Goal: Information Seeking & Learning: Learn about a topic

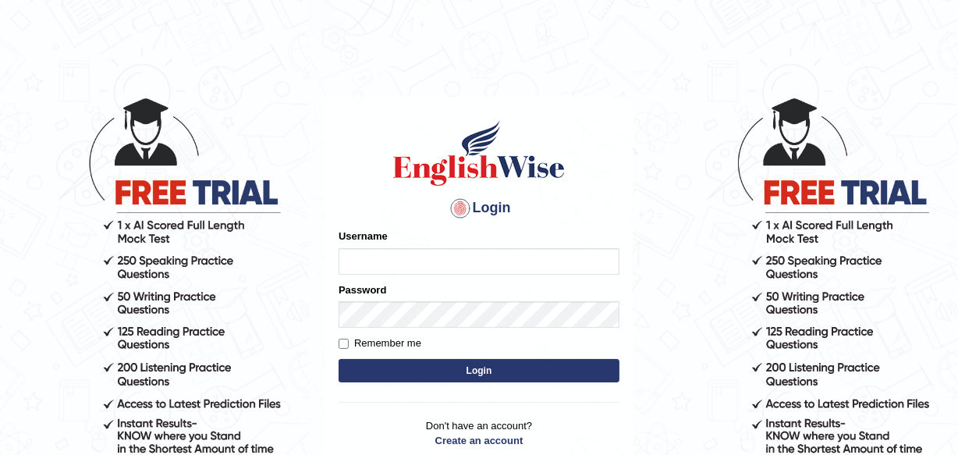
type input "charles_D"
click at [481, 374] on button "Login" at bounding box center [479, 370] width 281 height 23
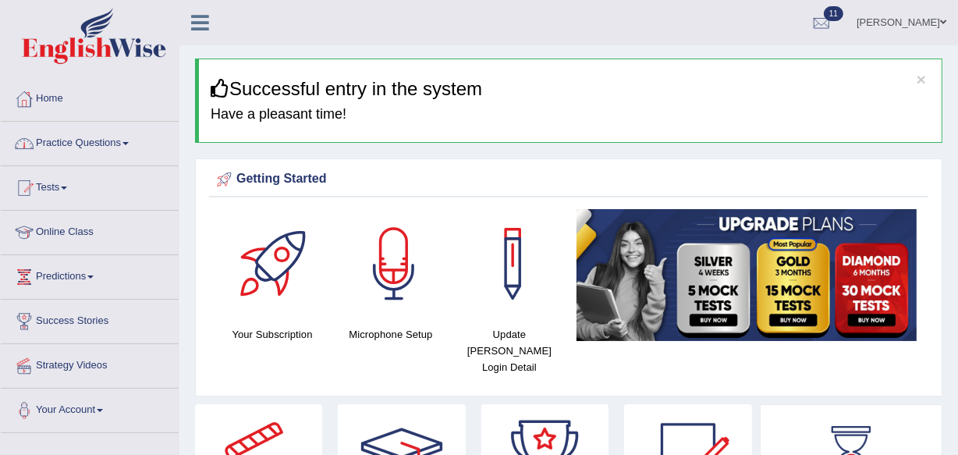
click at [126, 142] on link "Practice Questions" at bounding box center [90, 141] width 178 height 39
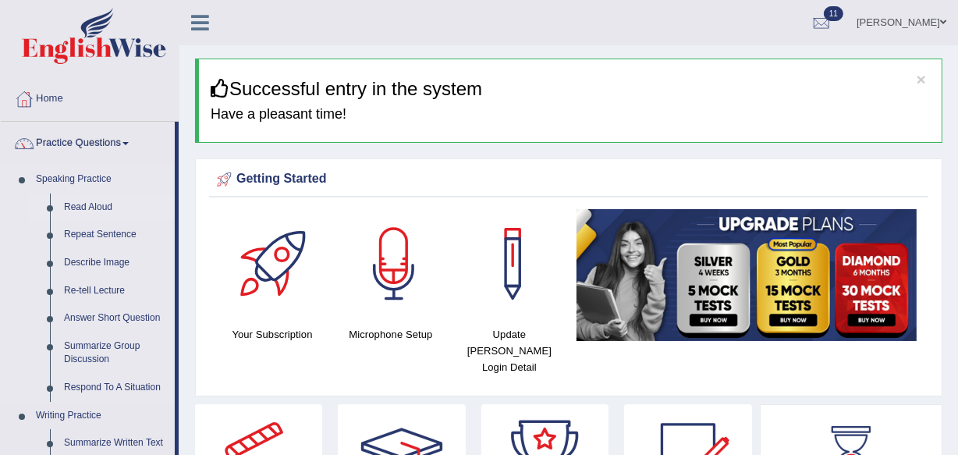
click at [96, 209] on link "Read Aloud" at bounding box center [116, 207] width 118 height 28
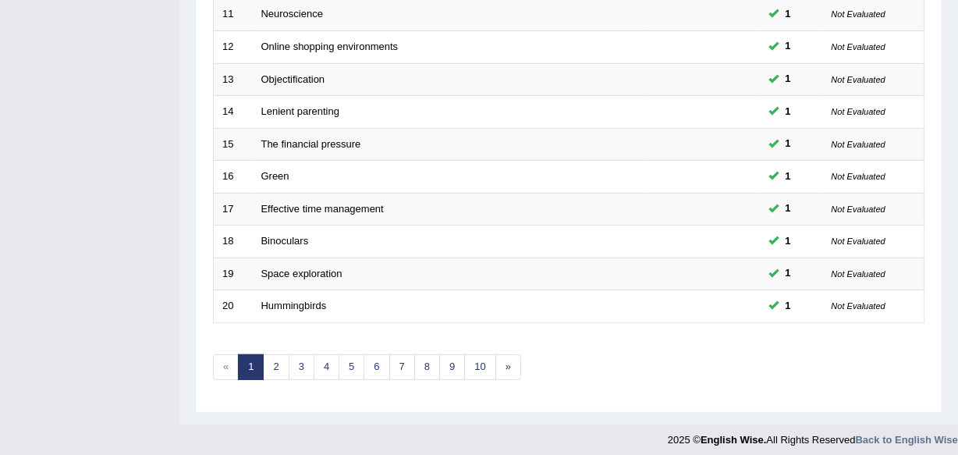
scroll to position [577, 0]
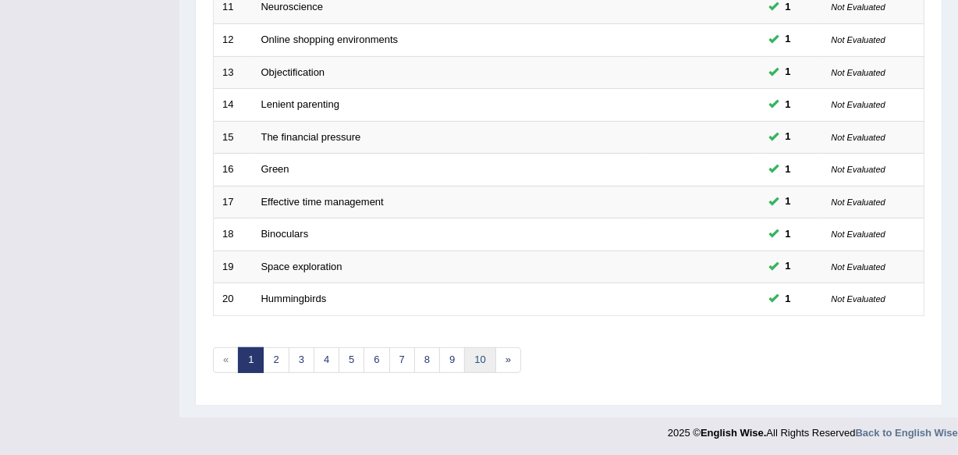
click at [478, 359] on link "10" at bounding box center [479, 360] width 31 height 26
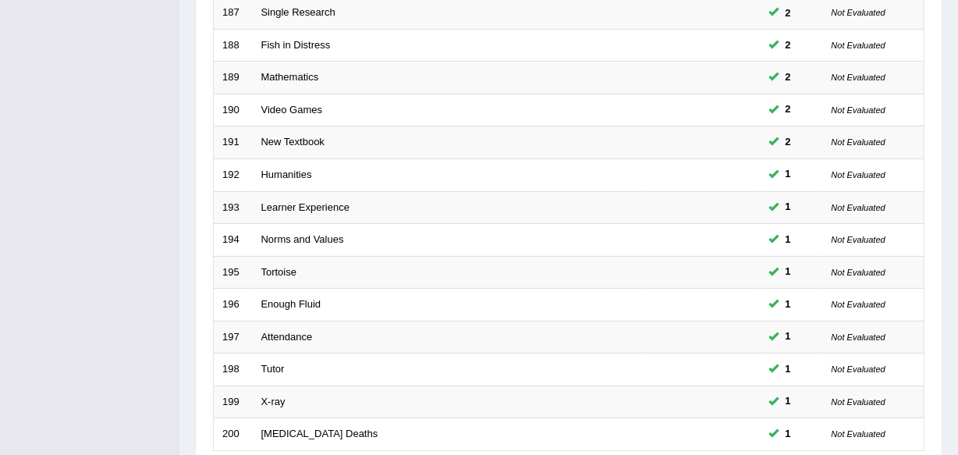
scroll to position [577, 0]
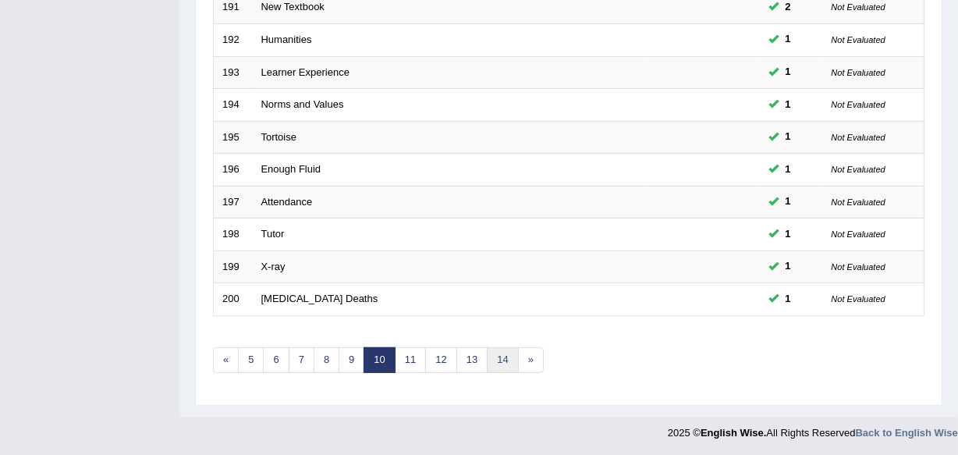
click at [511, 356] on link "14" at bounding box center [502, 360] width 31 height 26
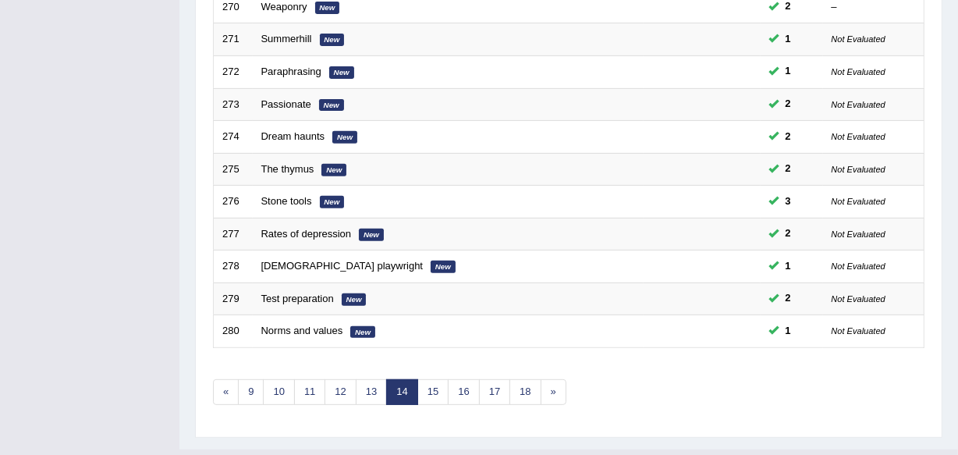
scroll to position [577, 0]
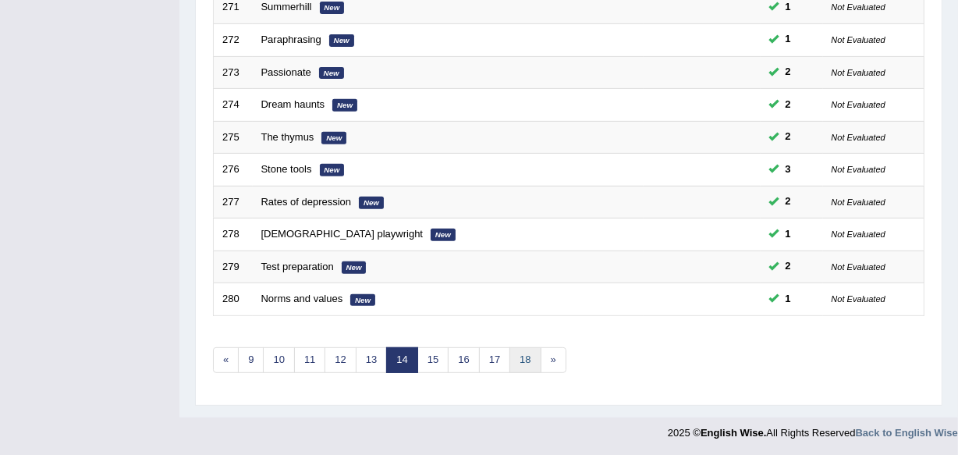
click at [523, 357] on link "18" at bounding box center [524, 360] width 31 height 26
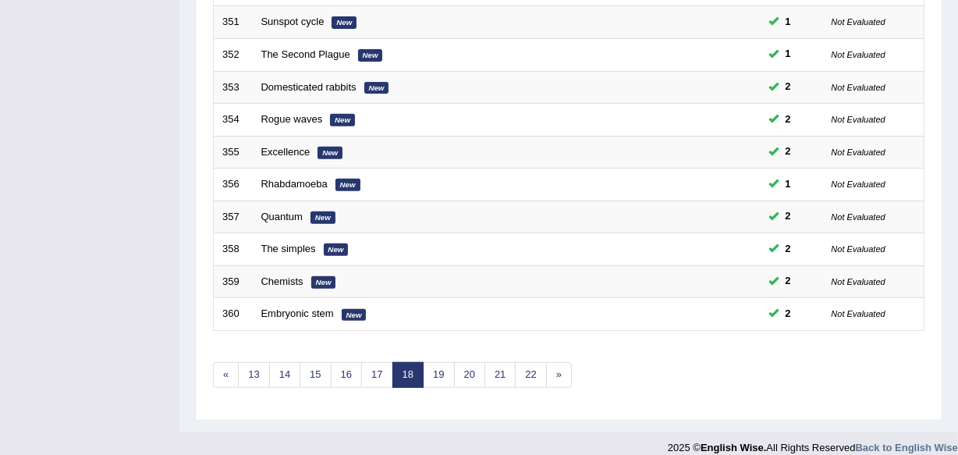
scroll to position [577, 0]
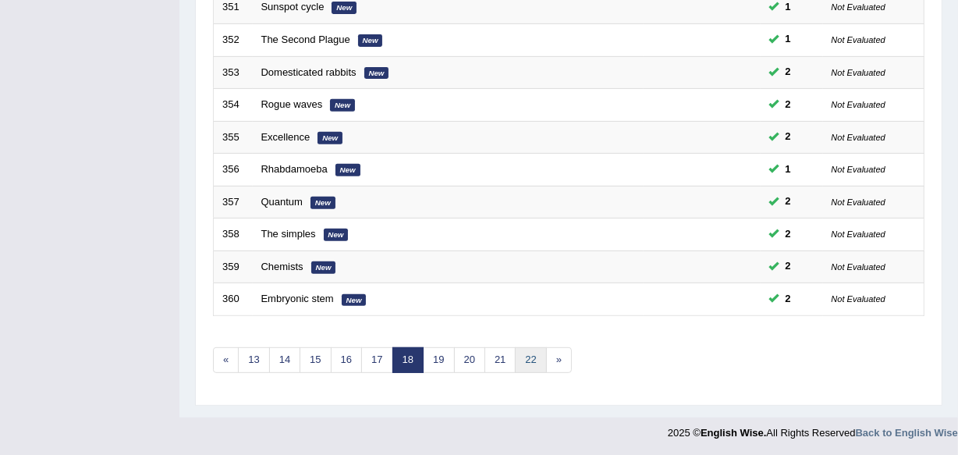
click at [532, 357] on link "22" at bounding box center [530, 360] width 31 height 26
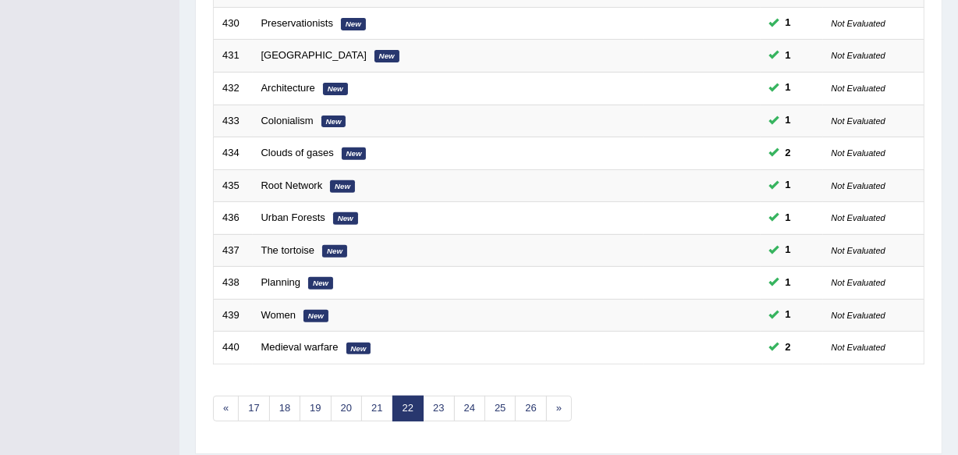
scroll to position [577, 0]
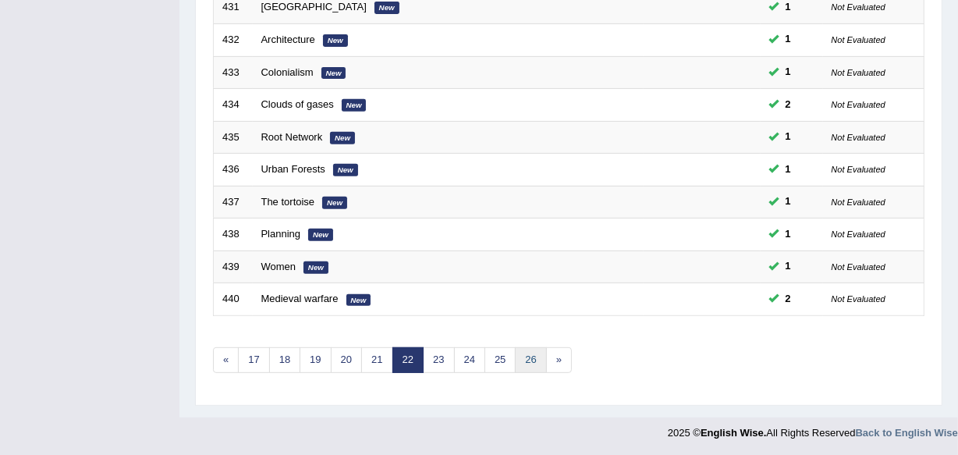
click at [534, 350] on link "26" at bounding box center [530, 360] width 31 height 26
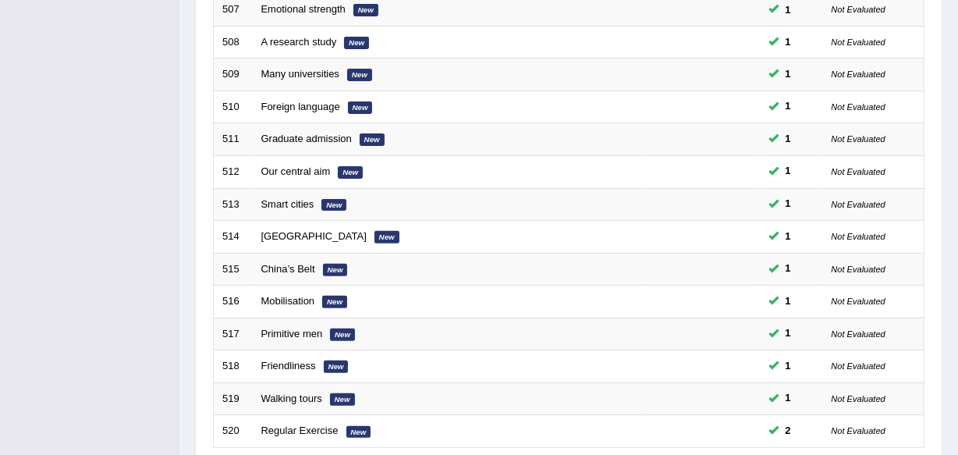
scroll to position [577, 0]
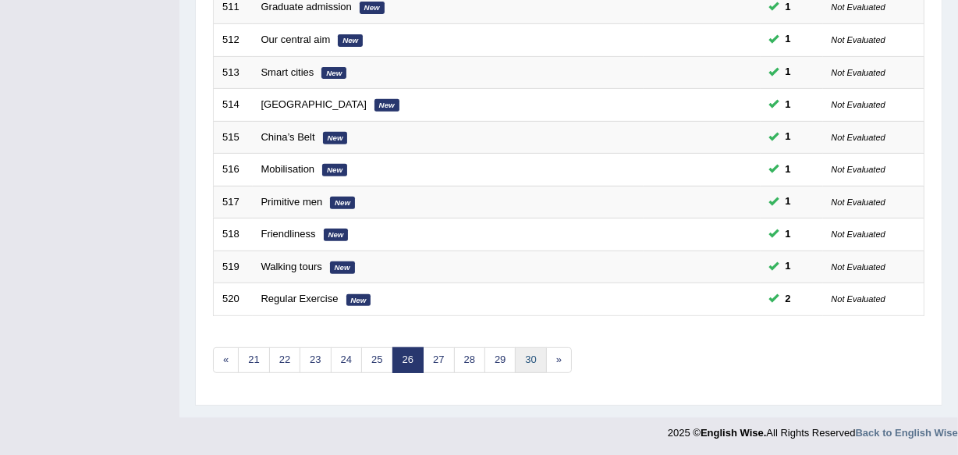
click at [533, 355] on link "30" at bounding box center [530, 360] width 31 height 26
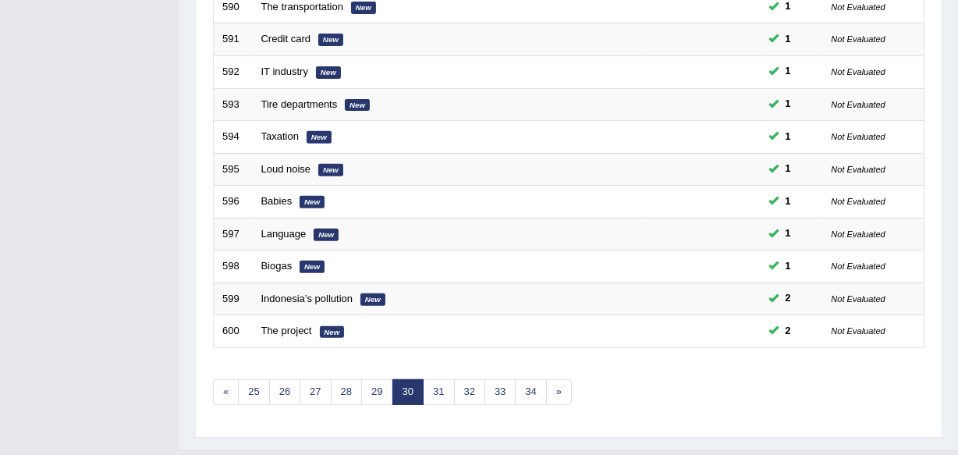
scroll to position [577, 0]
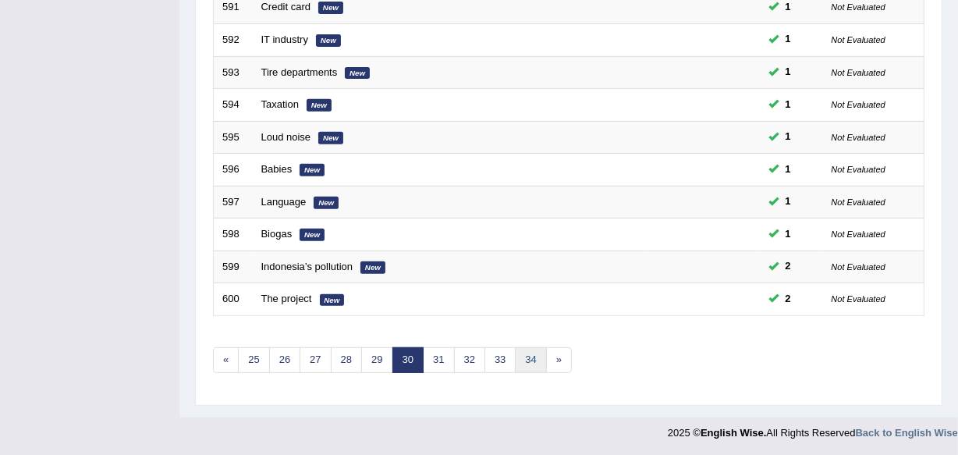
click at [528, 358] on link "34" at bounding box center [530, 360] width 31 height 26
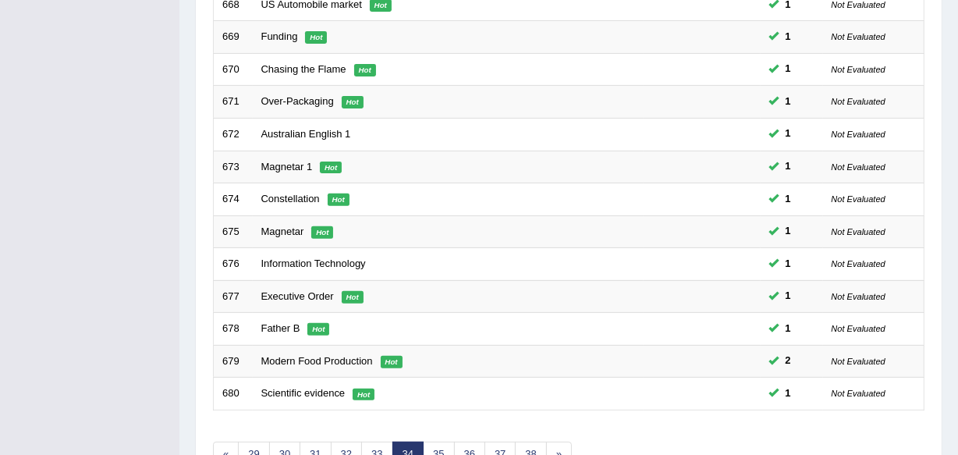
scroll to position [577, 0]
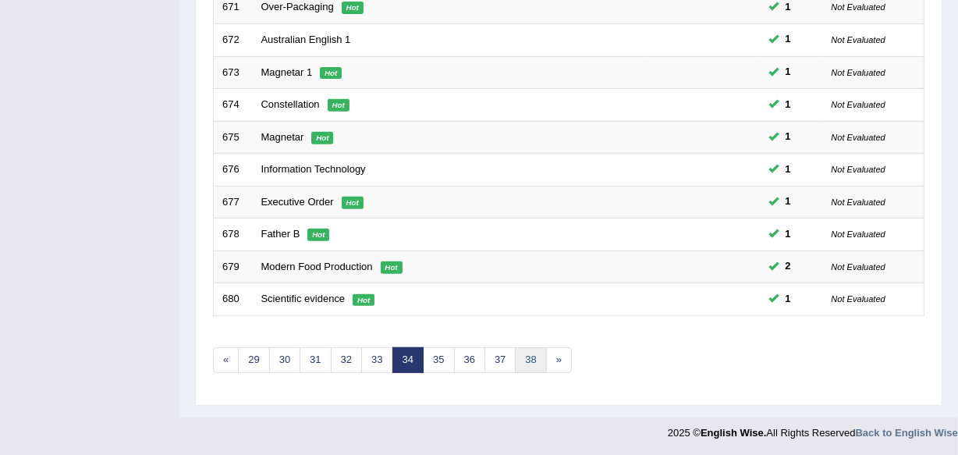
click at [528, 363] on link "38" at bounding box center [530, 360] width 31 height 26
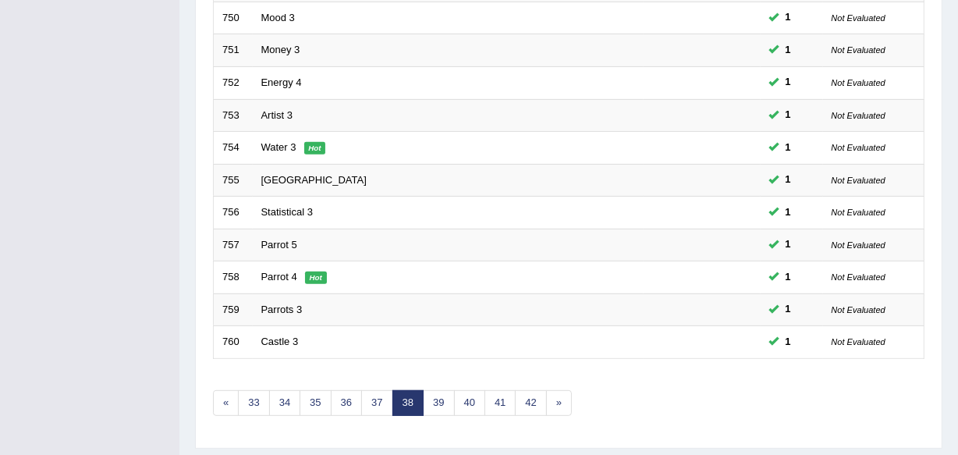
scroll to position [577, 0]
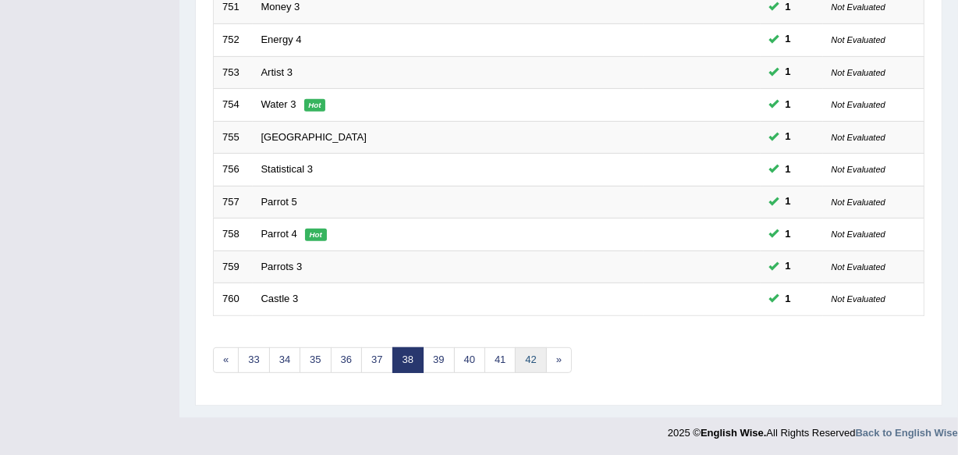
click at [529, 356] on link "42" at bounding box center [530, 360] width 31 height 26
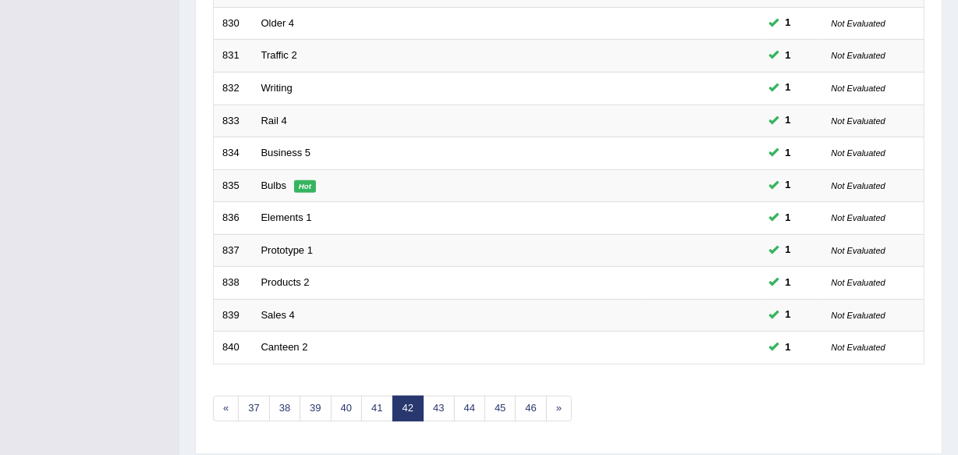
scroll to position [577, 0]
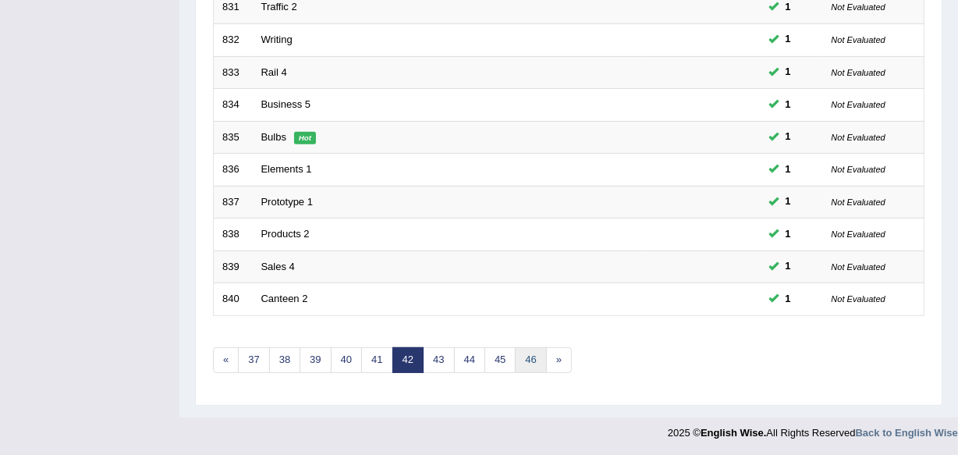
click at [524, 355] on link "46" at bounding box center [530, 360] width 31 height 26
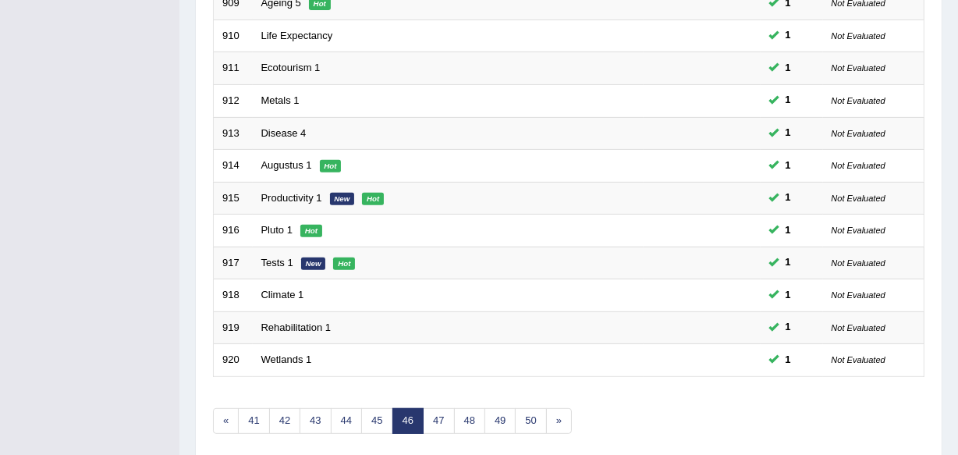
scroll to position [577, 0]
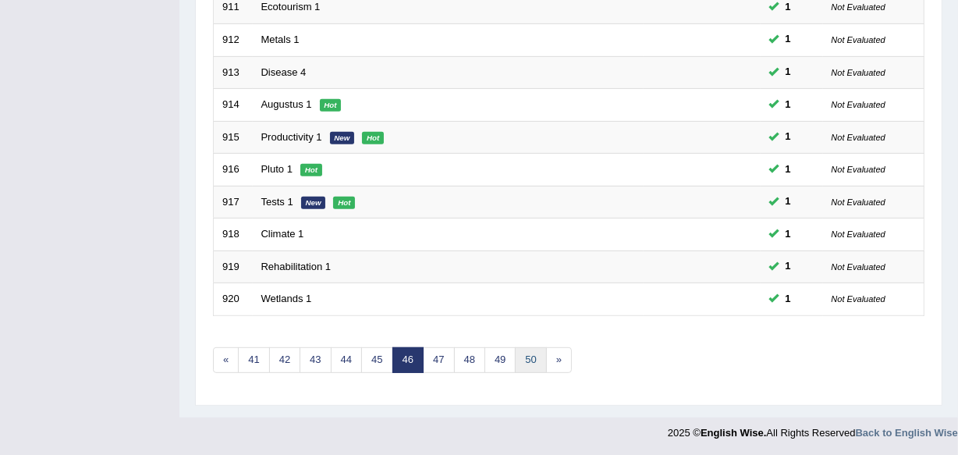
click at [523, 359] on link "50" at bounding box center [530, 360] width 31 height 26
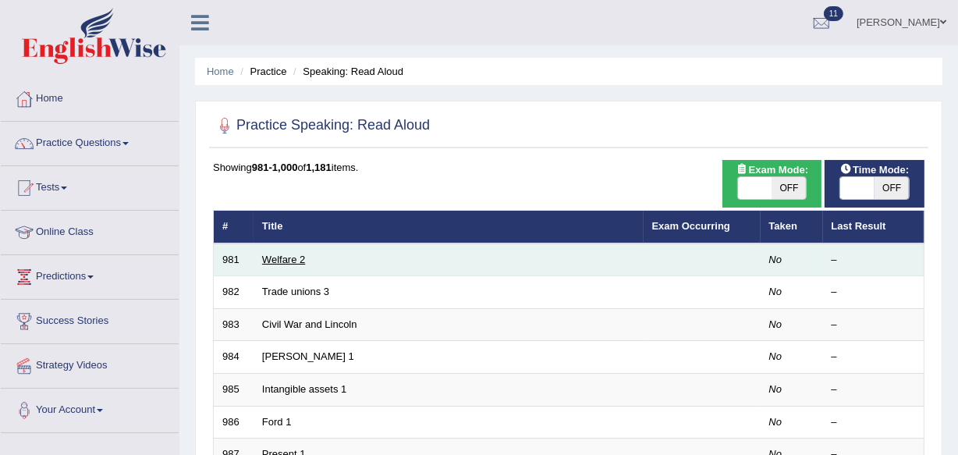
click at [283, 262] on link "Welfare 2" at bounding box center [283, 260] width 43 height 12
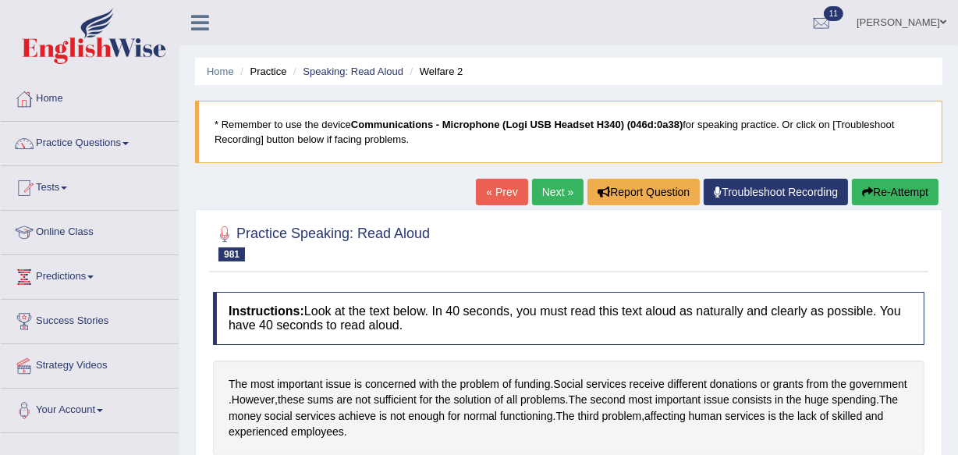
drag, startPoint x: 0, startPoint y: 0, endPoint x: 289, endPoint y: 268, distance: 394.1
click at [289, 268] on div "Practice Speaking: Read Aloud 981 Welfare 2" at bounding box center [568, 245] width 719 height 55
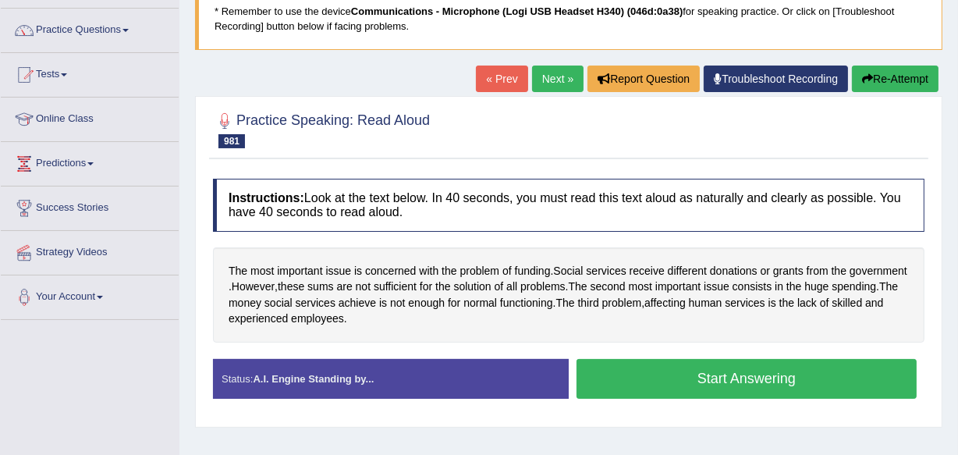
scroll to position [141, 0]
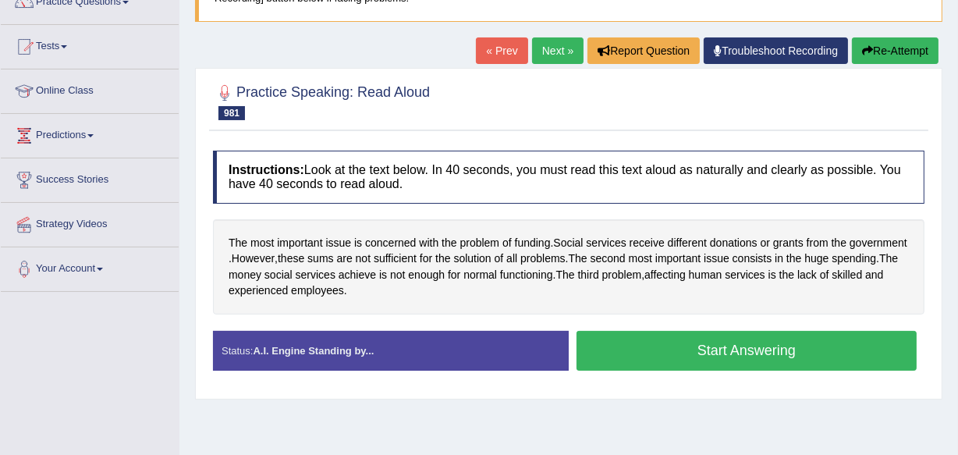
click at [729, 350] on button "Start Answering" at bounding box center [747, 351] width 340 height 40
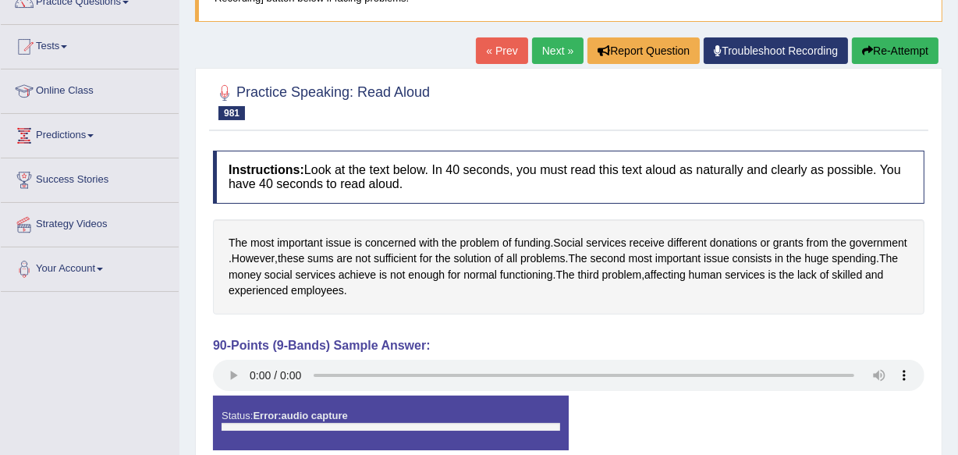
click at [488, 48] on link "« Prev" at bounding box center [501, 50] width 51 height 27
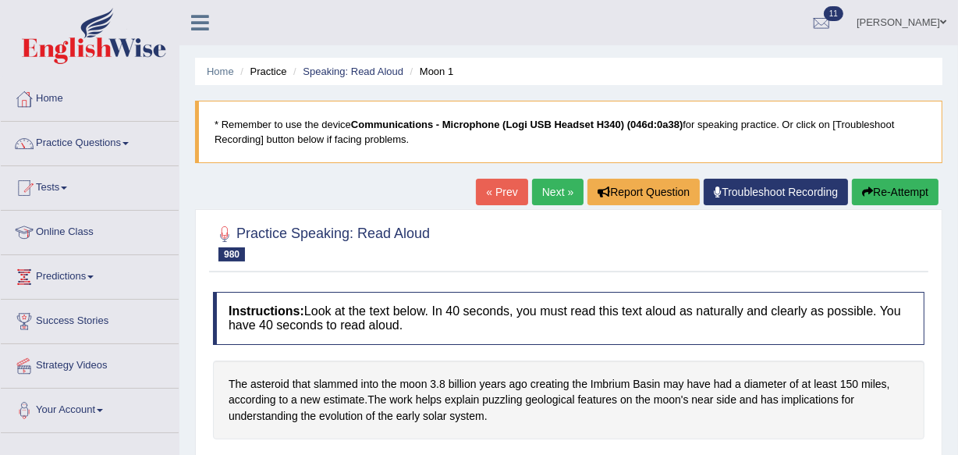
click at [545, 190] on link "Next »" at bounding box center [557, 192] width 51 height 27
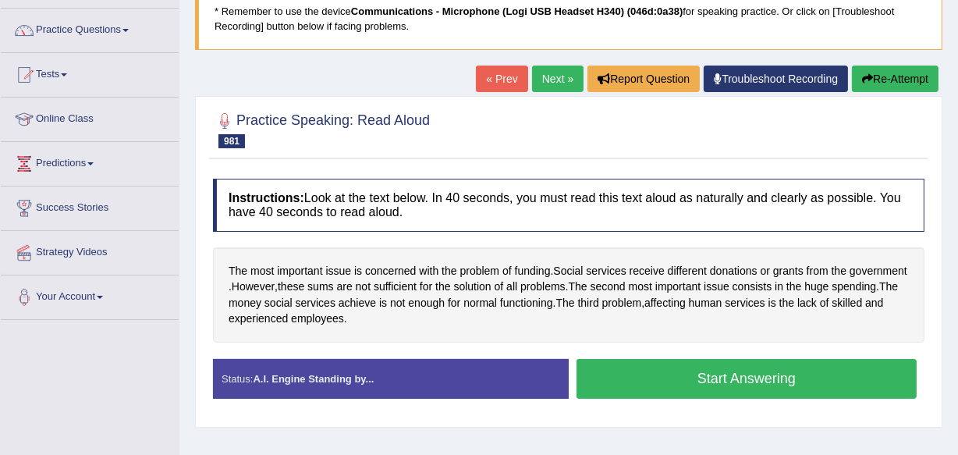
scroll to position [141, 0]
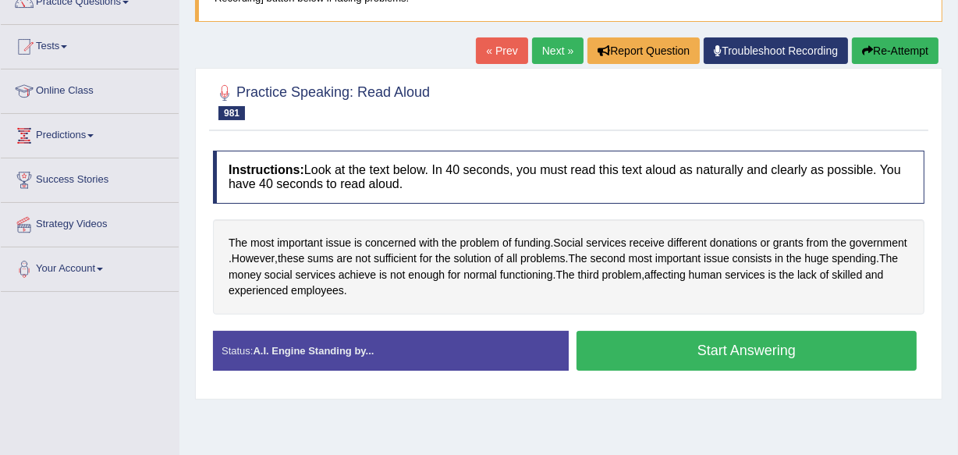
click at [718, 351] on button "Start Answering" at bounding box center [747, 351] width 340 height 40
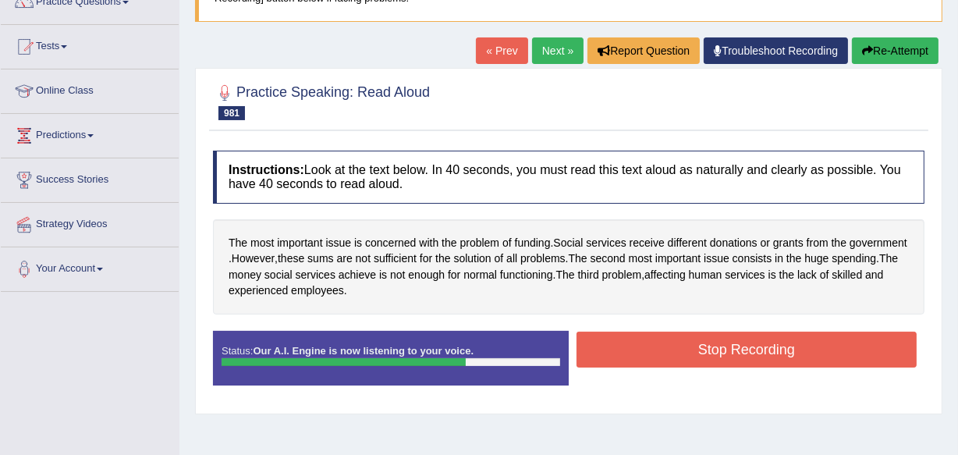
click at [718, 351] on button "Stop Recording" at bounding box center [747, 350] width 340 height 36
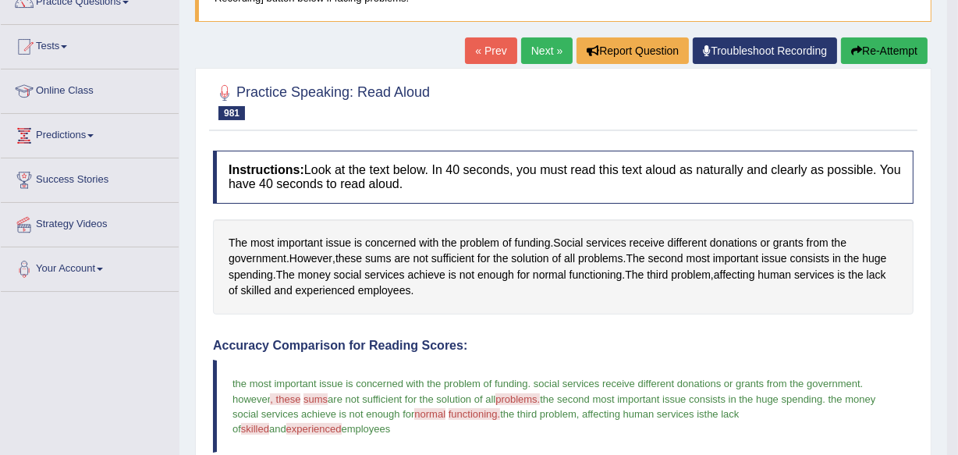
scroll to position [113, 0]
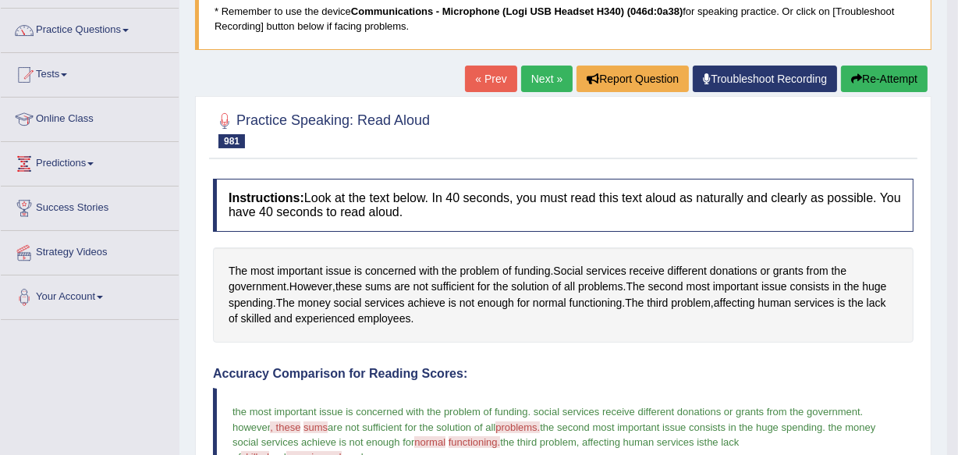
click at [538, 70] on link "Next »" at bounding box center [546, 79] width 51 height 27
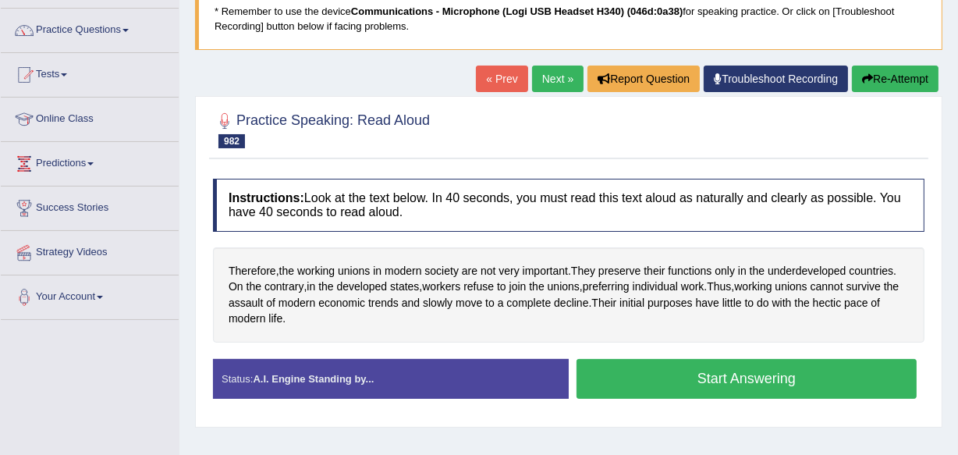
scroll to position [141, 0]
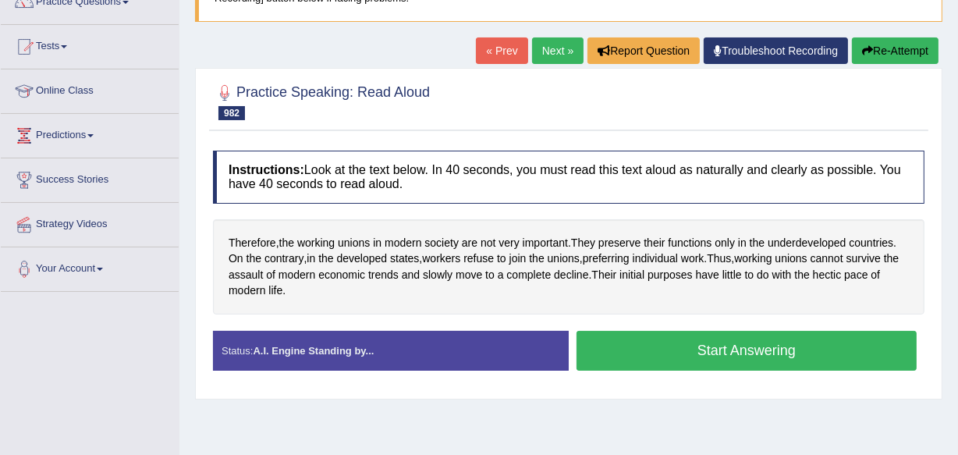
click at [740, 350] on button "Start Answering" at bounding box center [747, 351] width 340 height 40
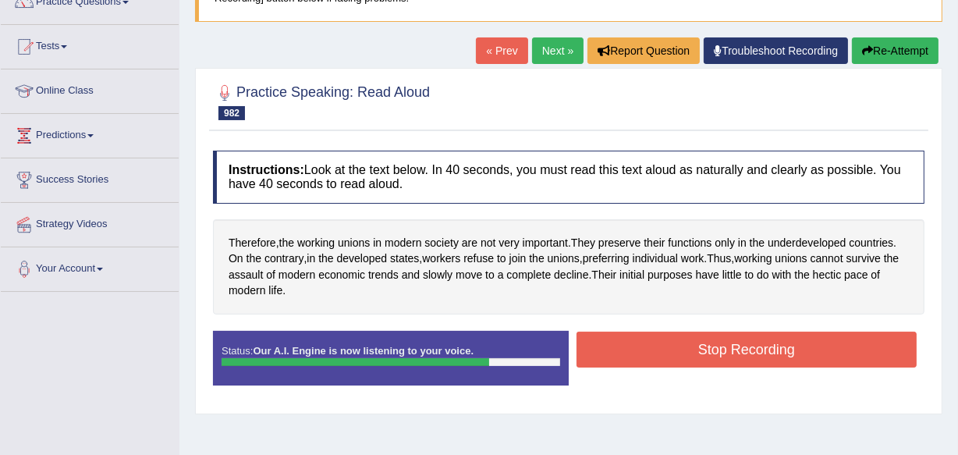
click at [740, 350] on button "Stop Recording" at bounding box center [747, 350] width 340 height 36
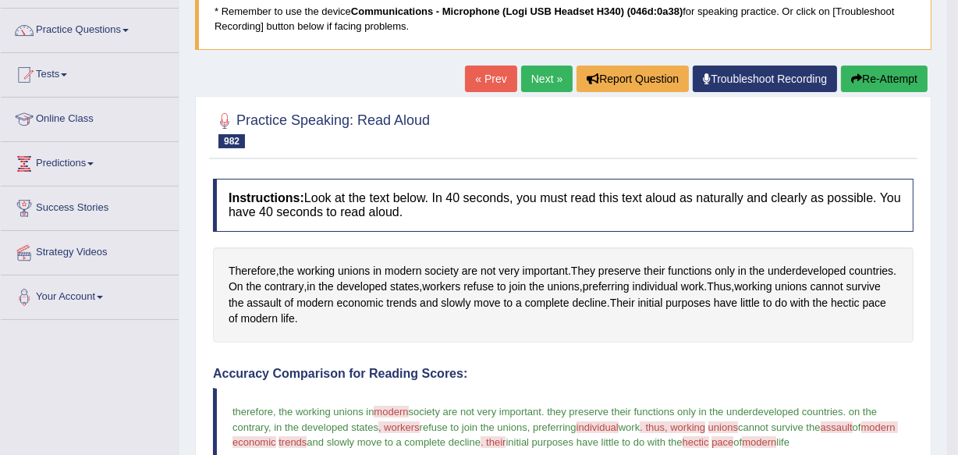
scroll to position [76, 0]
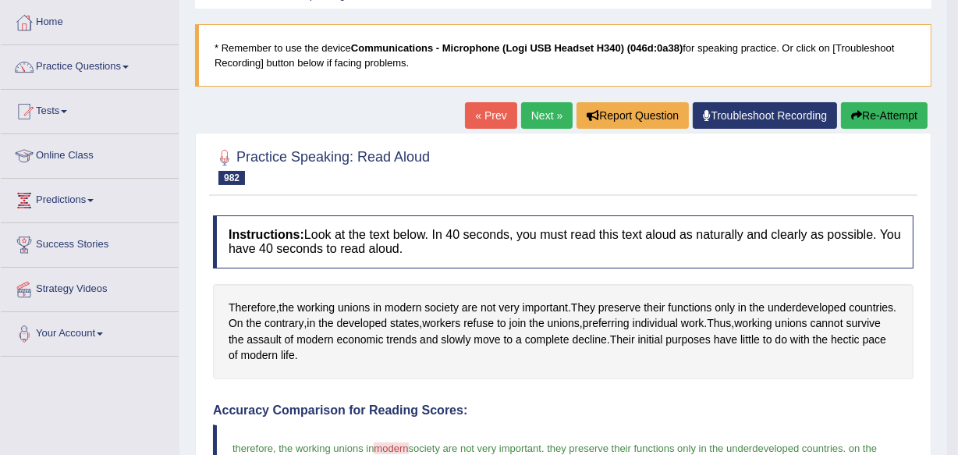
click at [531, 114] on link "Next »" at bounding box center [546, 115] width 51 height 27
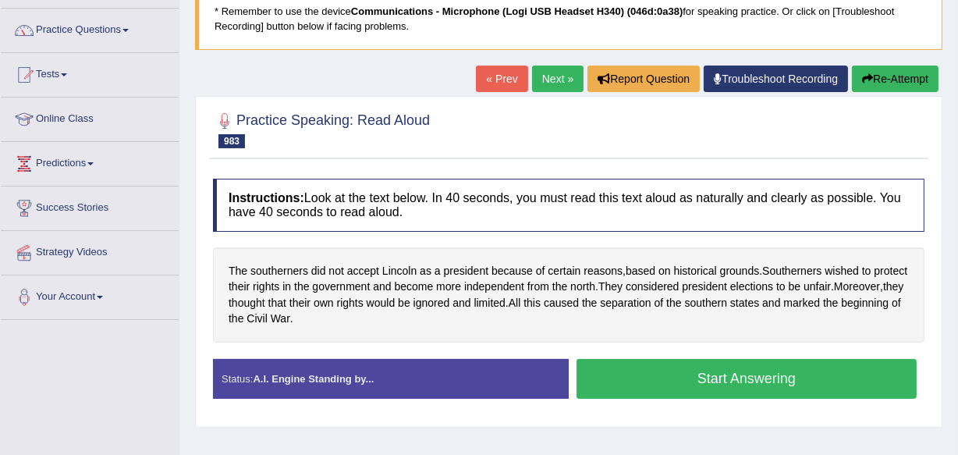
scroll to position [141, 0]
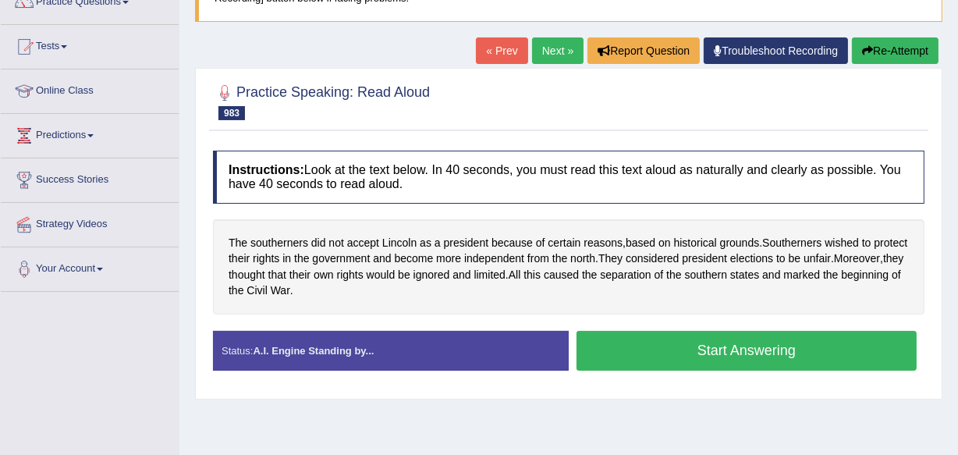
click at [768, 345] on button "Start Answering" at bounding box center [747, 351] width 340 height 40
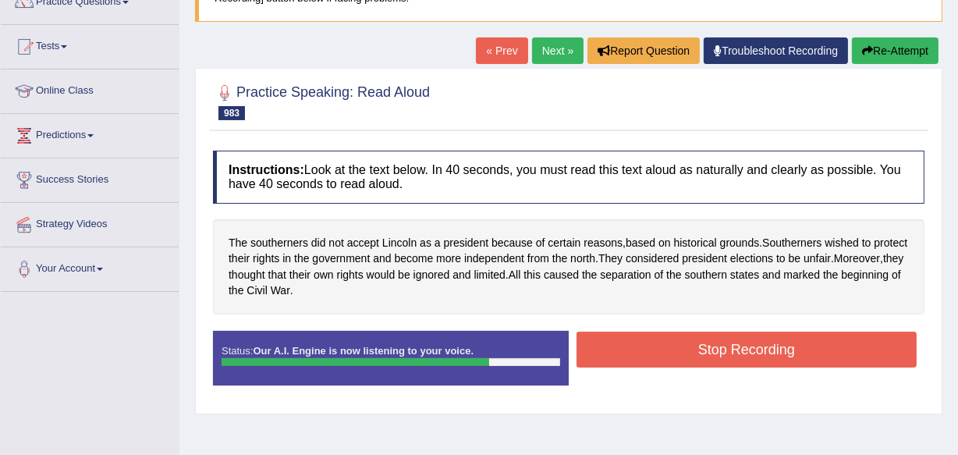
click at [768, 345] on button "Stop Recording" at bounding box center [747, 350] width 340 height 36
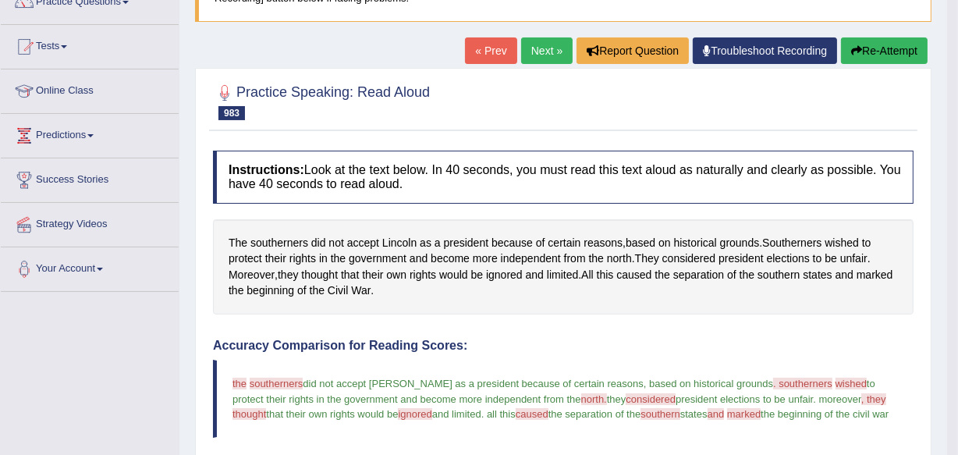
scroll to position [133, 0]
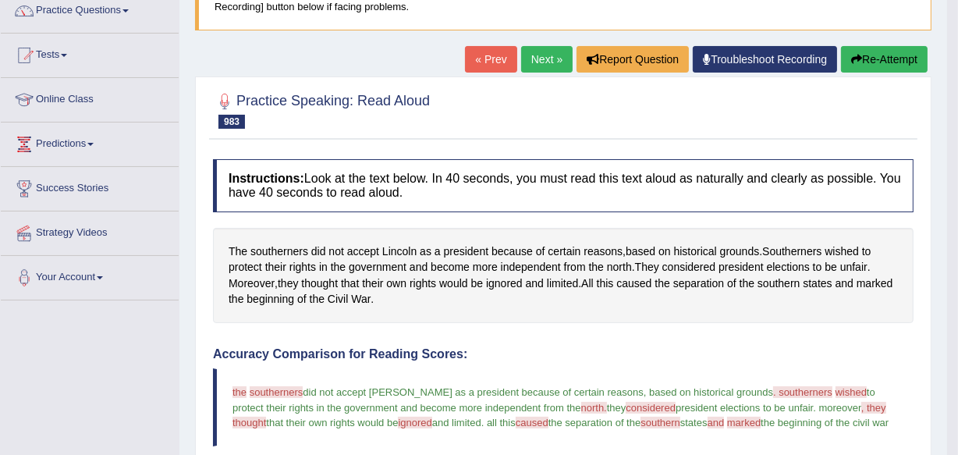
click at [531, 62] on link "Next »" at bounding box center [546, 59] width 51 height 27
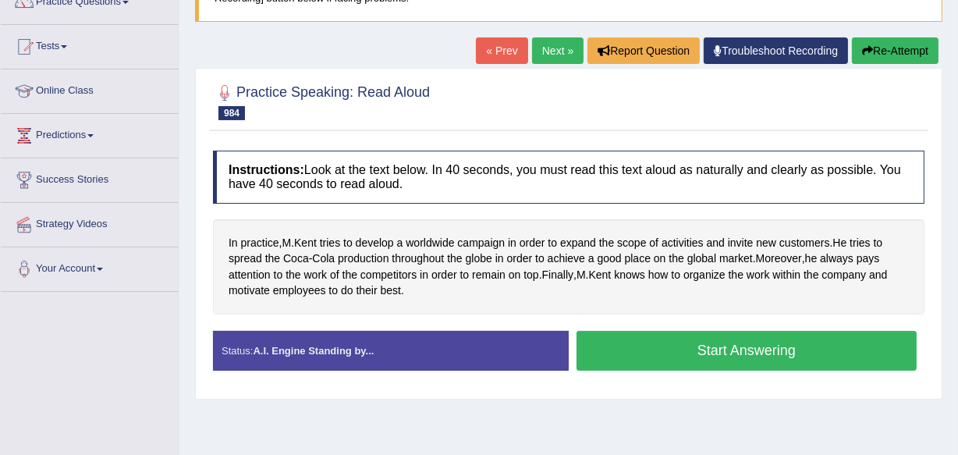
scroll to position [170, 0]
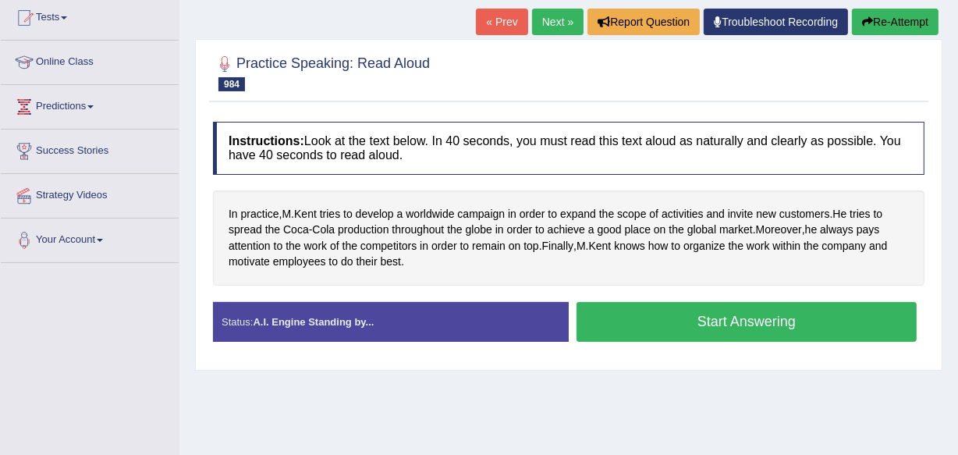
click at [765, 323] on button "Start Answering" at bounding box center [747, 322] width 340 height 40
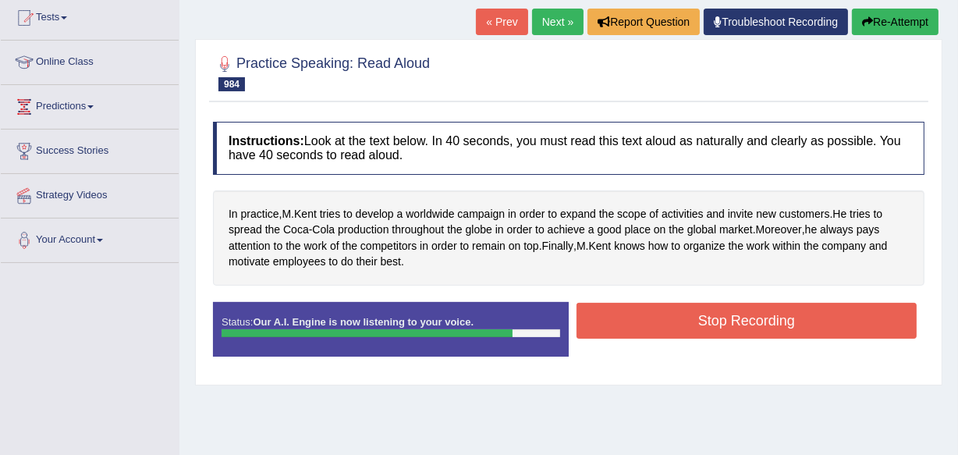
click at [762, 315] on button "Stop Recording" at bounding box center [747, 321] width 340 height 36
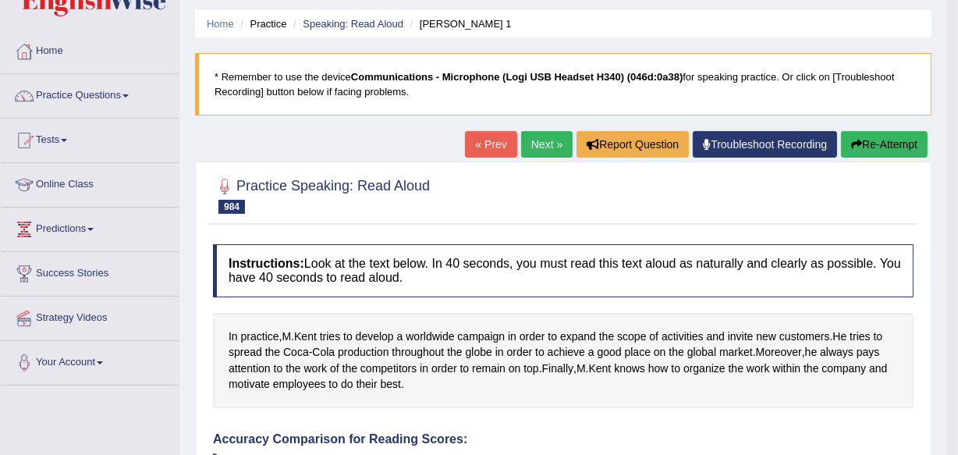
scroll to position [20, 0]
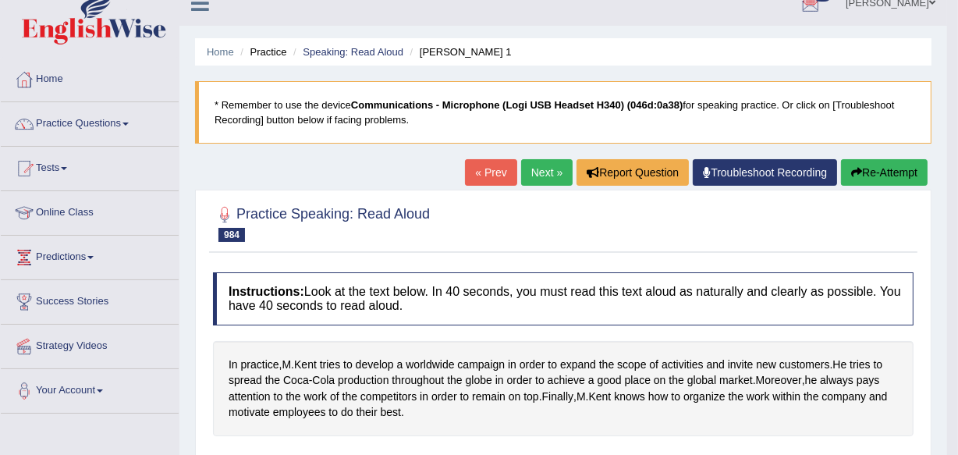
click at [545, 162] on link "Next »" at bounding box center [546, 172] width 51 height 27
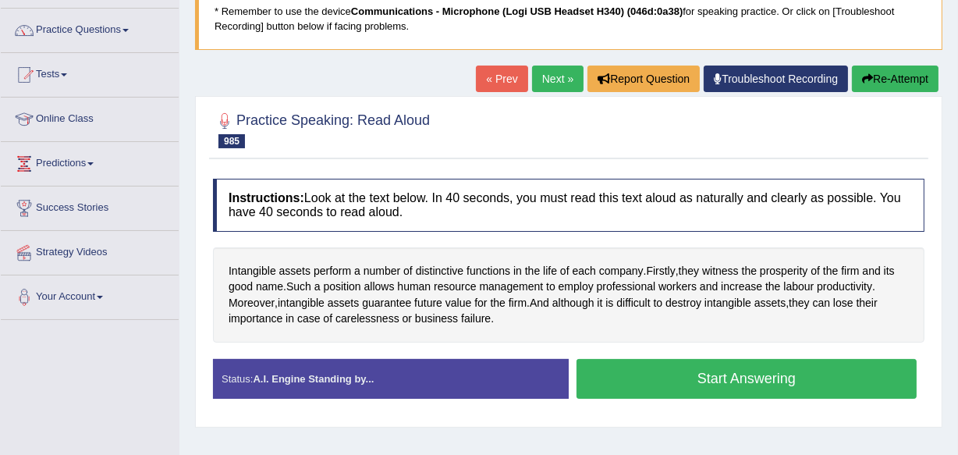
scroll to position [141, 0]
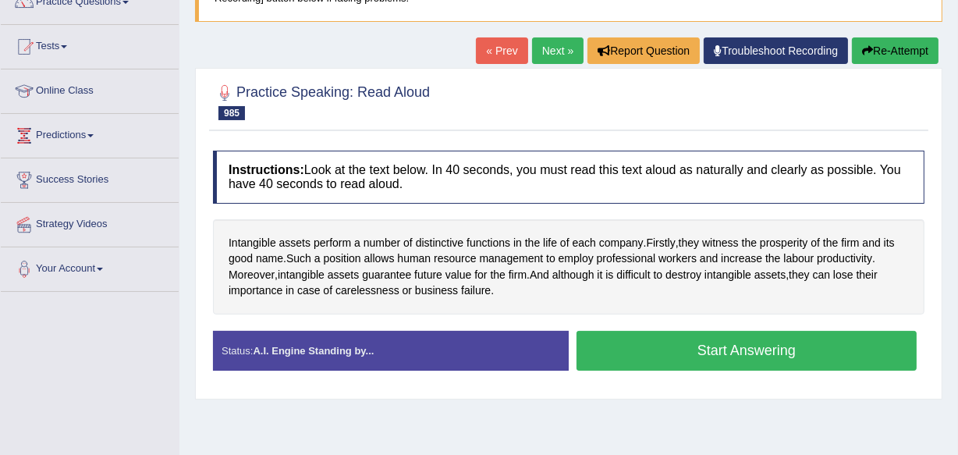
click at [729, 360] on button "Start Answering" at bounding box center [747, 351] width 340 height 40
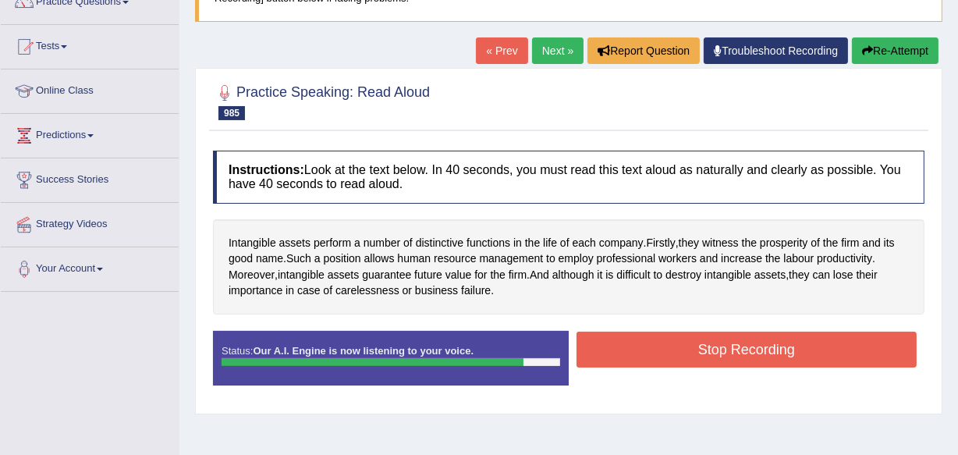
click at [729, 360] on button "Stop Recording" at bounding box center [747, 350] width 340 height 36
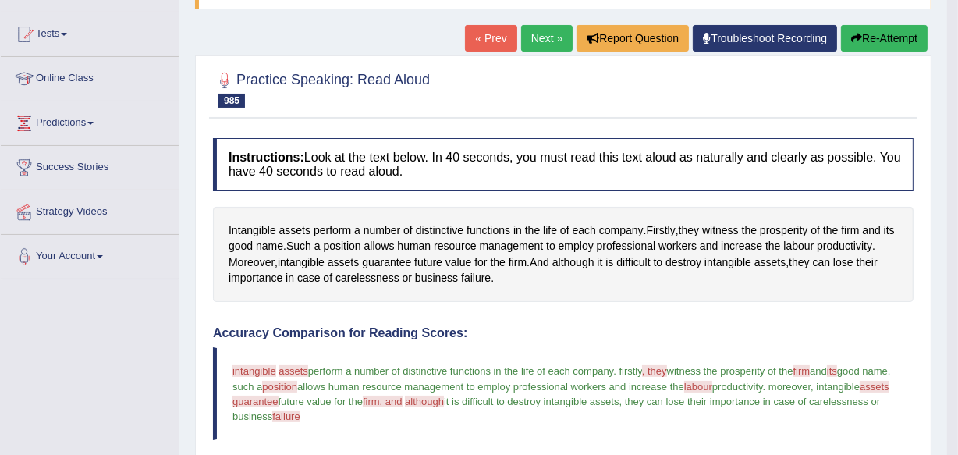
scroll to position [97, 0]
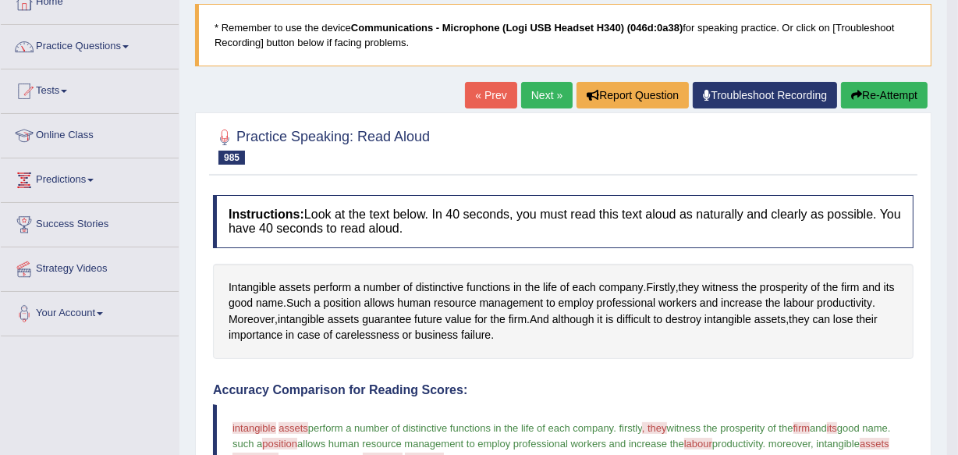
click at [541, 98] on link "Next »" at bounding box center [546, 95] width 51 height 27
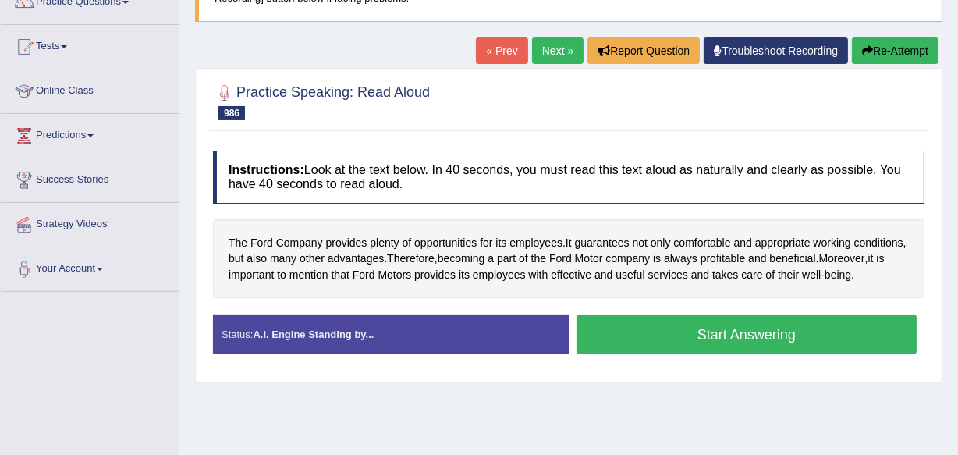
scroll to position [170, 0]
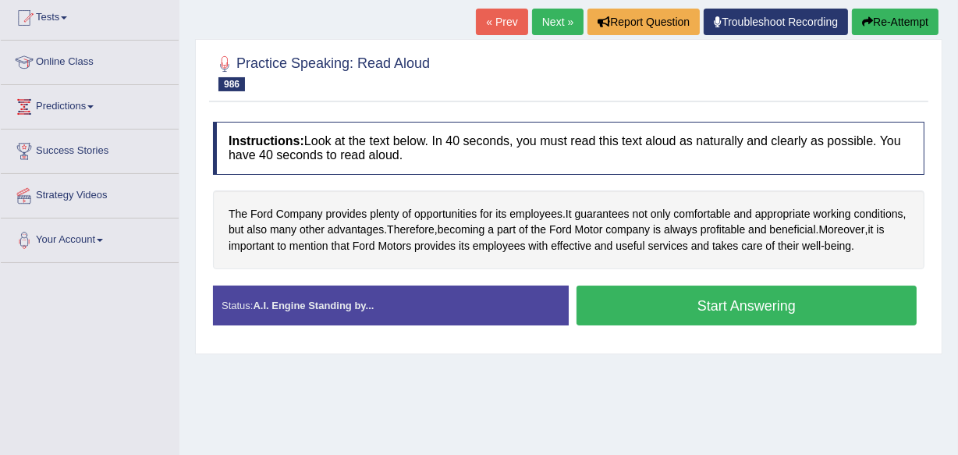
click at [738, 308] on button "Start Answering" at bounding box center [747, 306] width 340 height 40
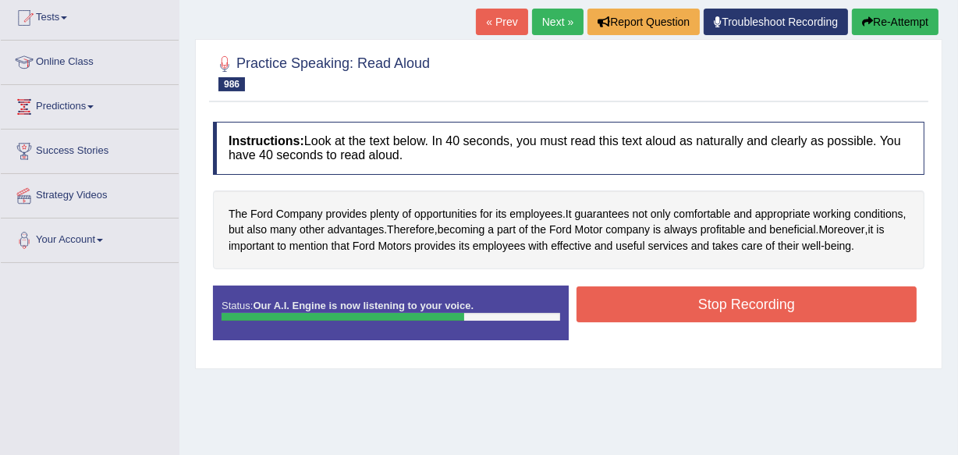
click at [738, 308] on button "Stop Recording" at bounding box center [747, 304] width 340 height 36
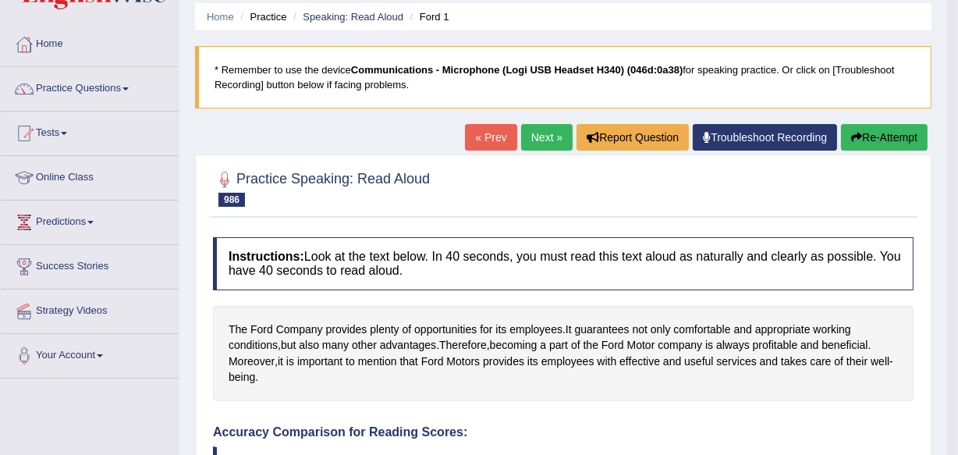
scroll to position [20, 0]
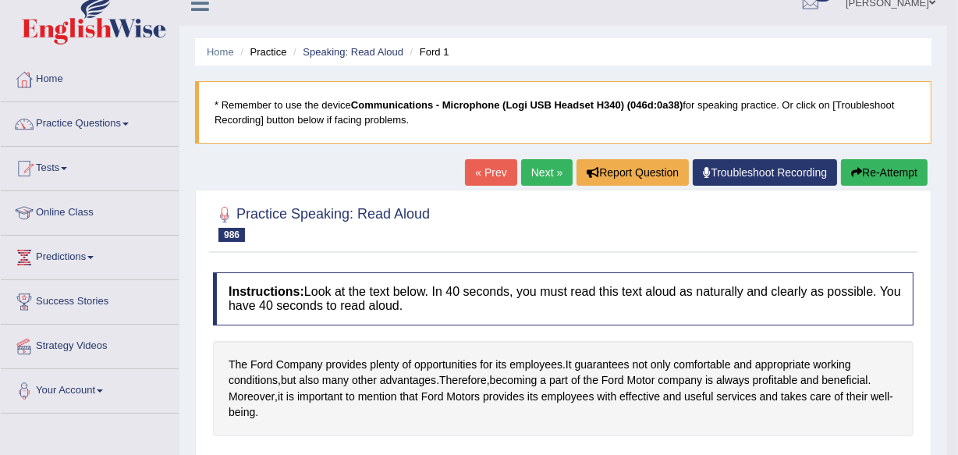
click at [538, 162] on link "Next »" at bounding box center [546, 172] width 51 height 27
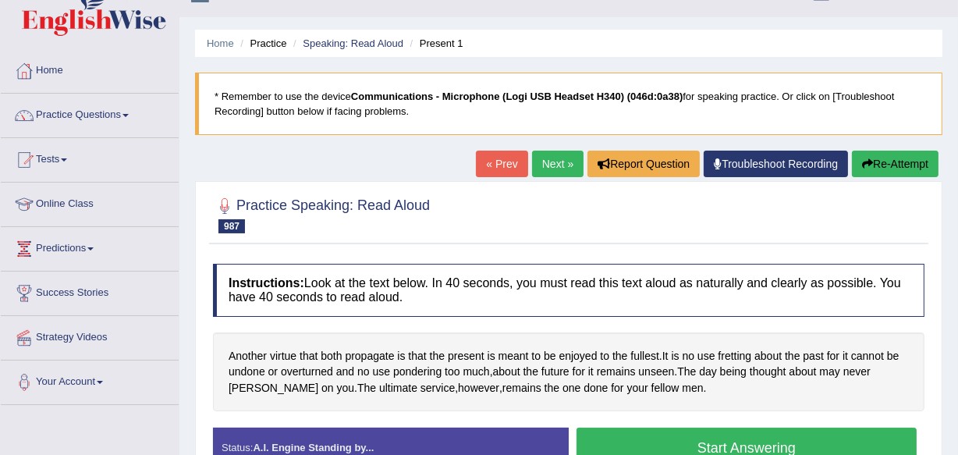
click at [957, 427] on html "Toggle navigation Home Practice Questions Speaking Practice Read Aloud Repeat S…" at bounding box center [479, 199] width 958 height 455
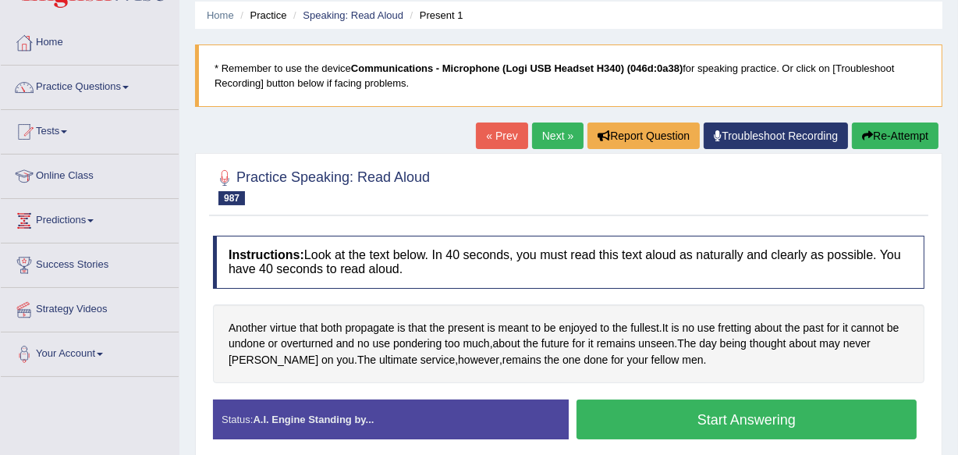
scroll to position [85, 0]
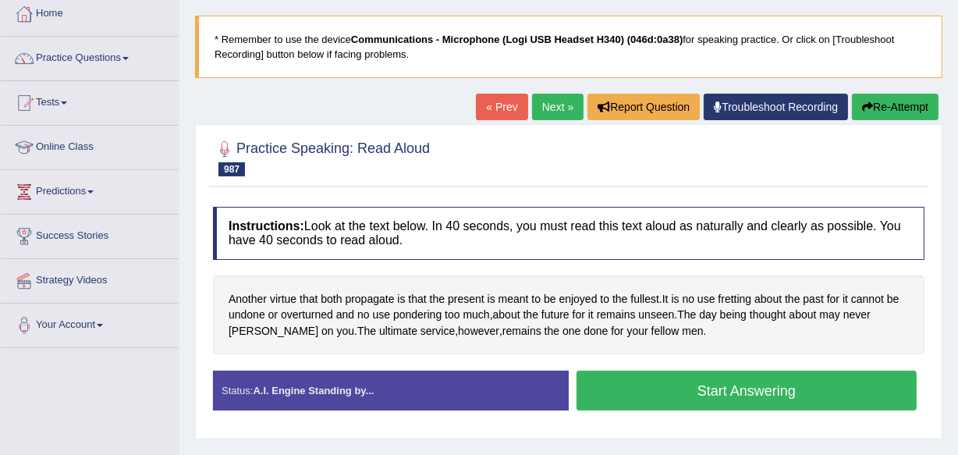
click at [738, 389] on button "Start Answering" at bounding box center [747, 391] width 340 height 40
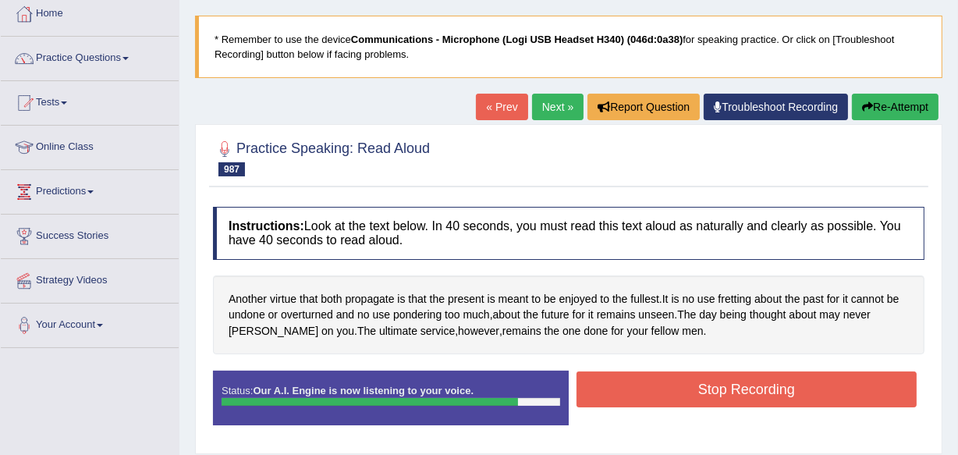
click at [740, 375] on button "Stop Recording" at bounding box center [747, 389] width 340 height 36
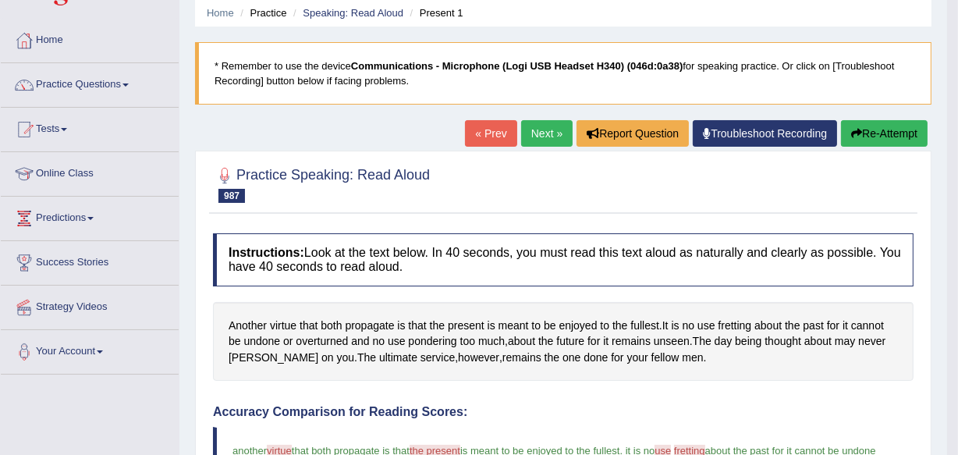
scroll to position [0, 0]
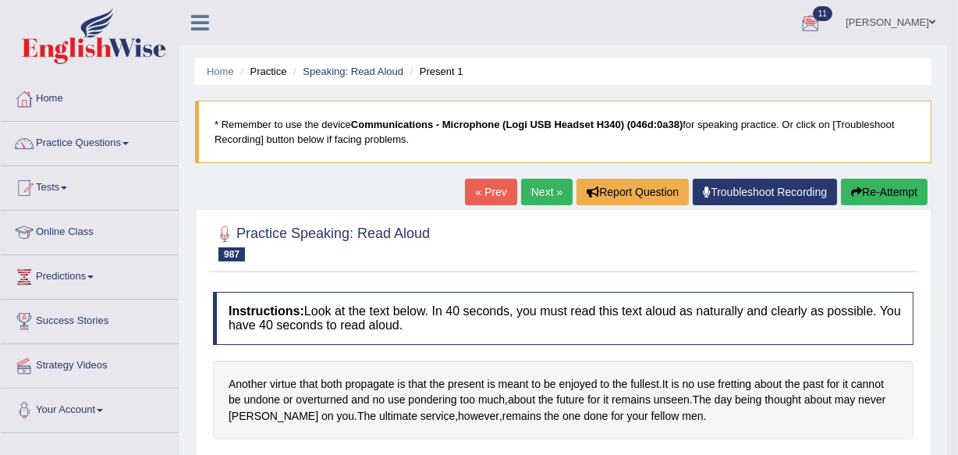
click at [531, 197] on link "Next »" at bounding box center [546, 192] width 51 height 27
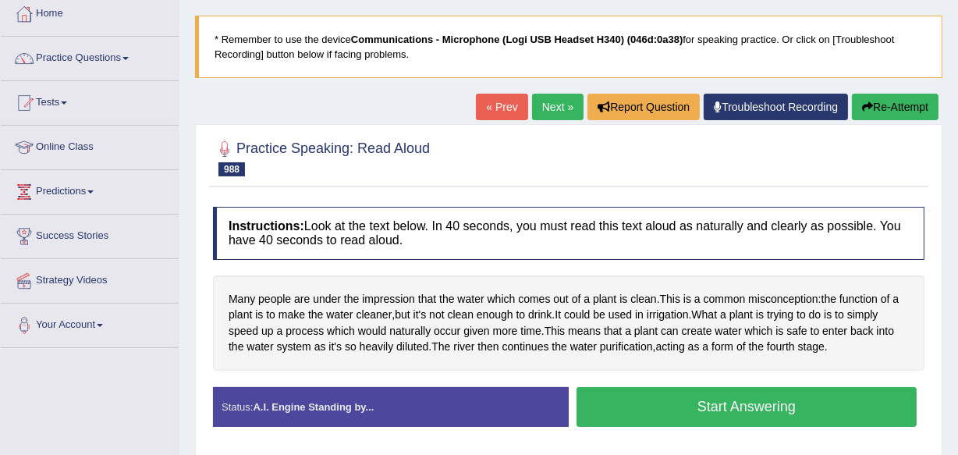
scroll to position [113, 0]
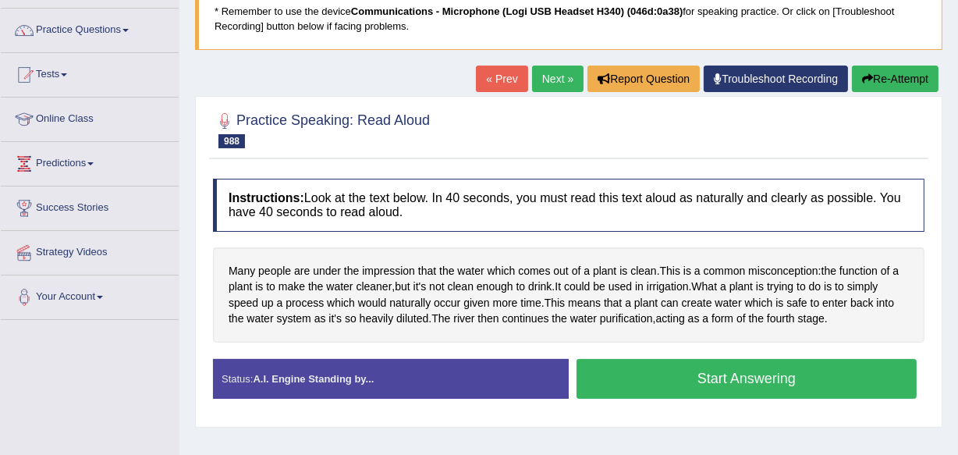
click at [729, 379] on button "Start Answering" at bounding box center [747, 379] width 340 height 40
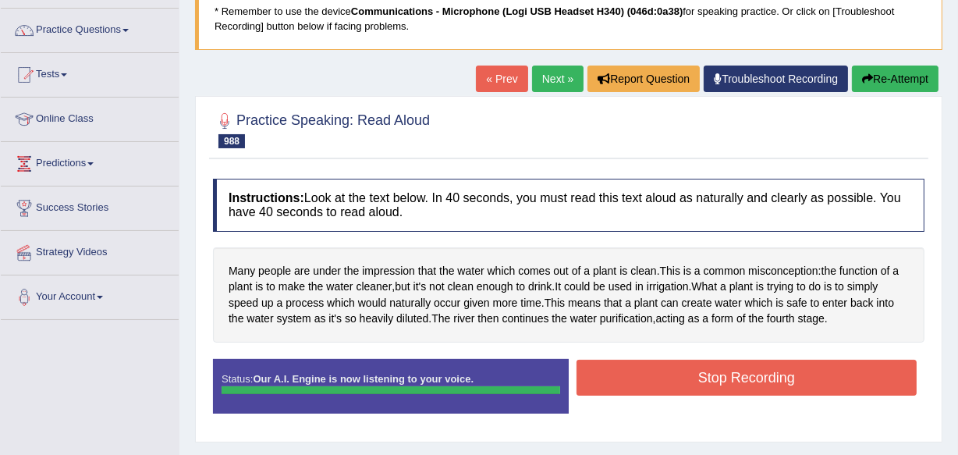
click at [729, 379] on button "Stop Recording" at bounding box center [747, 378] width 340 height 36
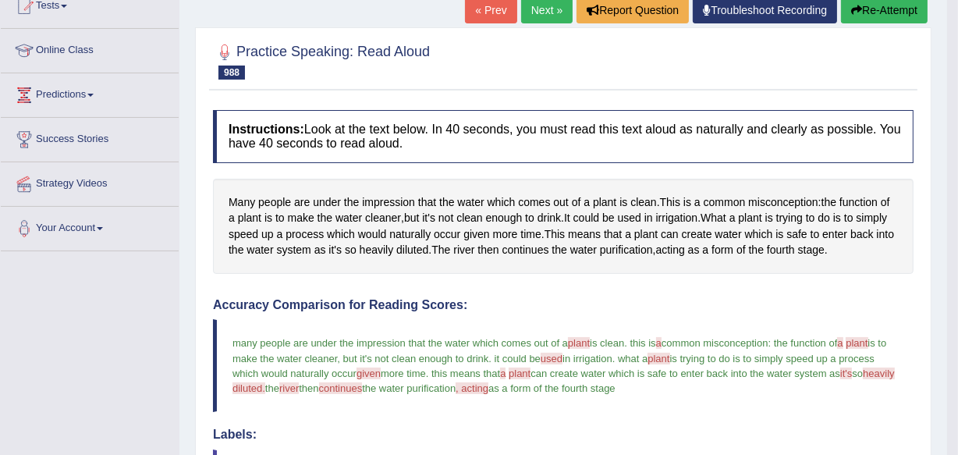
scroll to position [154, 0]
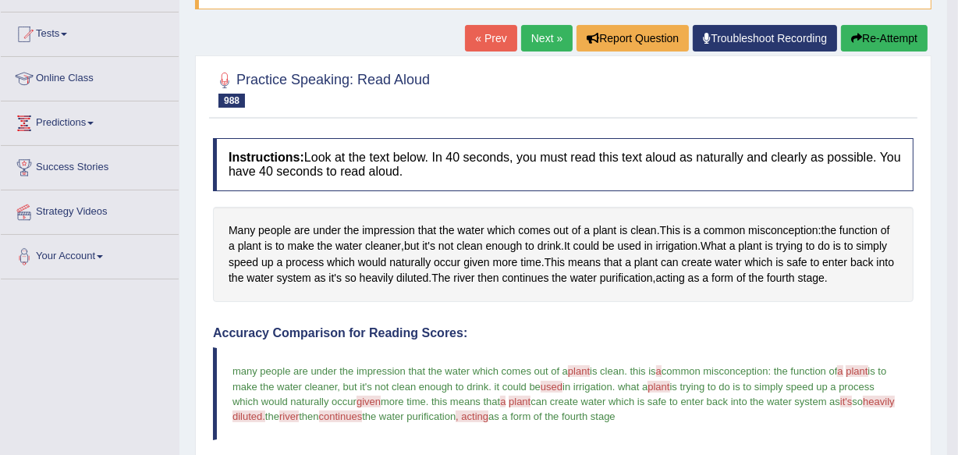
click at [525, 41] on link "Next »" at bounding box center [546, 38] width 51 height 27
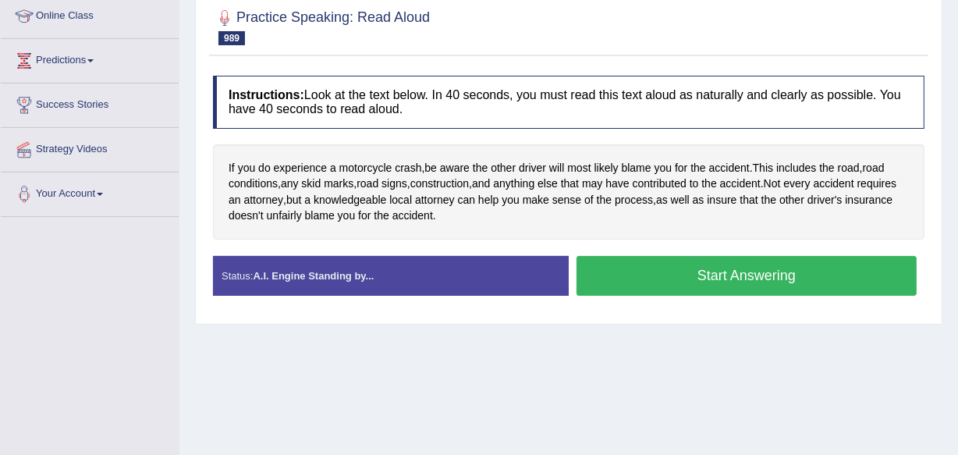
scroll to position [244, 0]
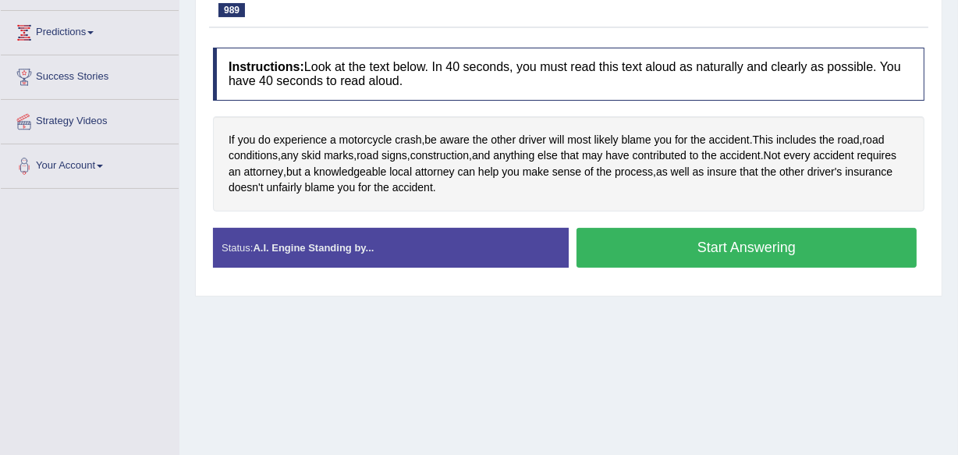
click at [746, 247] on button "Start Answering" at bounding box center [747, 248] width 340 height 40
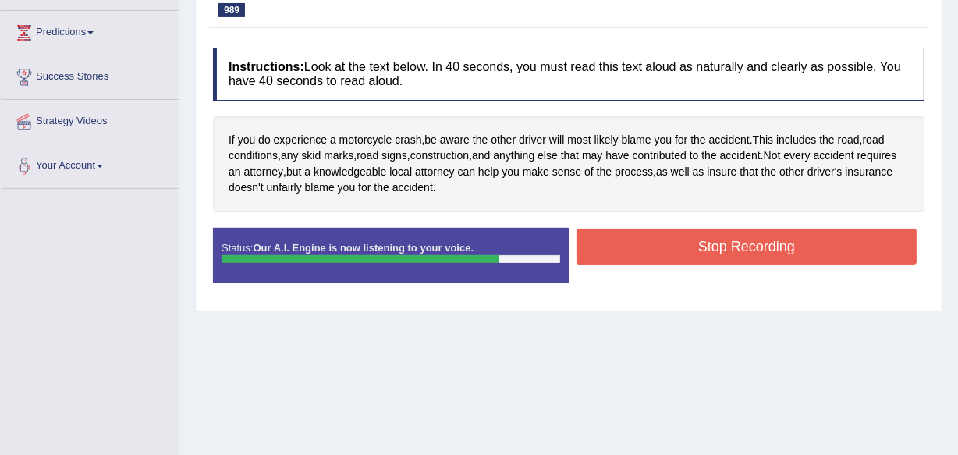
click at [746, 247] on button "Stop Recording" at bounding box center [747, 247] width 340 height 36
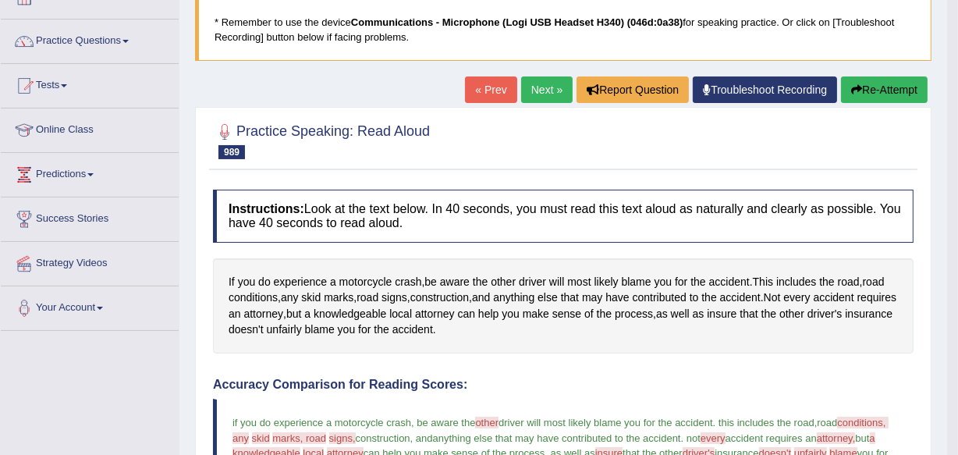
scroll to position [74, 0]
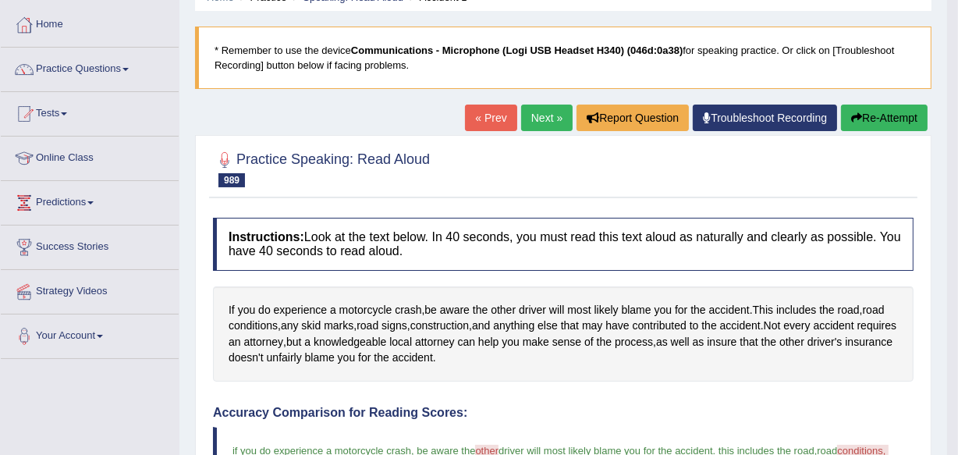
click at [533, 115] on link "Next »" at bounding box center [546, 118] width 51 height 27
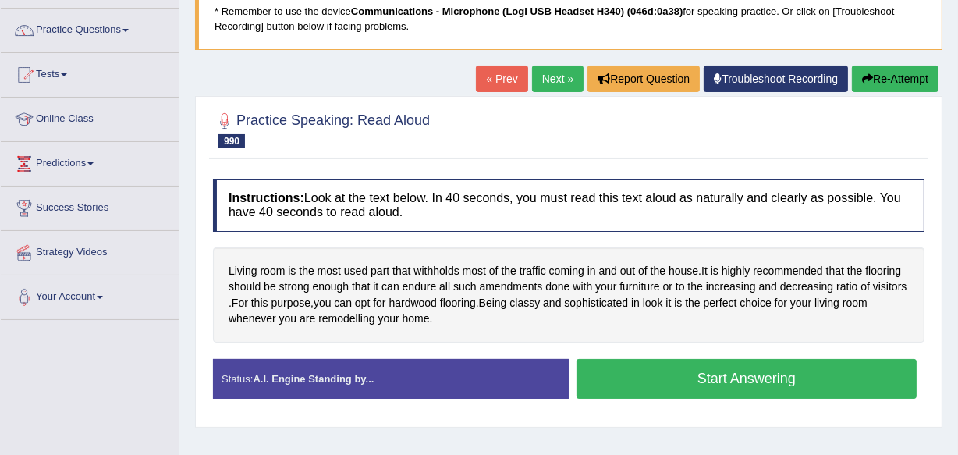
scroll to position [141, 0]
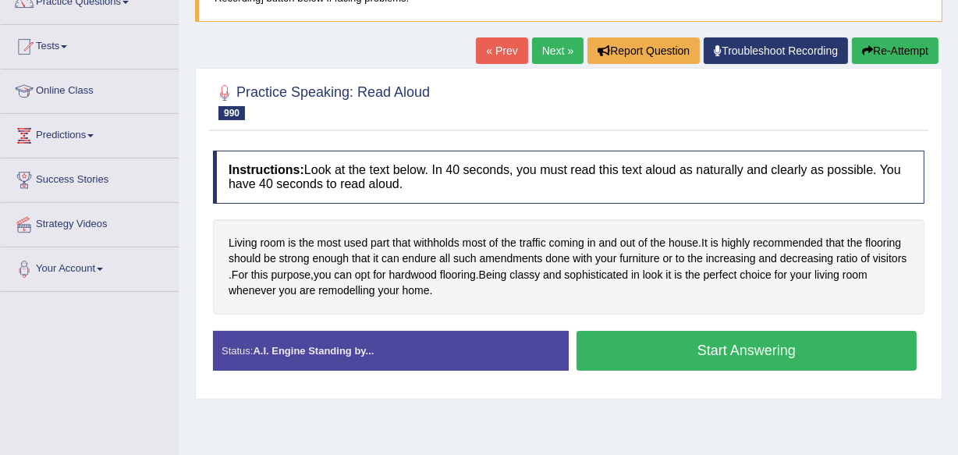
click at [720, 350] on button "Start Answering" at bounding box center [747, 351] width 340 height 40
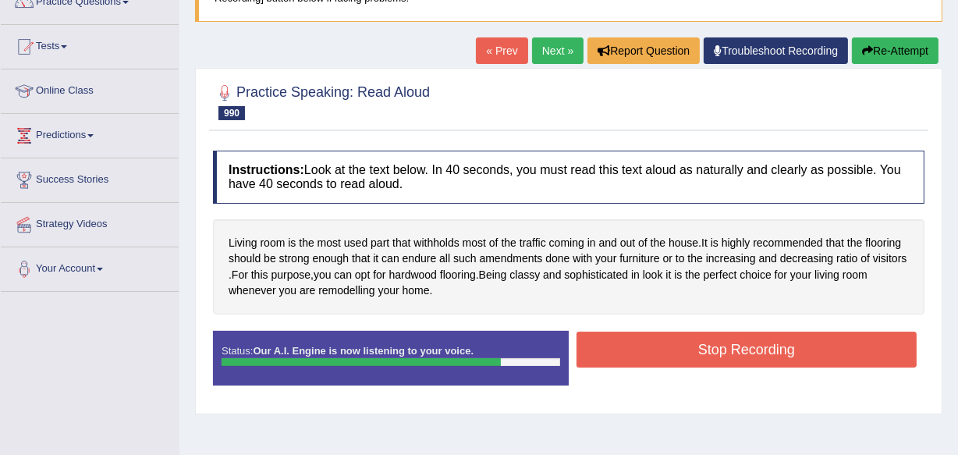
click at [720, 350] on button "Stop Recording" at bounding box center [747, 350] width 340 height 36
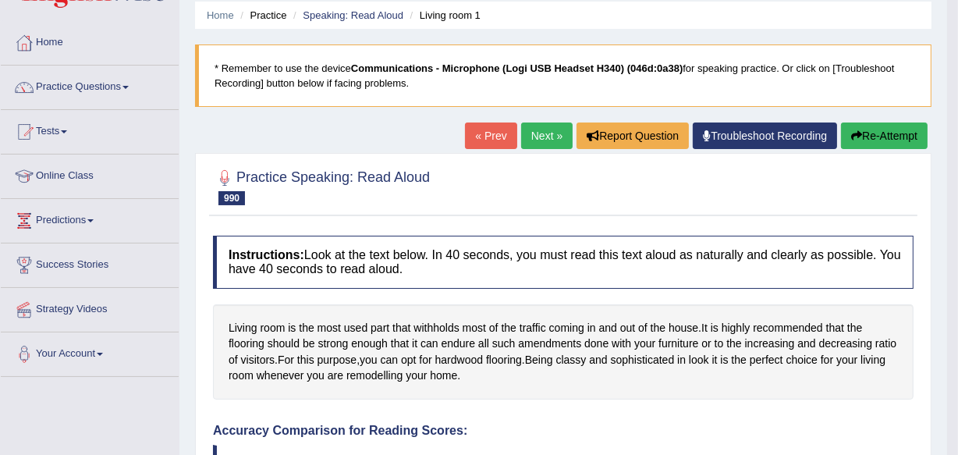
scroll to position [28, 0]
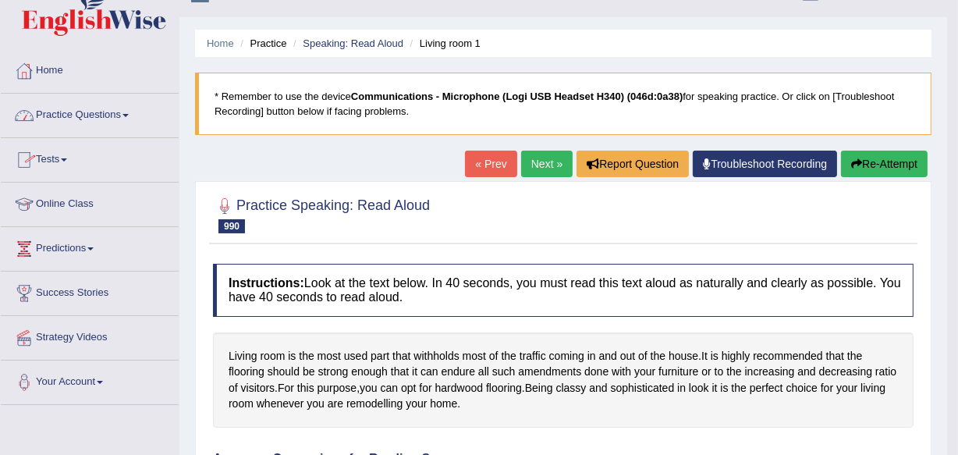
click at [129, 115] on span at bounding box center [125, 115] width 6 height 3
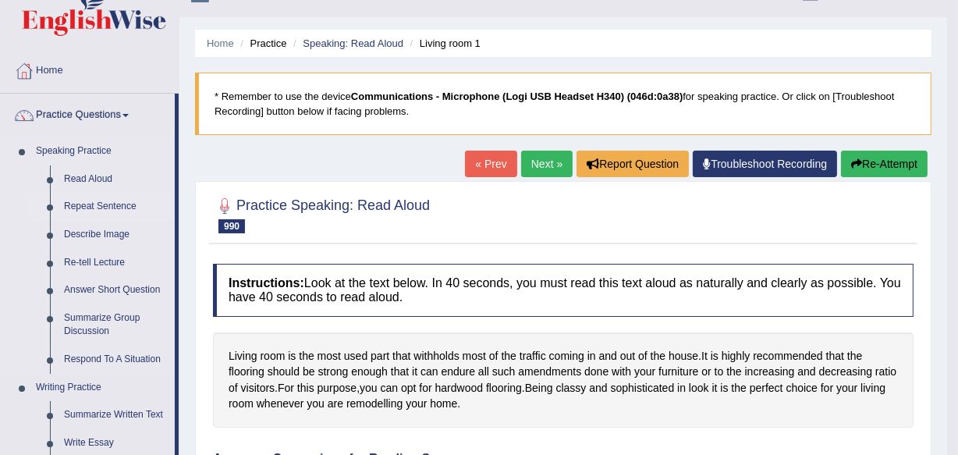
click at [92, 204] on link "Repeat Sentence" at bounding box center [116, 207] width 118 height 28
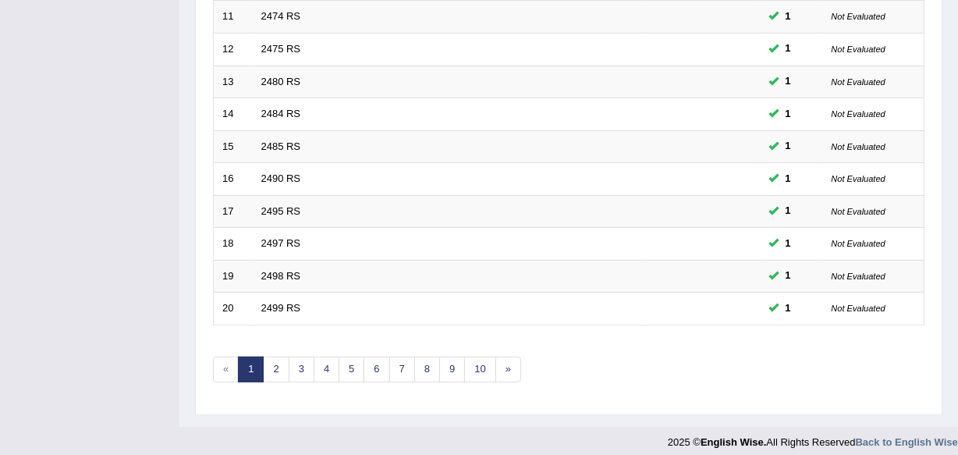
scroll to position [577, 0]
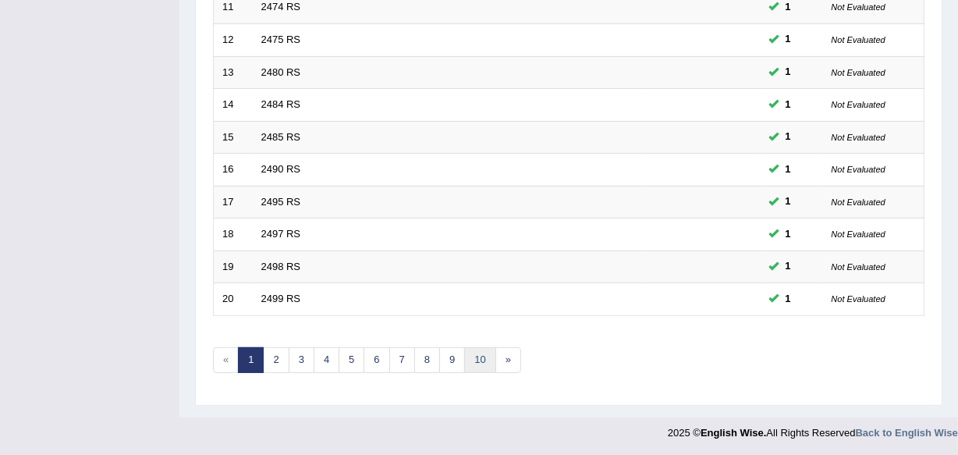
click at [474, 355] on link "10" at bounding box center [479, 360] width 31 height 26
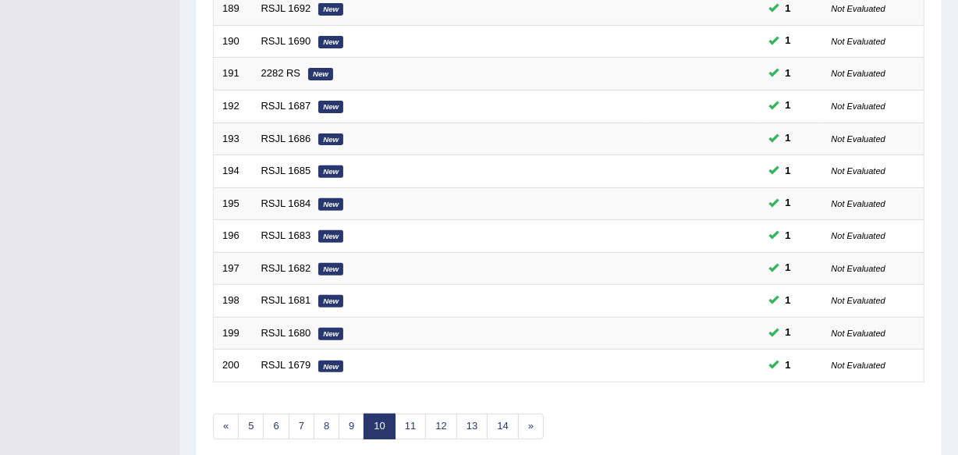
scroll to position [577, 0]
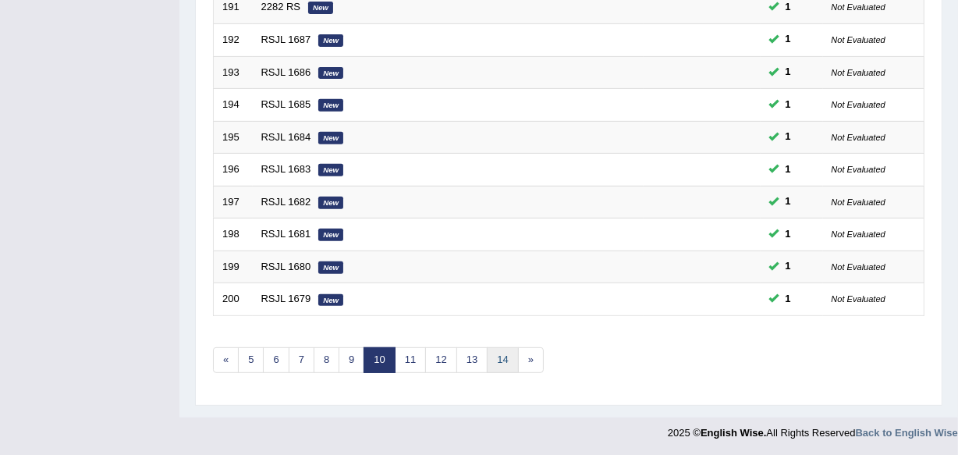
click at [492, 357] on link "14" at bounding box center [502, 360] width 31 height 26
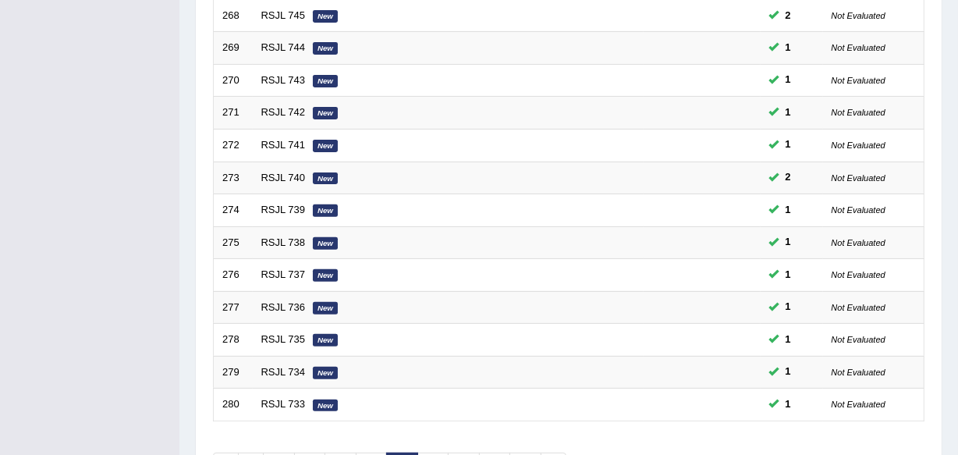
scroll to position [577, 0]
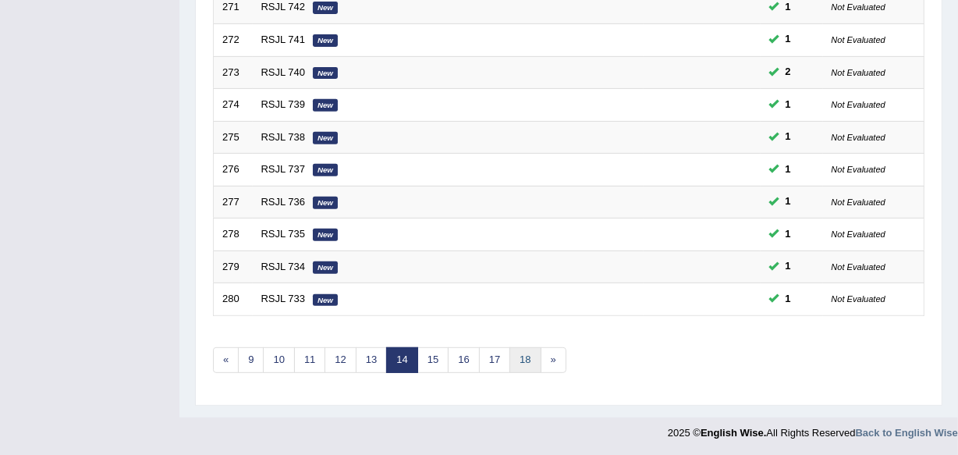
click at [526, 362] on link "18" at bounding box center [524, 360] width 31 height 26
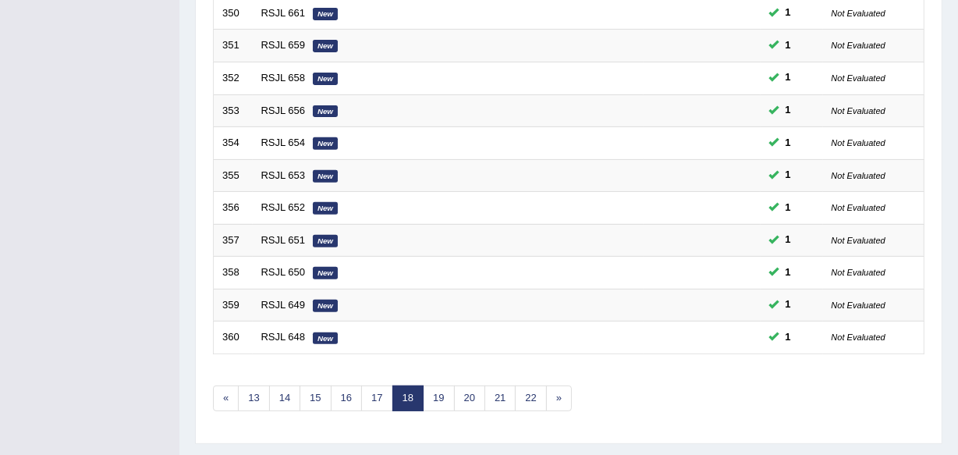
scroll to position [577, 0]
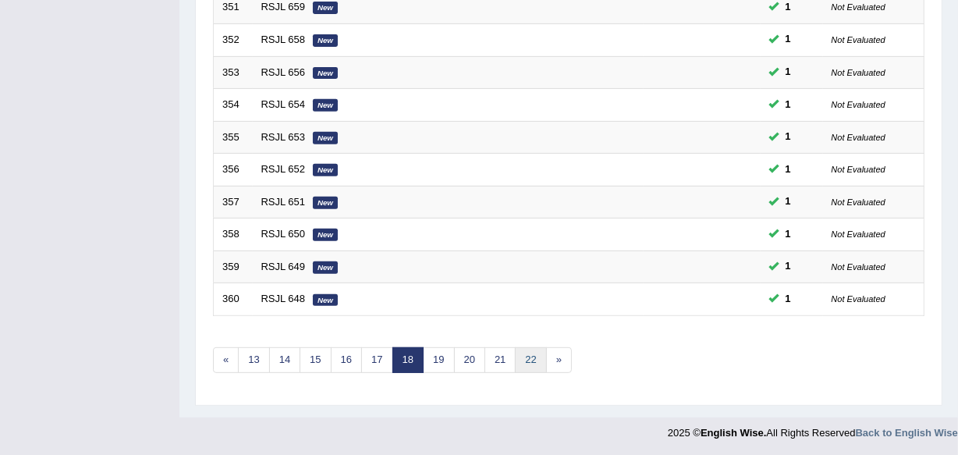
click at [531, 353] on link "22" at bounding box center [530, 360] width 31 height 26
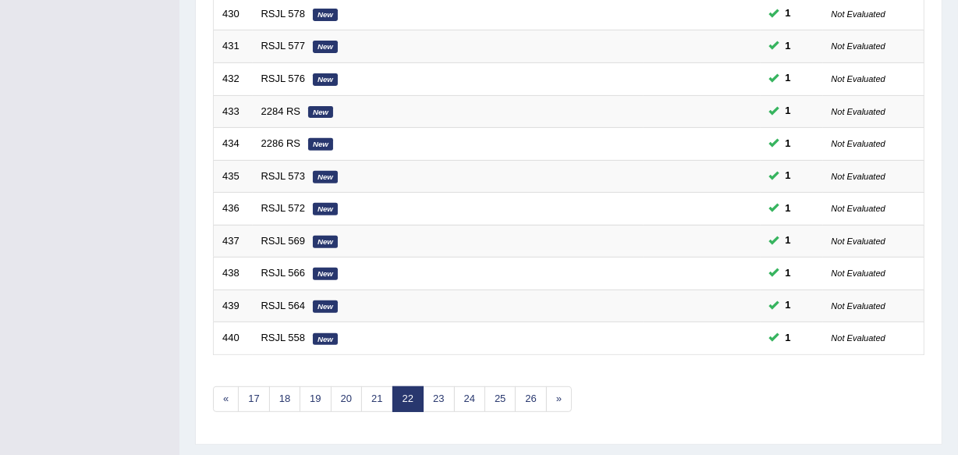
scroll to position [577, 0]
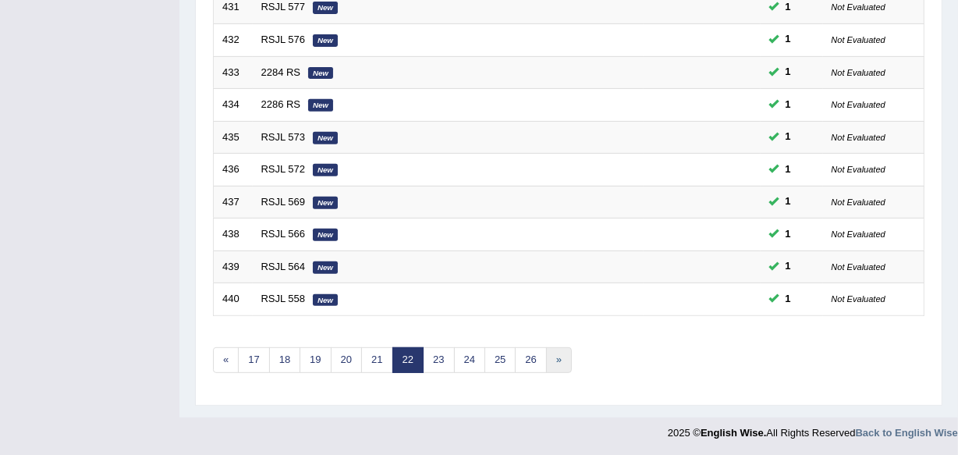
click at [546, 359] on link "»" at bounding box center [559, 360] width 26 height 26
click at [525, 359] on link "26" at bounding box center [530, 360] width 31 height 26
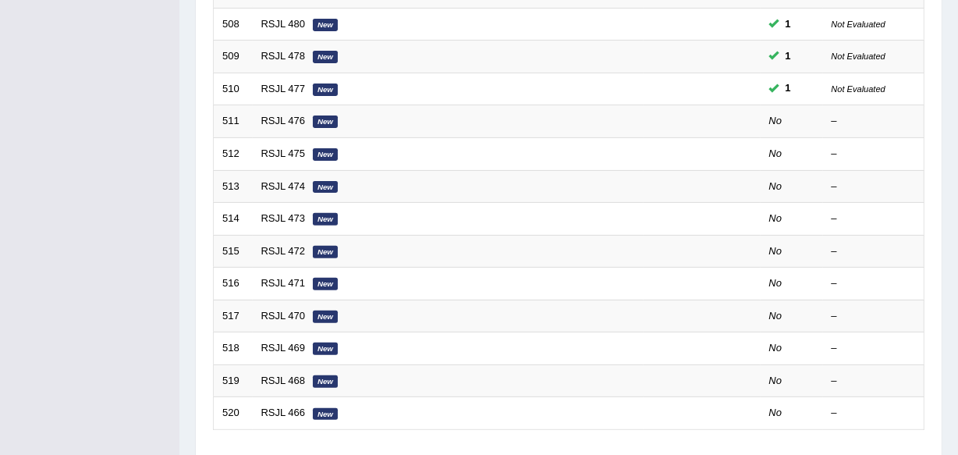
scroll to position [426, 0]
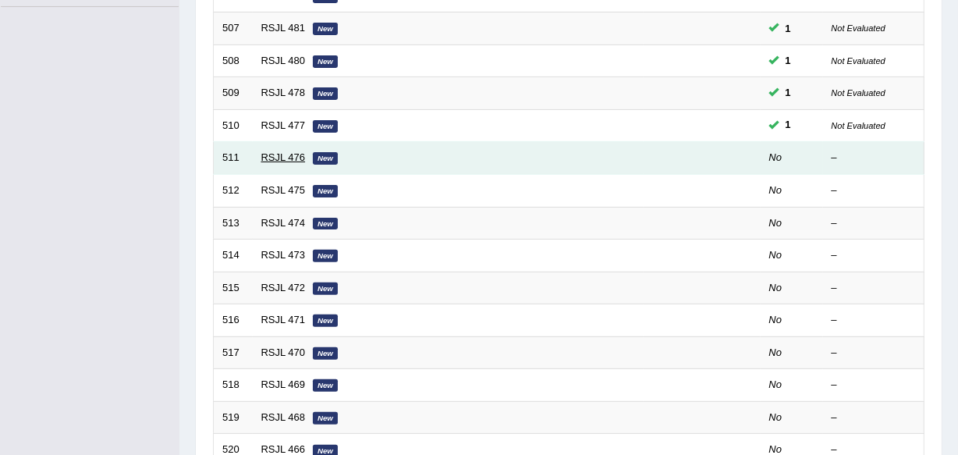
click at [290, 152] on link "RSJL 476" at bounding box center [283, 157] width 44 height 12
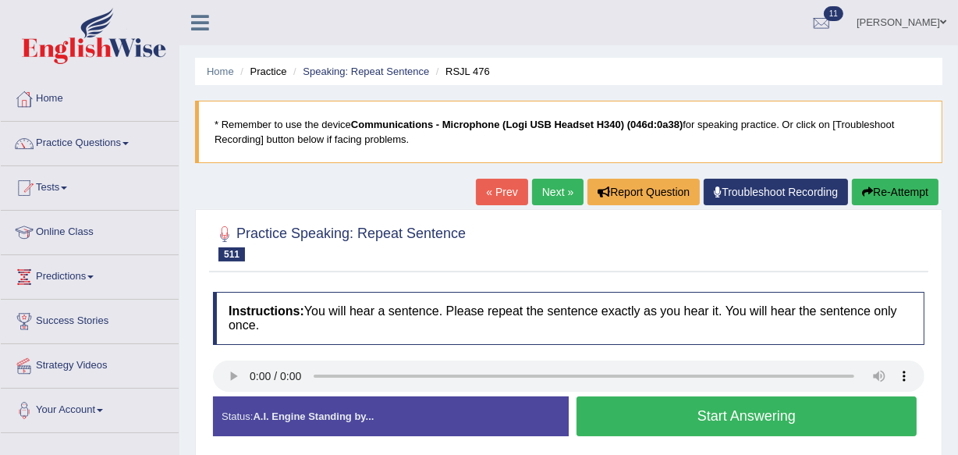
click at [720, 409] on button "Start Answering" at bounding box center [747, 416] width 340 height 40
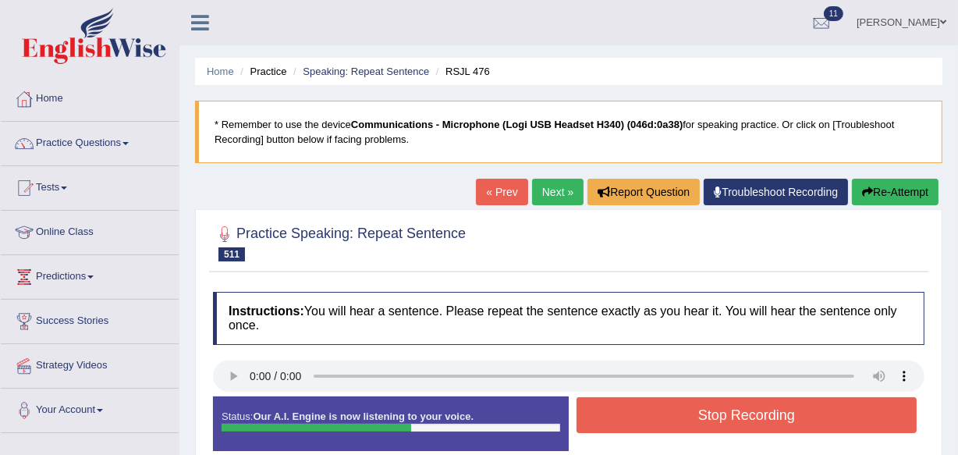
click at [720, 409] on button "Stop Recording" at bounding box center [747, 415] width 340 height 36
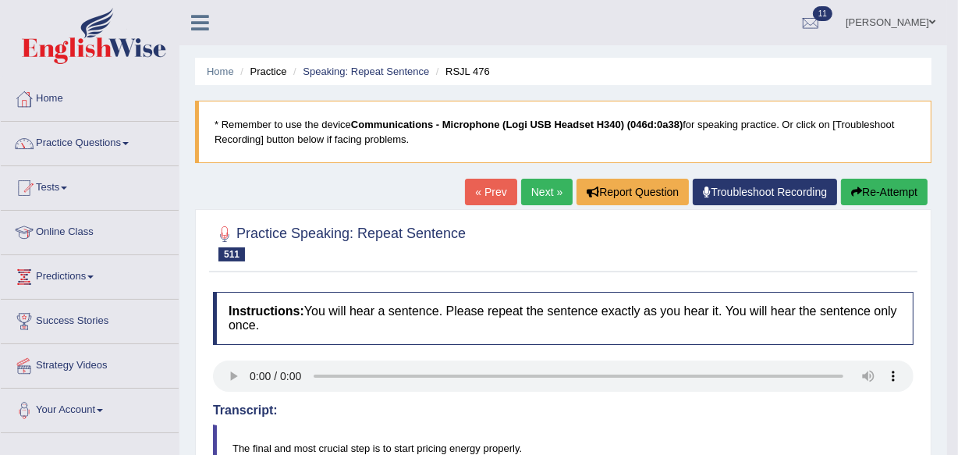
click at [545, 188] on link "Next »" at bounding box center [546, 192] width 51 height 27
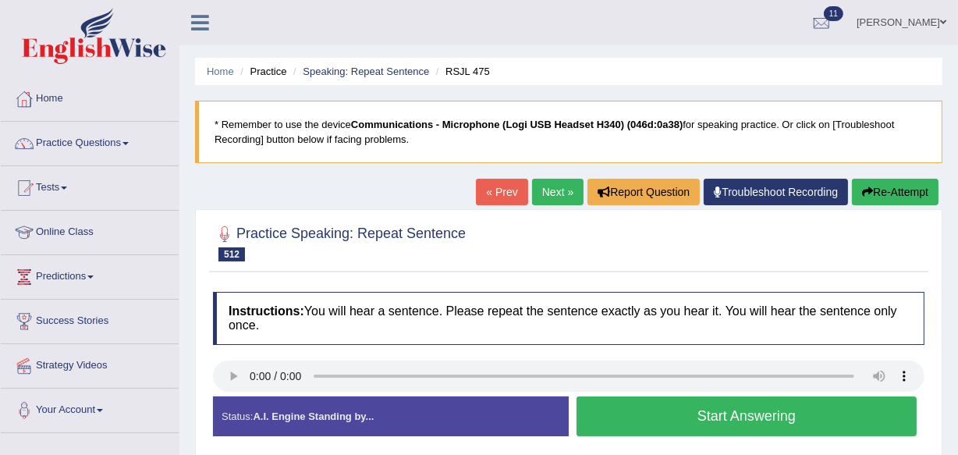
click at [759, 411] on button "Start Answering" at bounding box center [747, 416] width 340 height 40
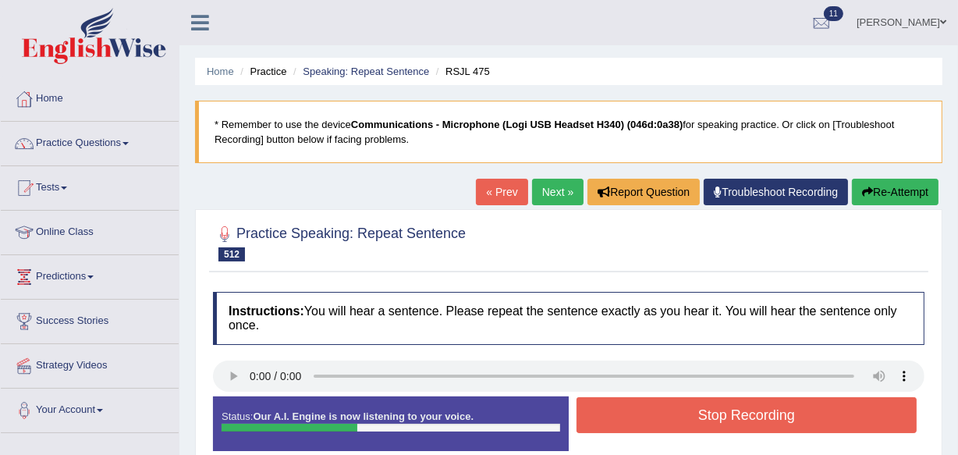
click at [759, 411] on button "Stop Recording" at bounding box center [747, 415] width 340 height 36
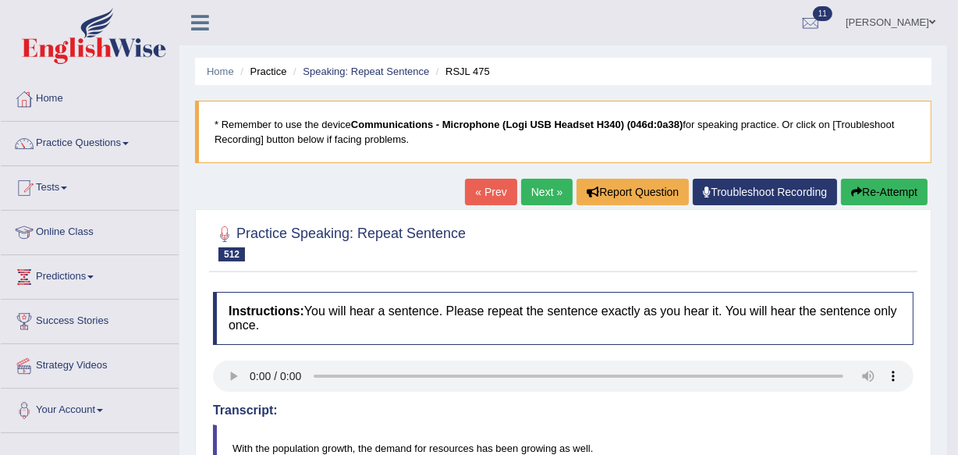
click at [538, 186] on link "Next »" at bounding box center [546, 192] width 51 height 27
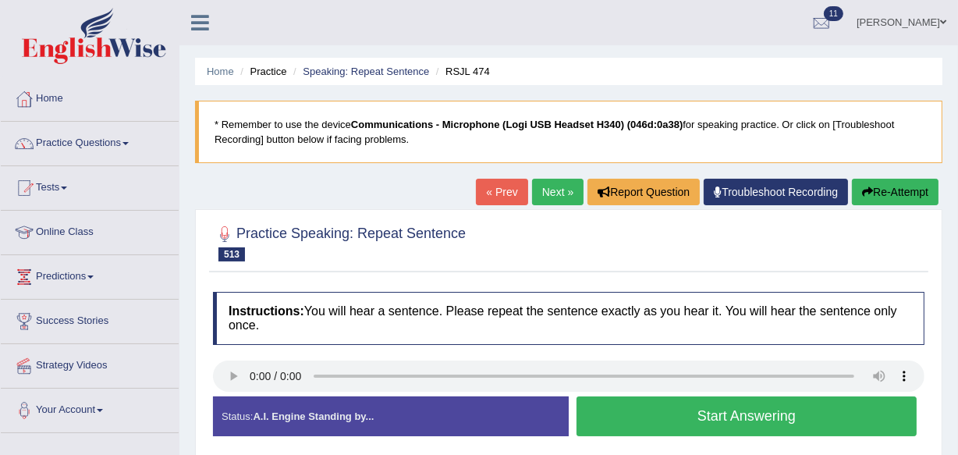
click at [703, 417] on button "Start Answering" at bounding box center [747, 416] width 340 height 40
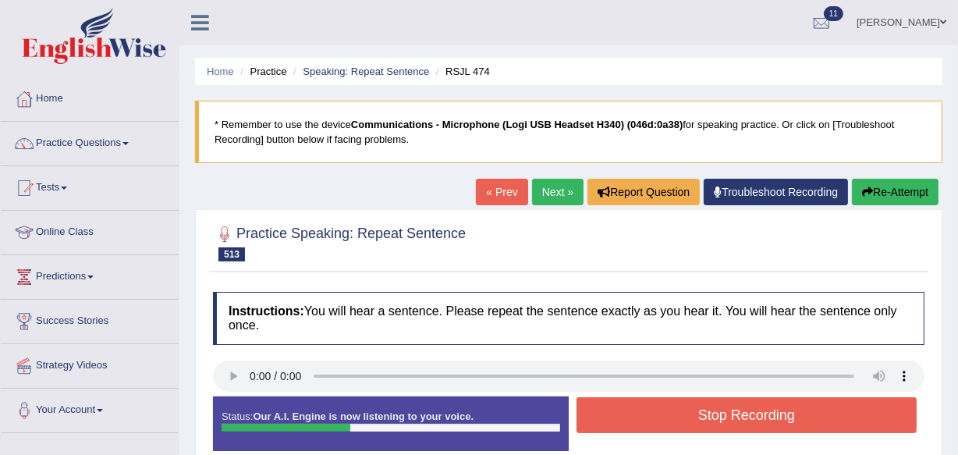
click at [703, 417] on button "Stop Recording" at bounding box center [747, 415] width 340 height 36
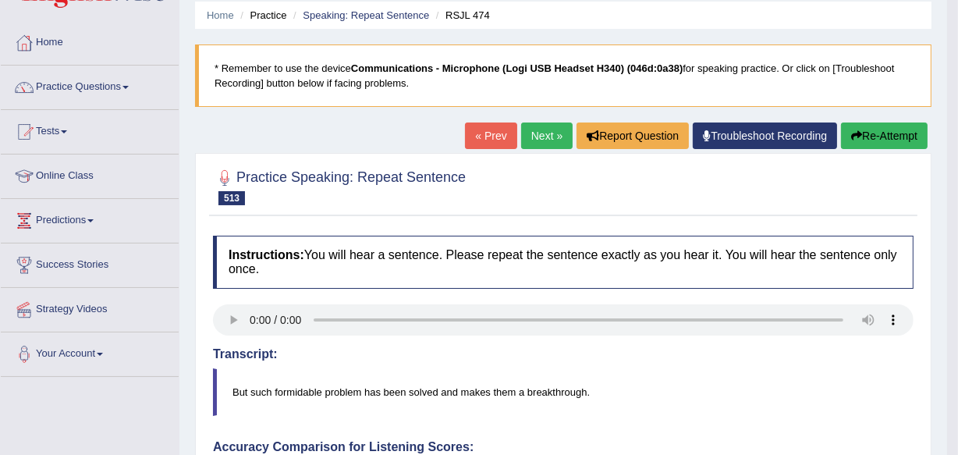
scroll to position [28, 0]
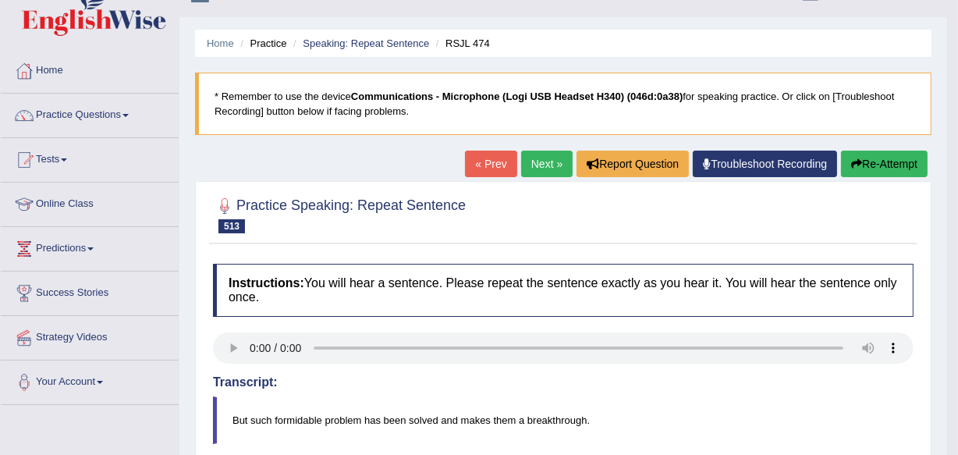
click at [545, 159] on link "Next »" at bounding box center [546, 164] width 51 height 27
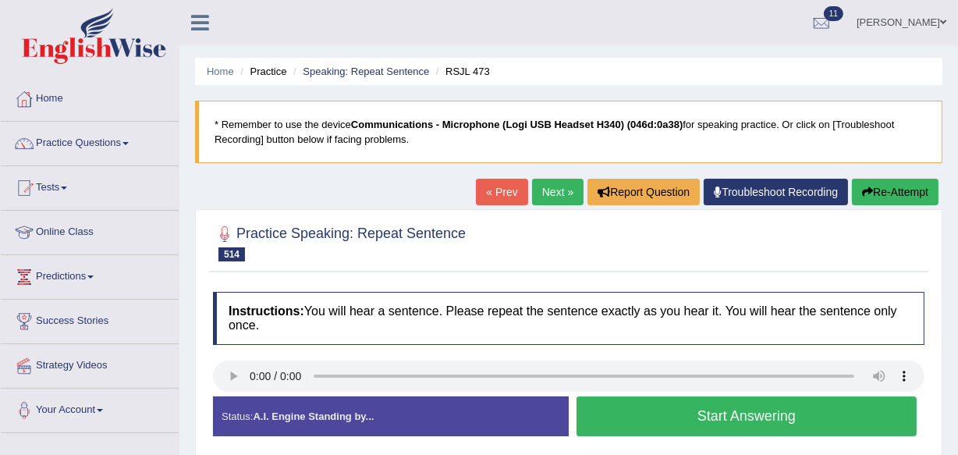
click at [708, 413] on button "Start Answering" at bounding box center [747, 416] width 340 height 40
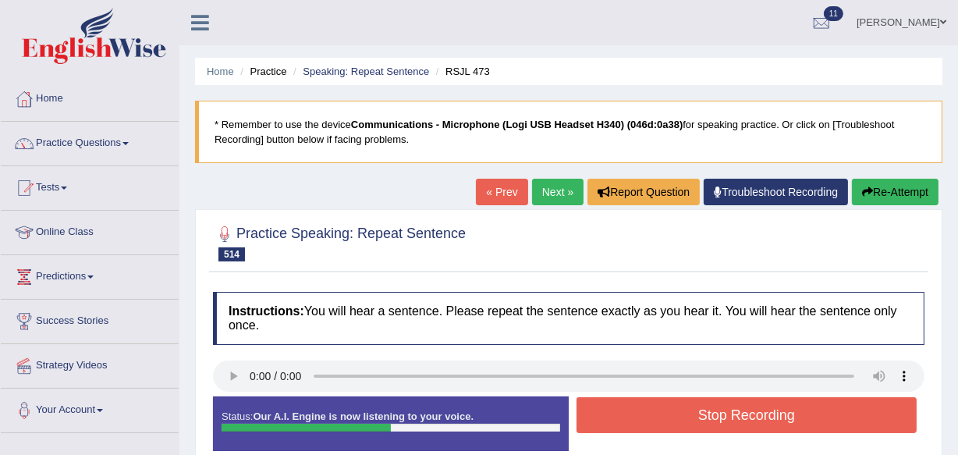
click at [708, 413] on button "Stop Recording" at bounding box center [747, 415] width 340 height 36
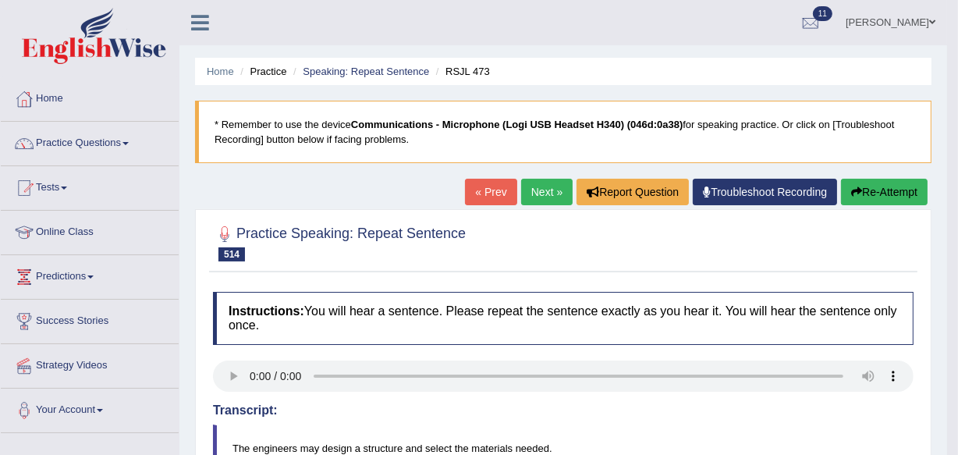
click at [956, 443] on body "Toggle navigation Home Practice Questions Speaking Practice Read Aloud Repeat S…" at bounding box center [479, 227] width 958 height 455
click at [957, 443] on html "Toggle navigation Home Practice Questions Speaking Practice Read Aloud Repeat S…" at bounding box center [479, 227] width 958 height 455
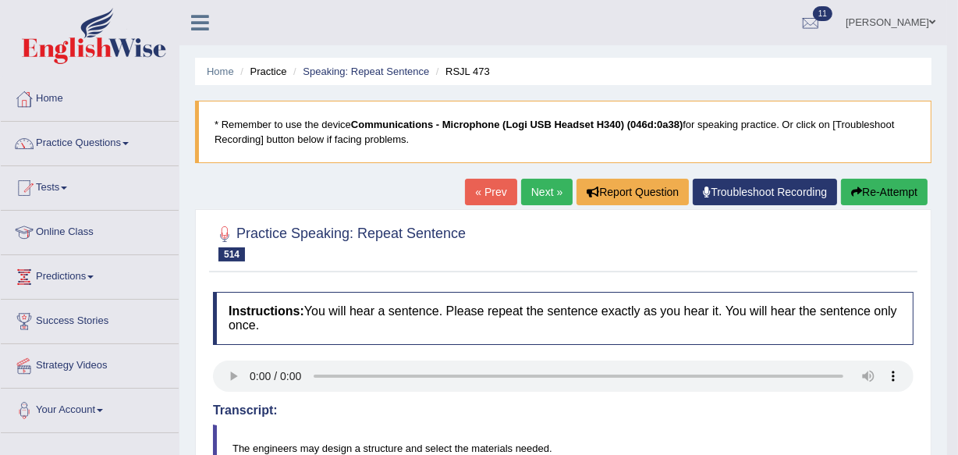
click at [539, 194] on link "Next »" at bounding box center [546, 192] width 51 height 27
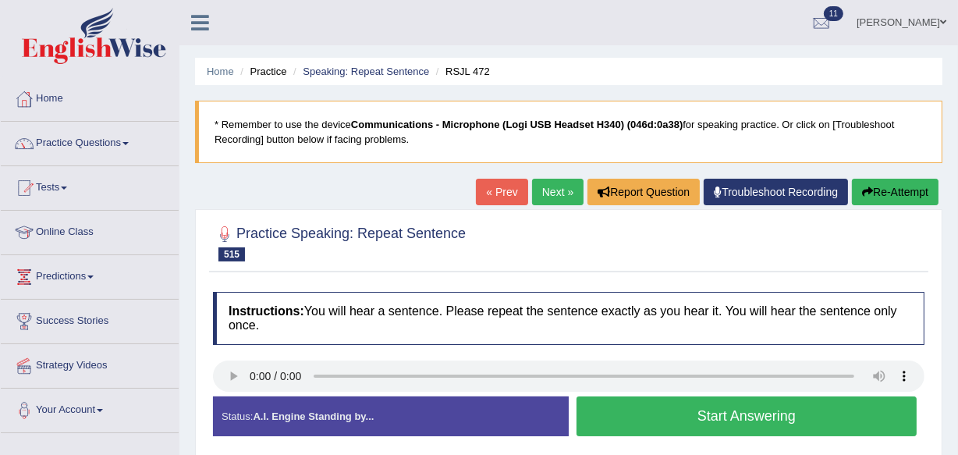
drag, startPoint x: 391, startPoint y: 318, endPoint x: 489, endPoint y: 196, distance: 156.4
click at [489, 196] on div "Home Practice Speaking: Repeat Sentence RSJL 472 * Remember to use the device C…" at bounding box center [568, 390] width 779 height 780
click at [492, 190] on link "« Prev" at bounding box center [501, 192] width 51 height 27
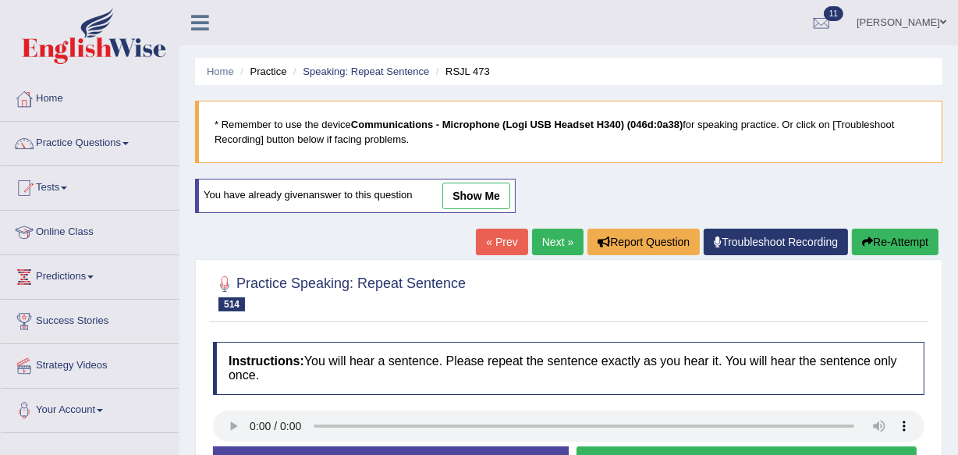
click at [546, 235] on link "Next »" at bounding box center [557, 242] width 51 height 27
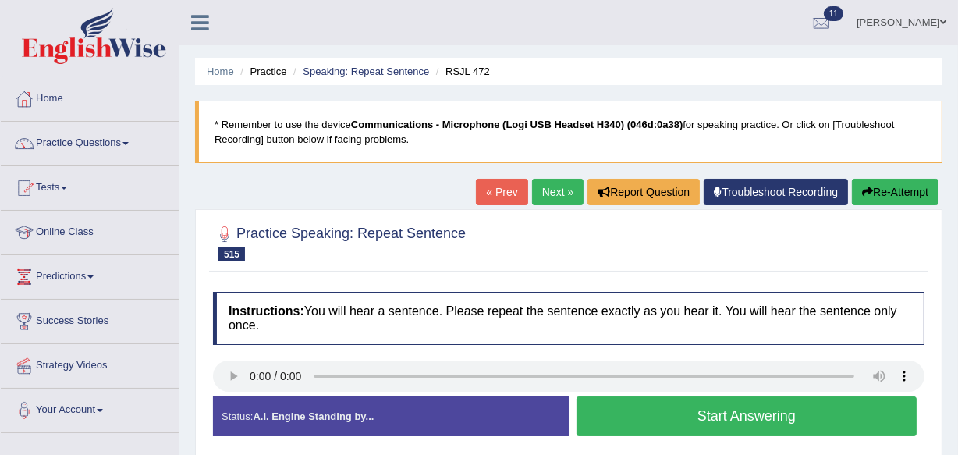
click at [719, 415] on button "Start Answering" at bounding box center [747, 416] width 340 height 40
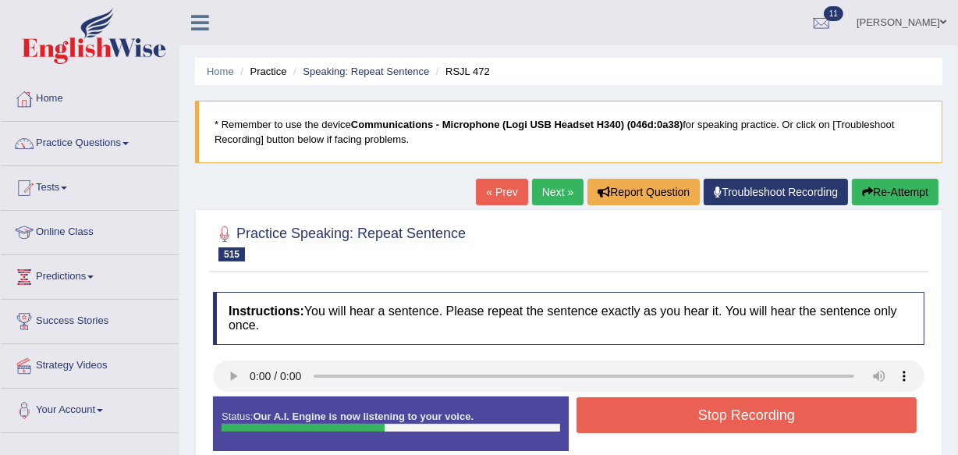
click at [719, 415] on button "Stop Recording" at bounding box center [747, 415] width 340 height 36
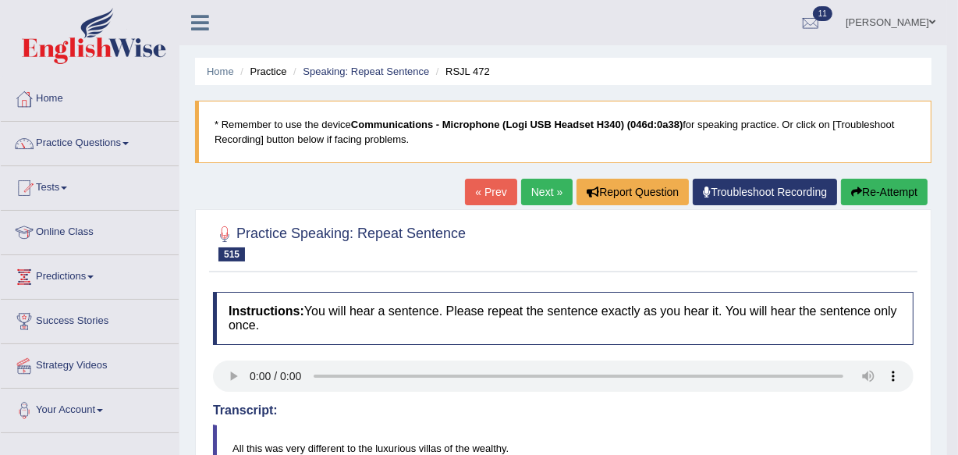
click at [538, 185] on link "Next »" at bounding box center [546, 192] width 51 height 27
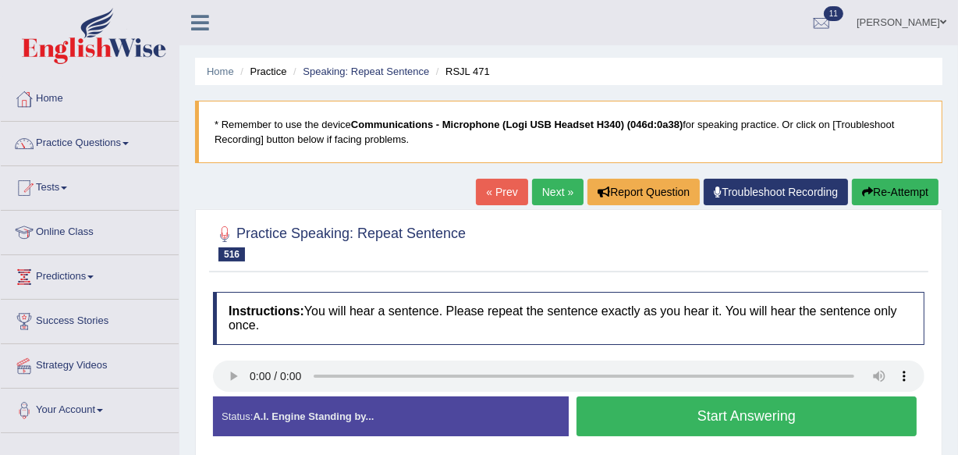
click at [704, 416] on button "Start Answering" at bounding box center [747, 416] width 340 height 40
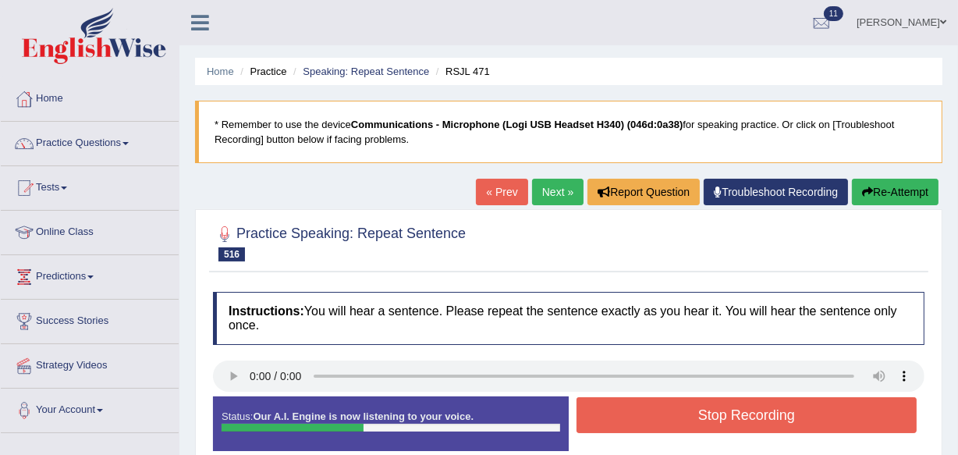
click at [704, 416] on button "Stop Recording" at bounding box center [747, 415] width 340 height 36
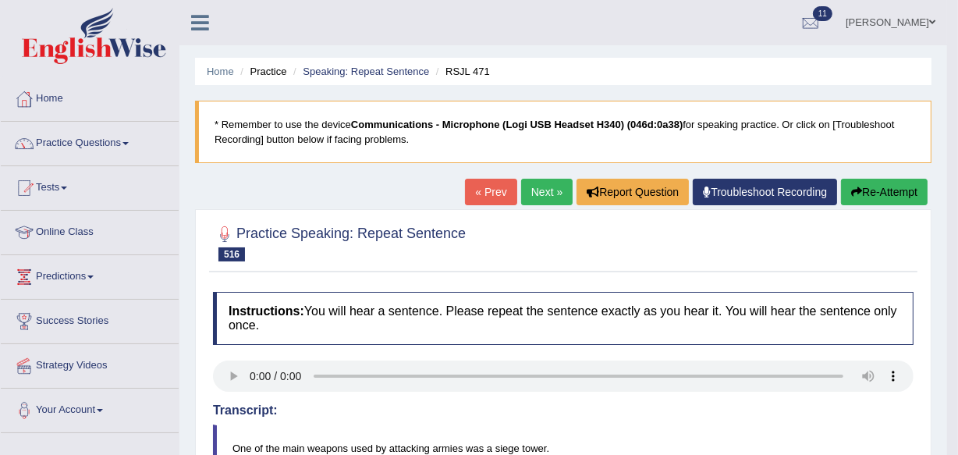
click at [531, 186] on link "Next »" at bounding box center [546, 192] width 51 height 27
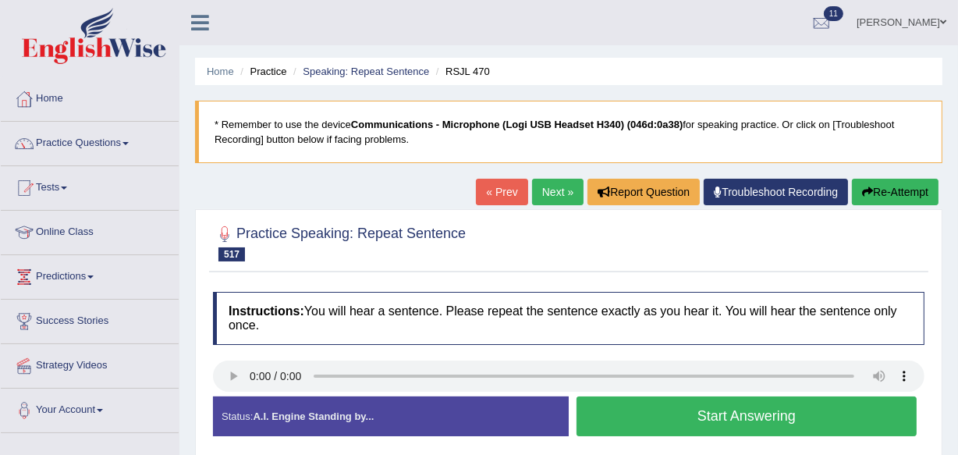
click at [729, 414] on button "Start Answering" at bounding box center [747, 416] width 340 height 40
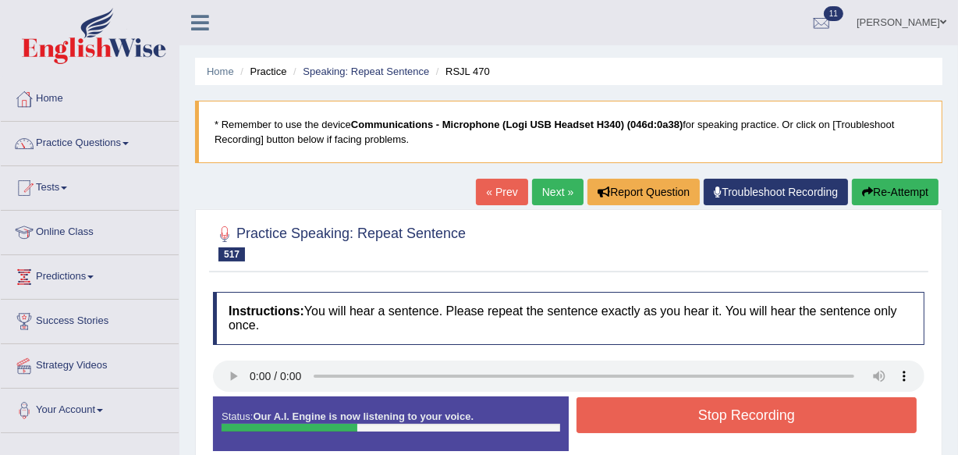
click at [729, 414] on button "Stop Recording" at bounding box center [747, 415] width 340 height 36
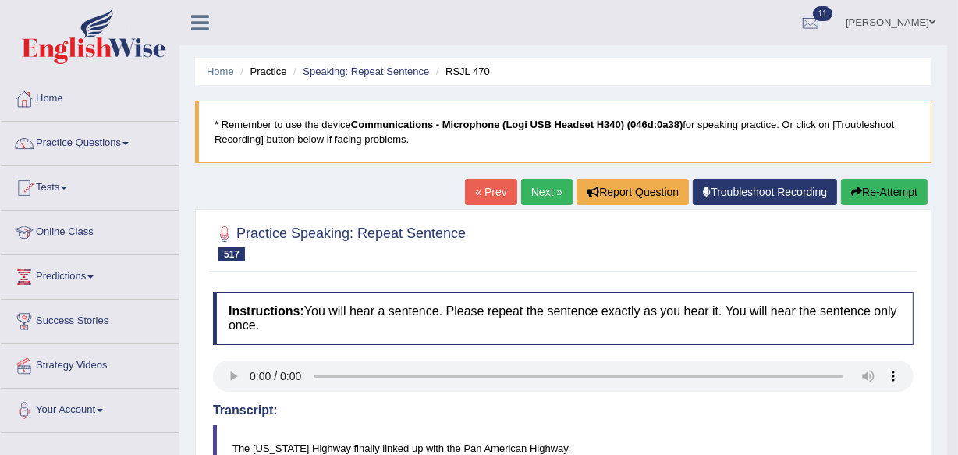
click at [538, 186] on link "Next »" at bounding box center [546, 192] width 51 height 27
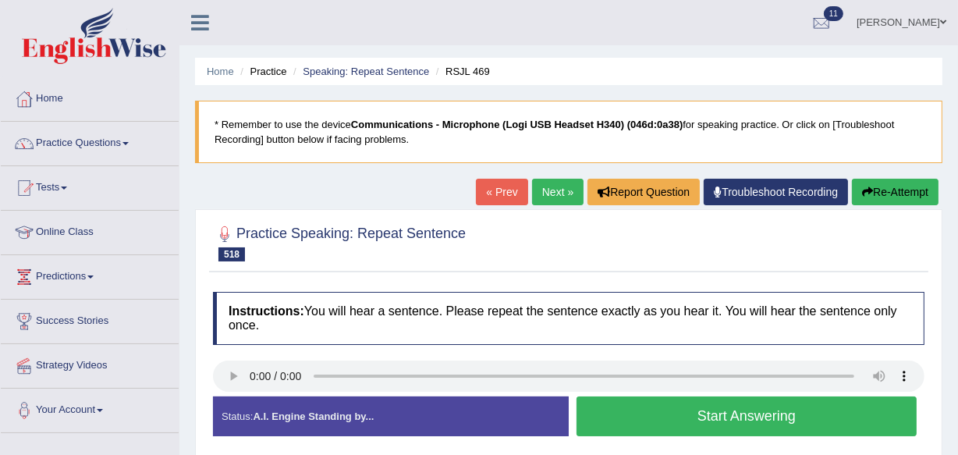
click at [694, 415] on button "Start Answering" at bounding box center [747, 416] width 340 height 40
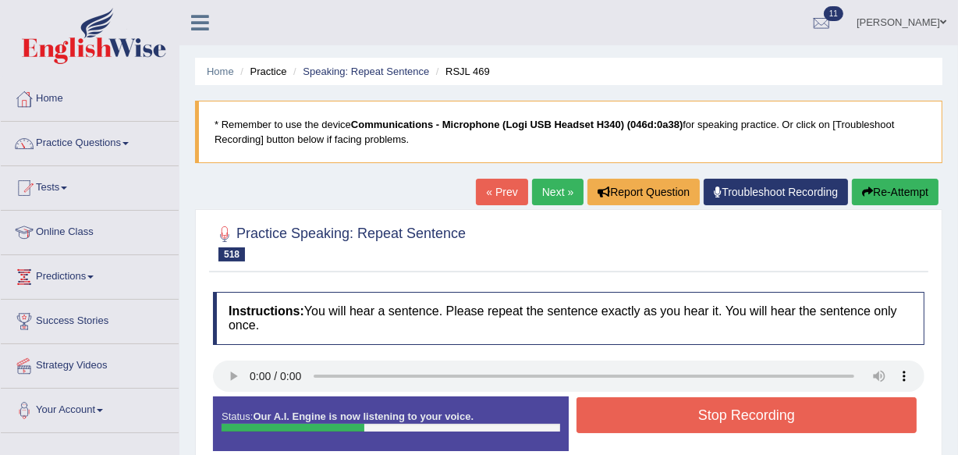
click at [694, 415] on button "Stop Recording" at bounding box center [747, 415] width 340 height 36
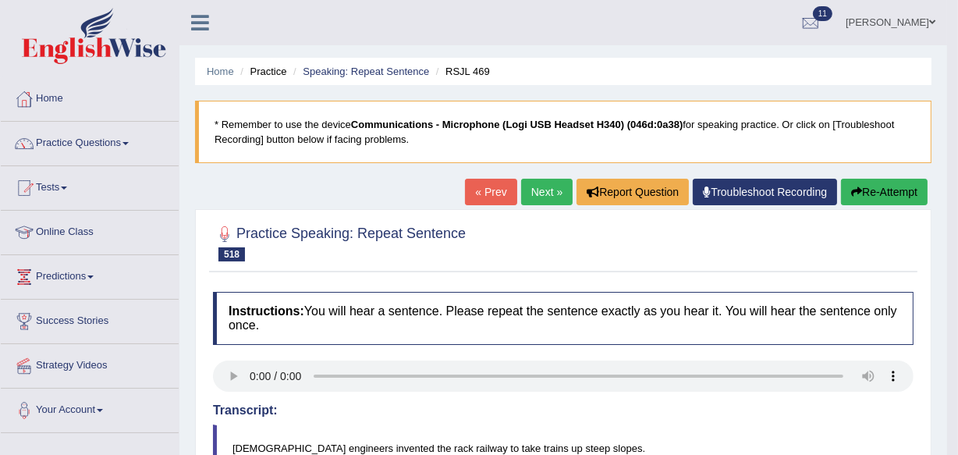
click at [531, 189] on link "Next »" at bounding box center [546, 192] width 51 height 27
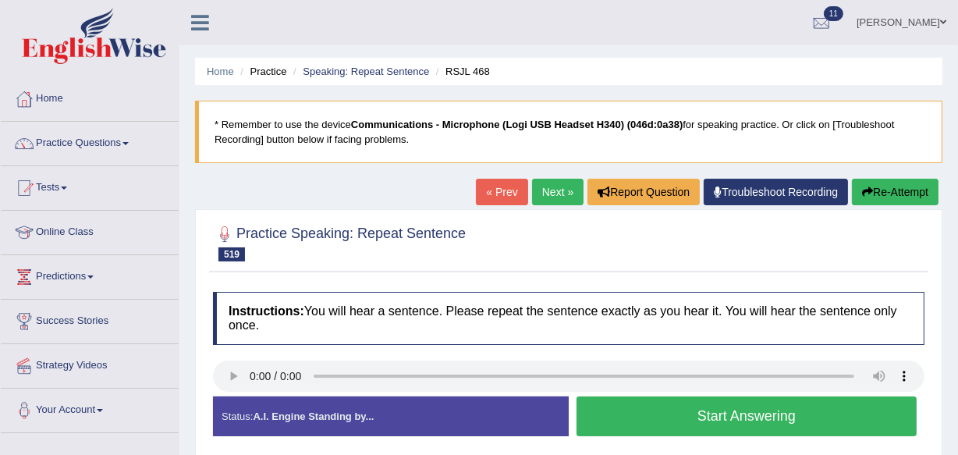
click at [734, 413] on button "Start Answering" at bounding box center [747, 416] width 340 height 40
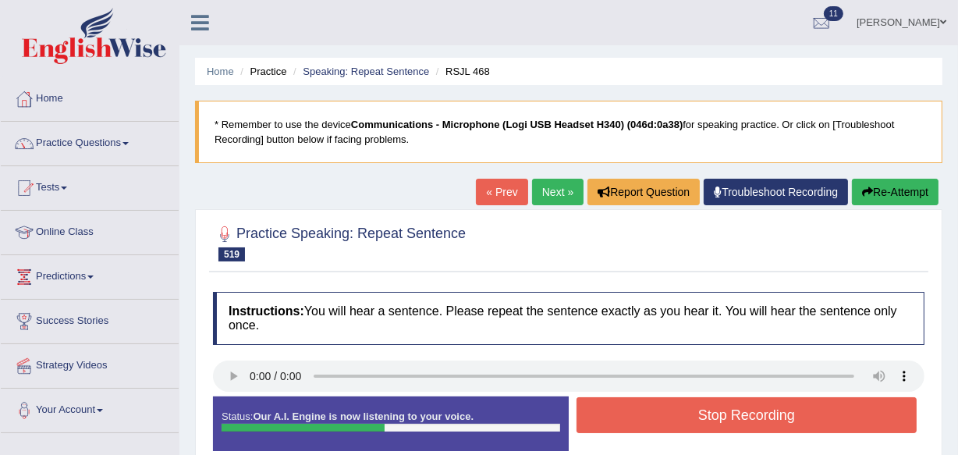
click at [734, 413] on button "Stop Recording" at bounding box center [747, 415] width 340 height 36
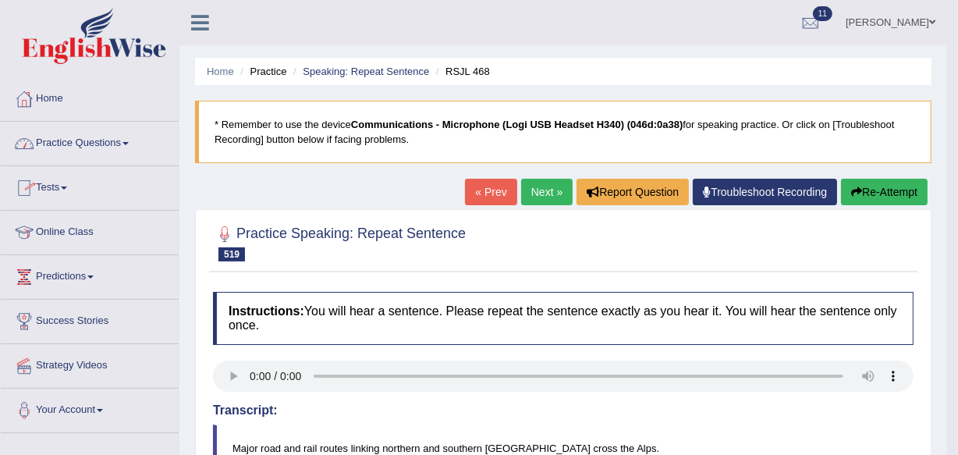
click at [129, 143] on span at bounding box center [125, 143] width 6 height 3
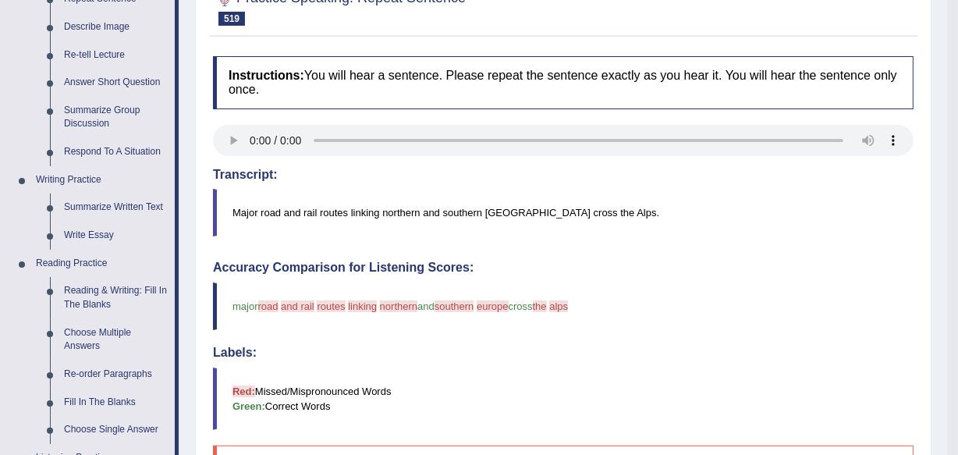
scroll to position [264, 0]
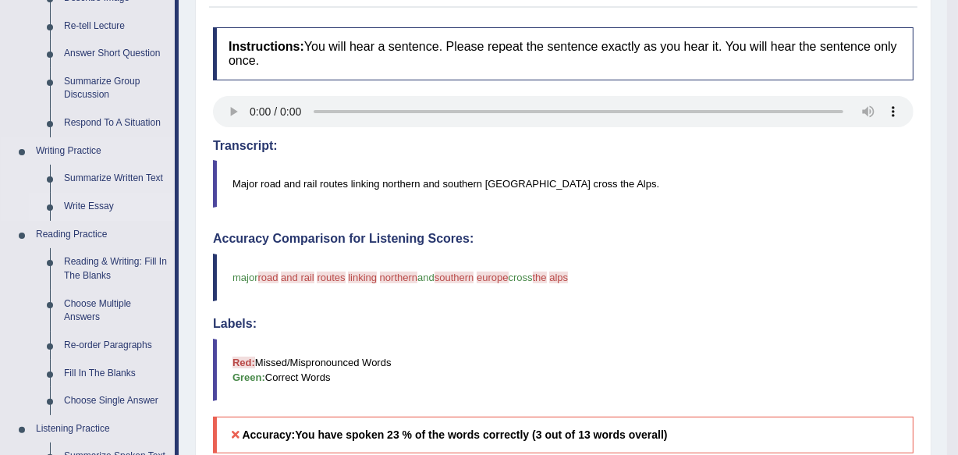
click at [82, 204] on link "Write Essay" at bounding box center [116, 207] width 118 height 28
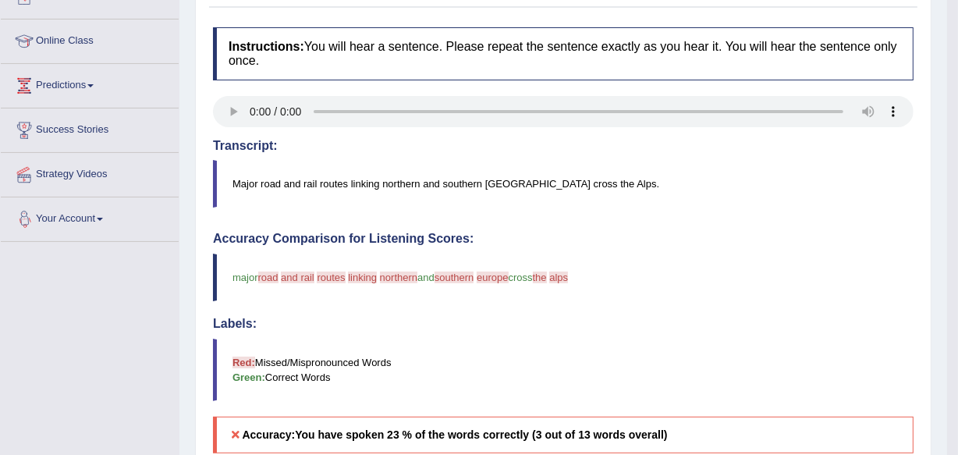
scroll to position [417, 0]
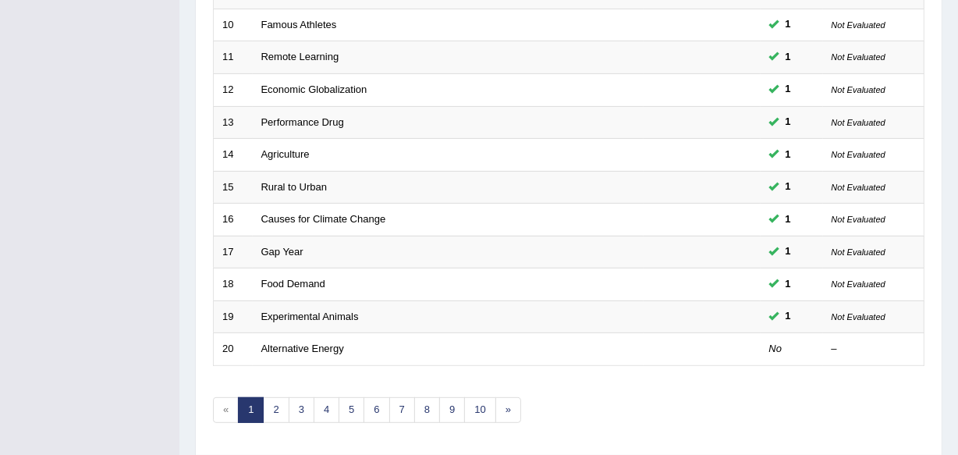
scroll to position [577, 0]
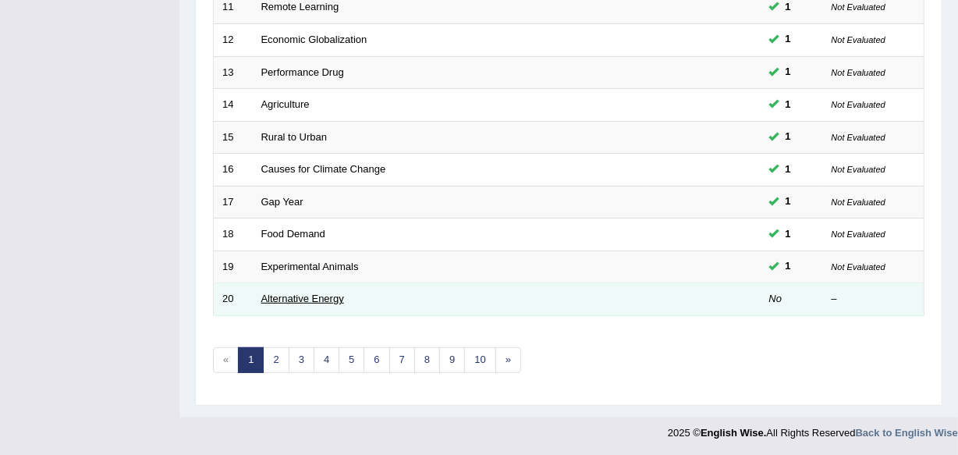
click at [281, 295] on link "Alternative Energy" at bounding box center [302, 299] width 83 height 12
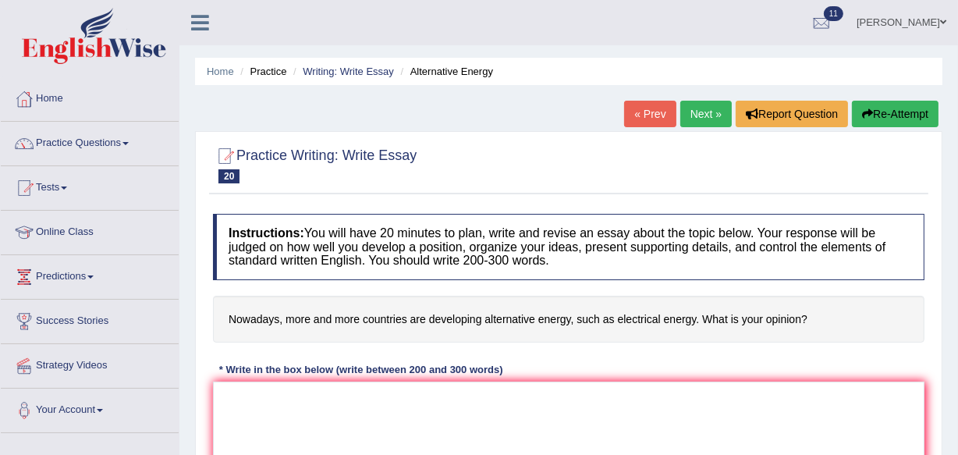
click at [209, 413] on div "Instructions: You will have 20 minutes to plan, write and revise an essay about…" at bounding box center [568, 379] width 719 height 346
click at [218, 403] on textarea at bounding box center [569, 457] width 712 height 151
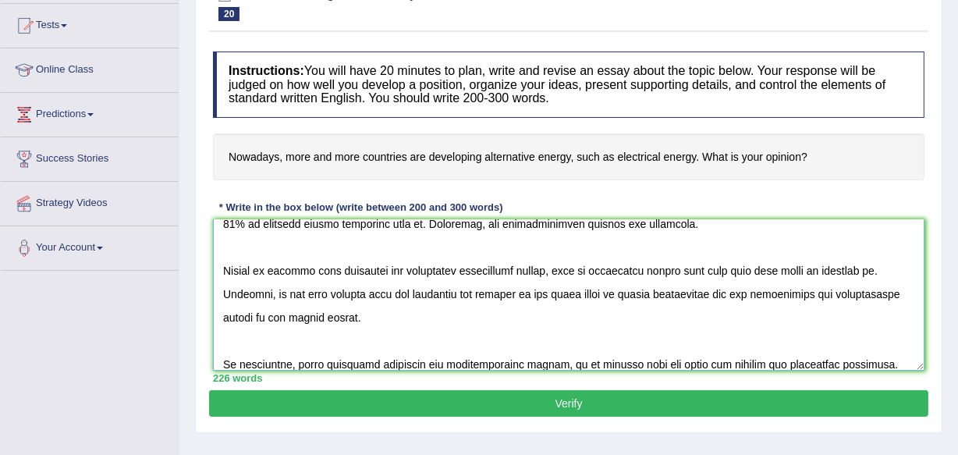
scroll to position [190, 0]
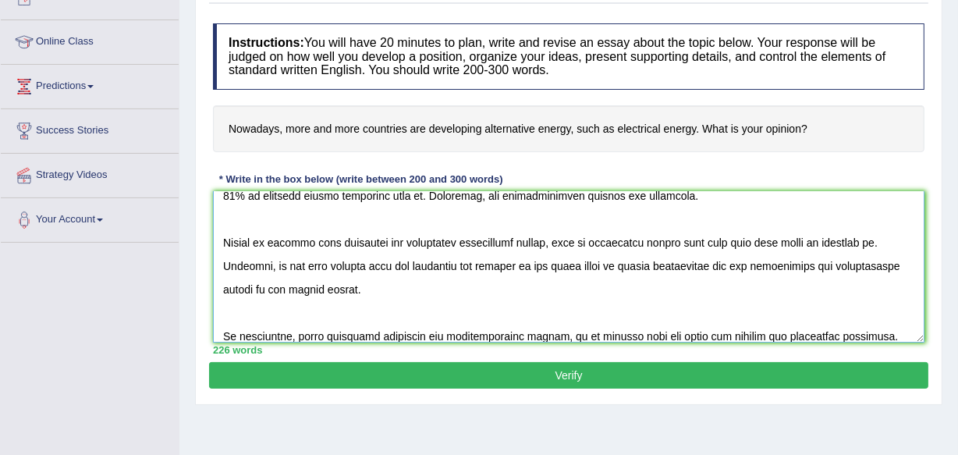
type textarea "In today's complex world numerous issues and topic are subject to debate. One s…"
click at [563, 374] on button "Verify" at bounding box center [568, 375] width 719 height 27
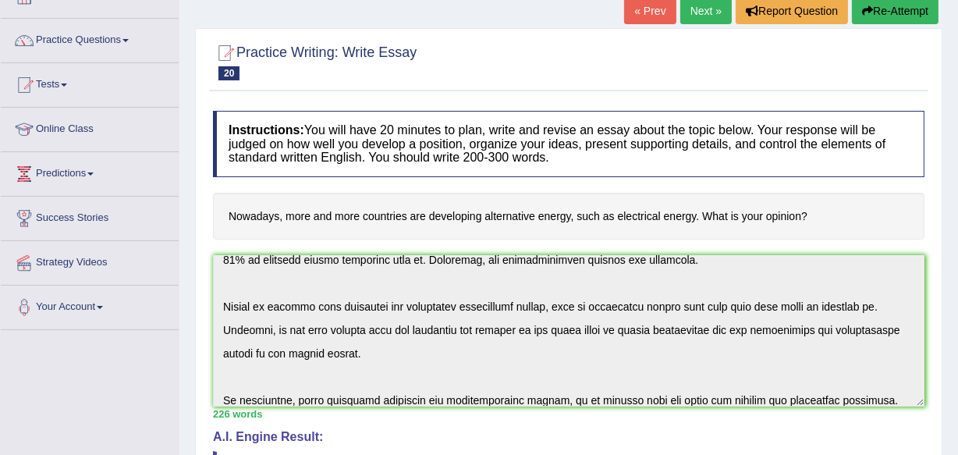
scroll to position [75, 0]
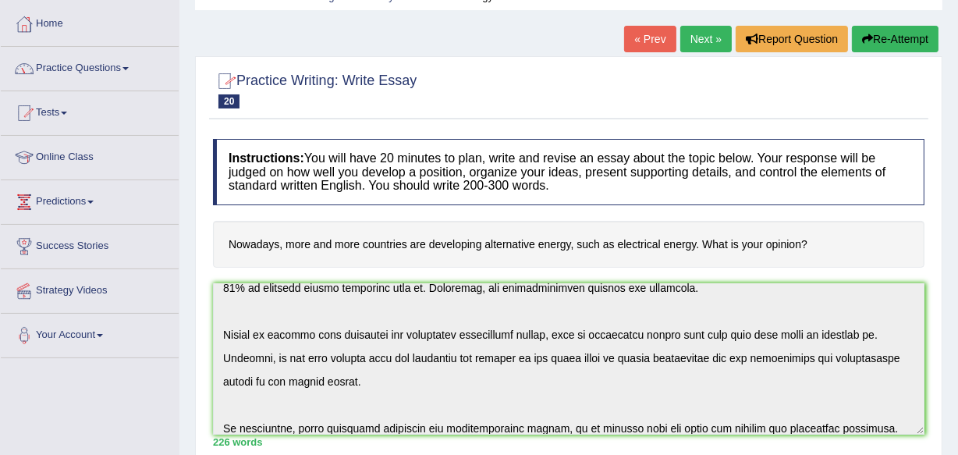
click at [129, 67] on span at bounding box center [125, 68] width 6 height 3
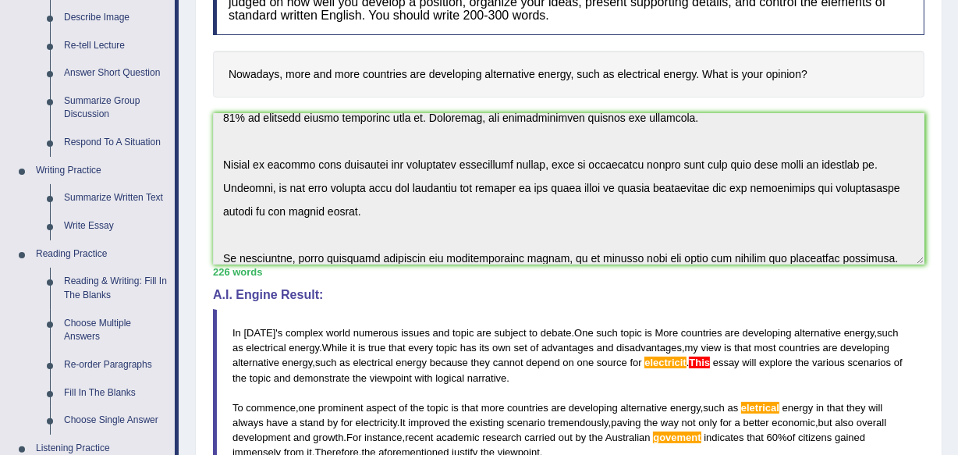
scroll to position [273, 0]
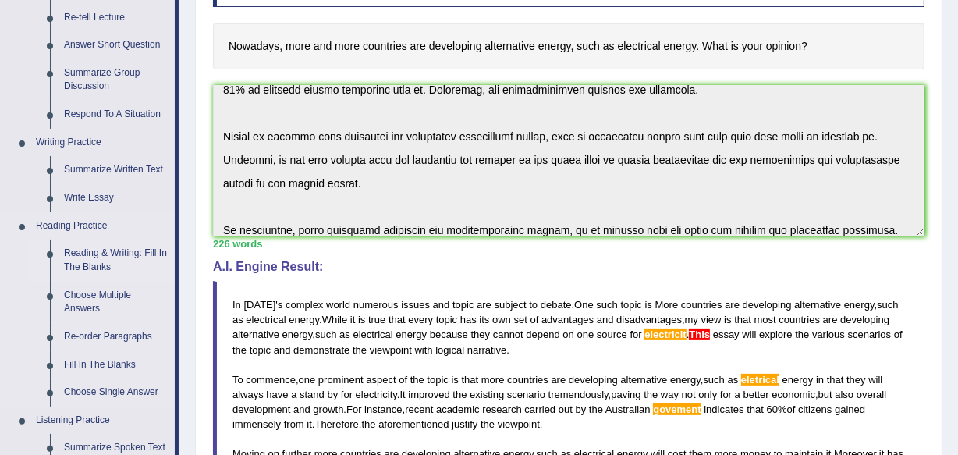
click at [116, 250] on link "Reading & Writing: Fill In The Blanks" at bounding box center [116, 260] width 118 height 41
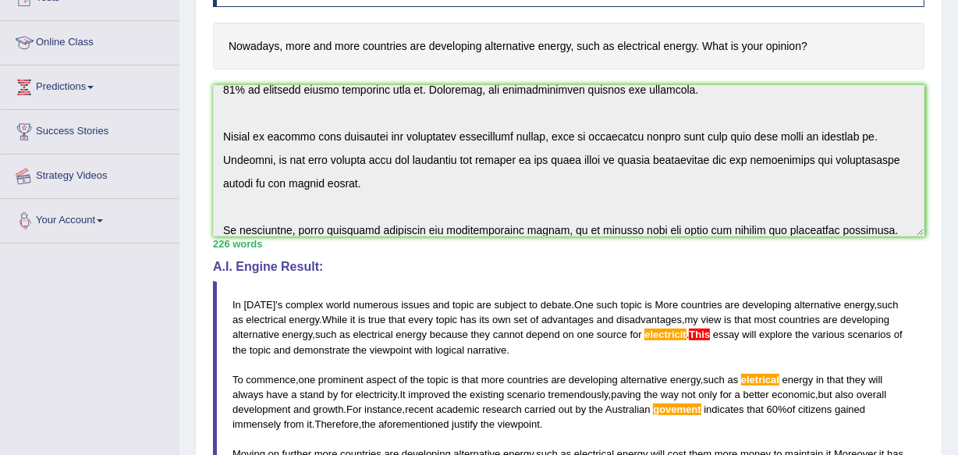
scroll to position [531, 0]
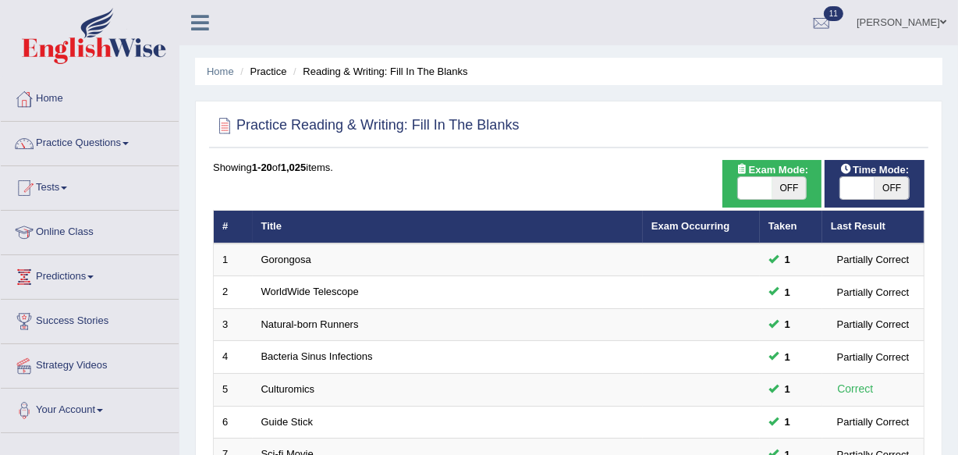
drag, startPoint x: 0, startPoint y: 0, endPoint x: 116, endPoint y: 250, distance: 276.1
drag, startPoint x: 116, startPoint y: 250, endPoint x: 367, endPoint y: 177, distance: 261.0
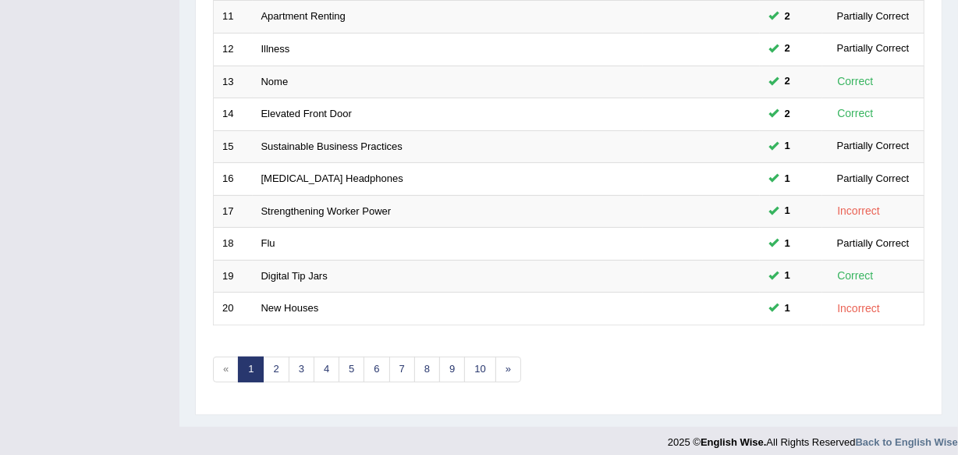
scroll to position [577, 0]
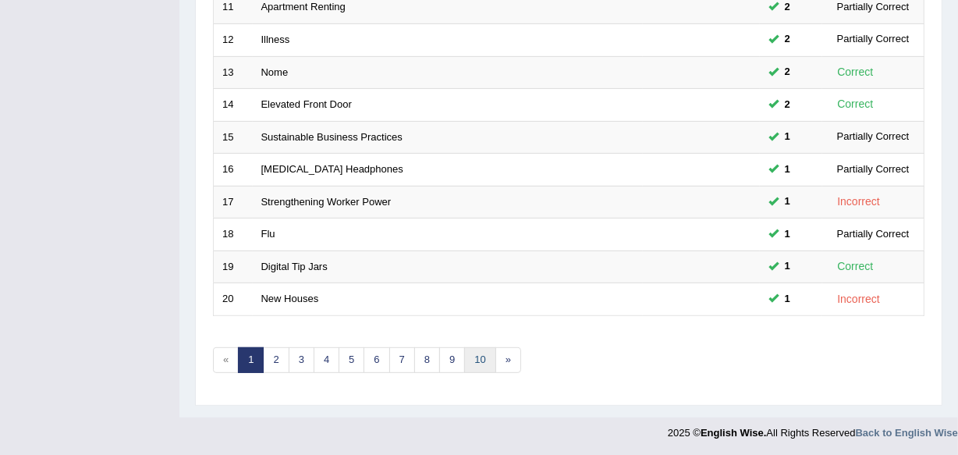
click at [477, 358] on link "10" at bounding box center [479, 360] width 31 height 26
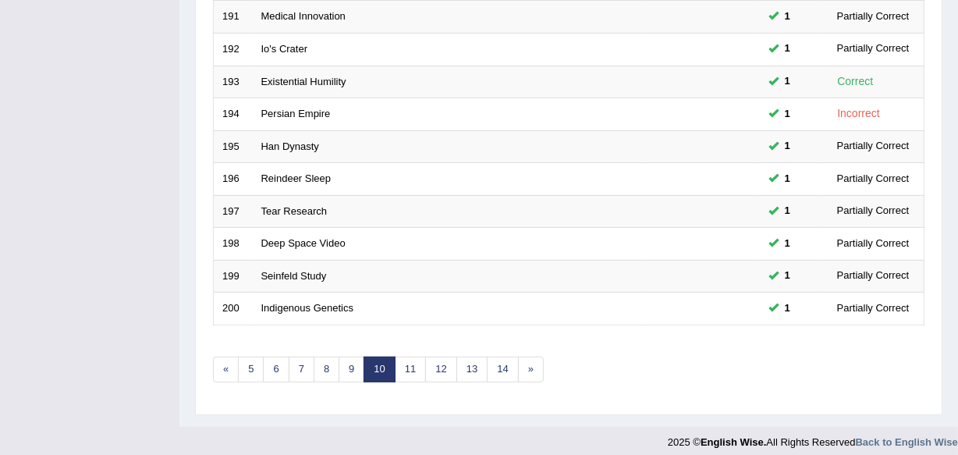
scroll to position [577, 0]
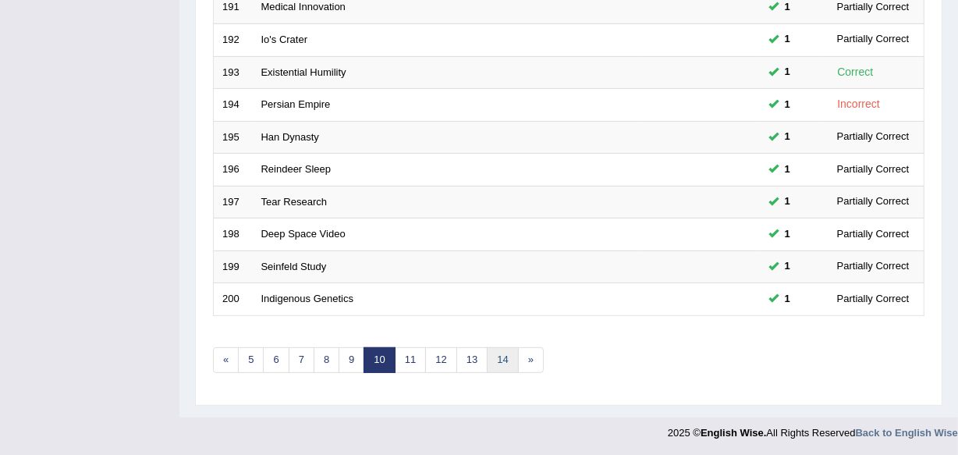
click at [490, 357] on link "14" at bounding box center [502, 360] width 31 height 26
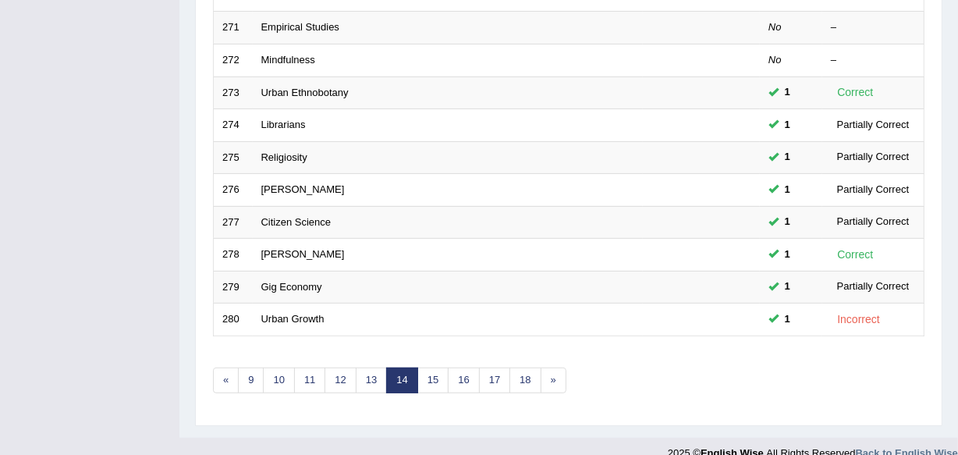
scroll to position [577, 0]
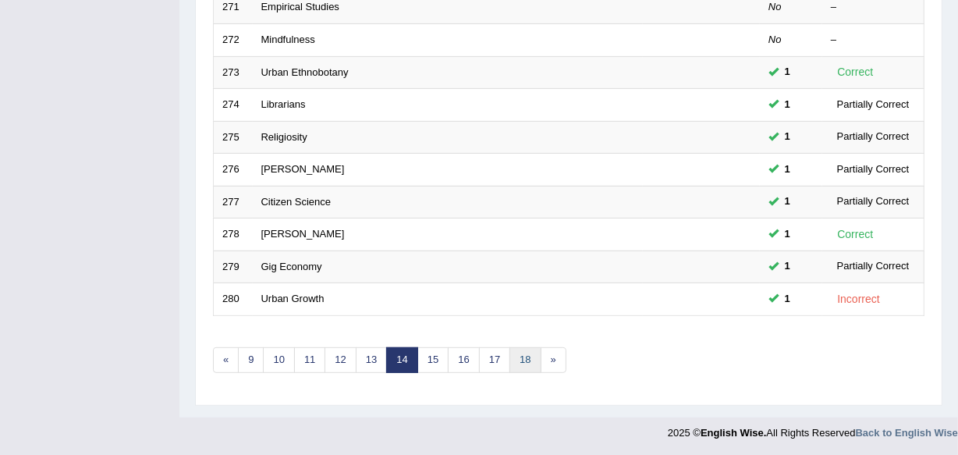
click at [519, 353] on link "18" at bounding box center [524, 360] width 31 height 26
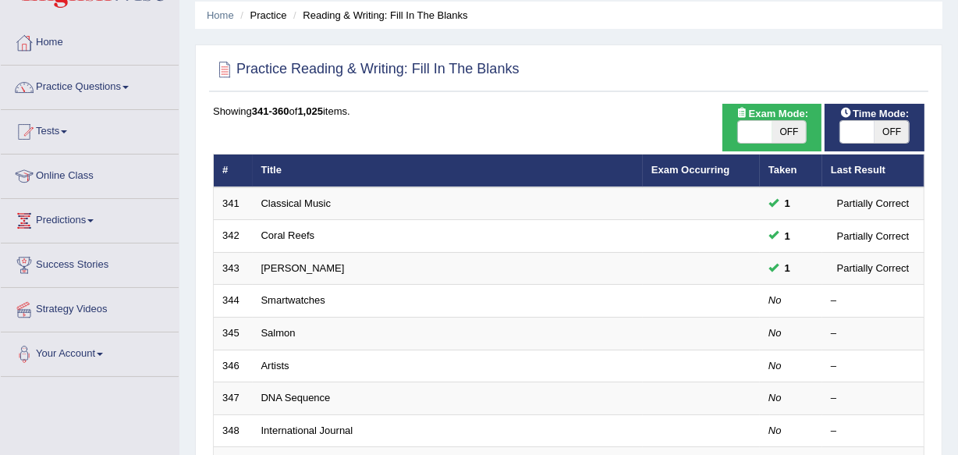
scroll to position [85, 0]
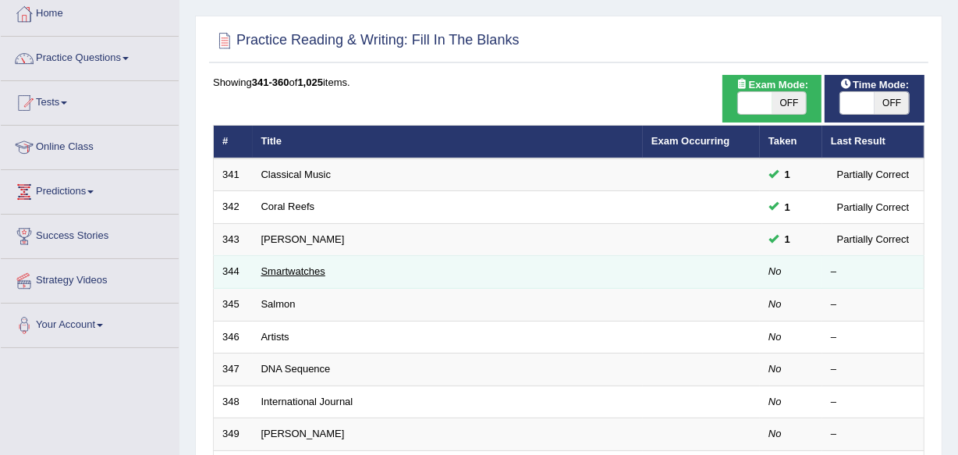
click at [288, 272] on link "Smartwatches" at bounding box center [293, 271] width 64 height 12
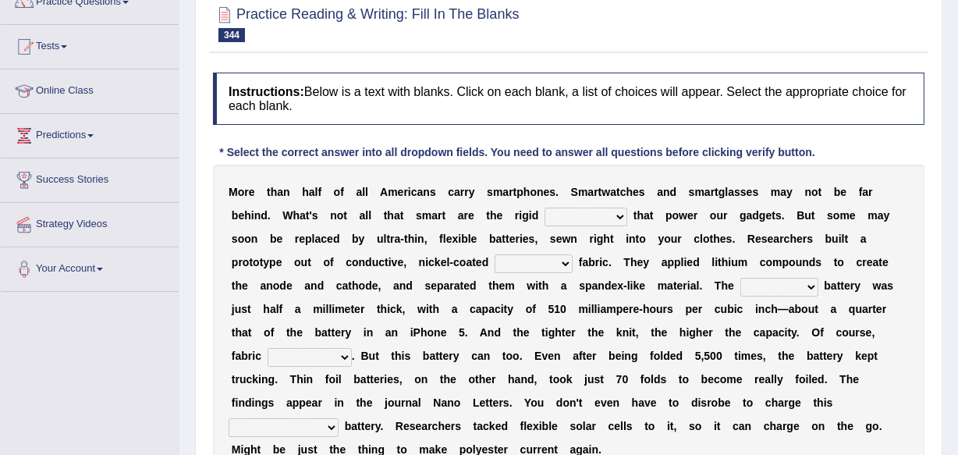
scroll to position [170, 0]
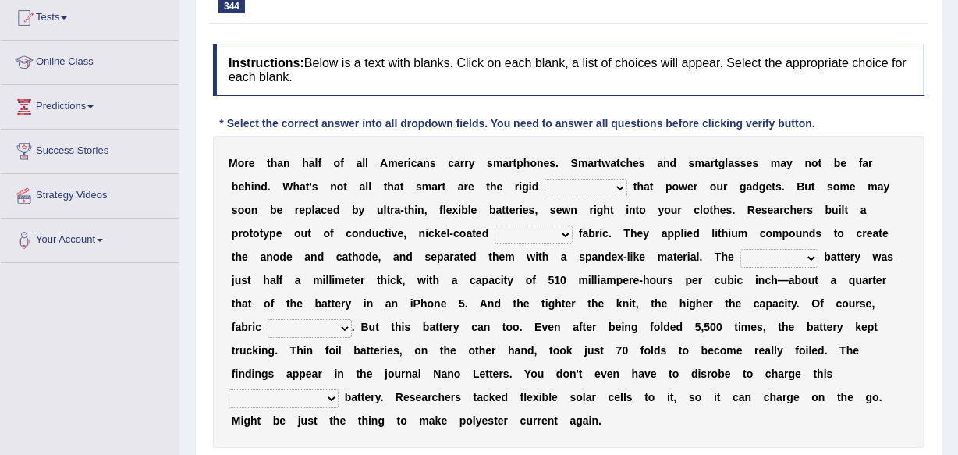
click at [616, 186] on select "carveries halfpennies batteries rhspdodies" at bounding box center [586, 188] width 83 height 19
select select "batteries"
click at [545, 179] on select "carveries halfpennies batteries rhspdodies" at bounding box center [586, 188] width 83 height 19
click at [566, 231] on select "polyester lesser giver prefigure" at bounding box center [534, 234] width 78 height 19
select select "prefigure"
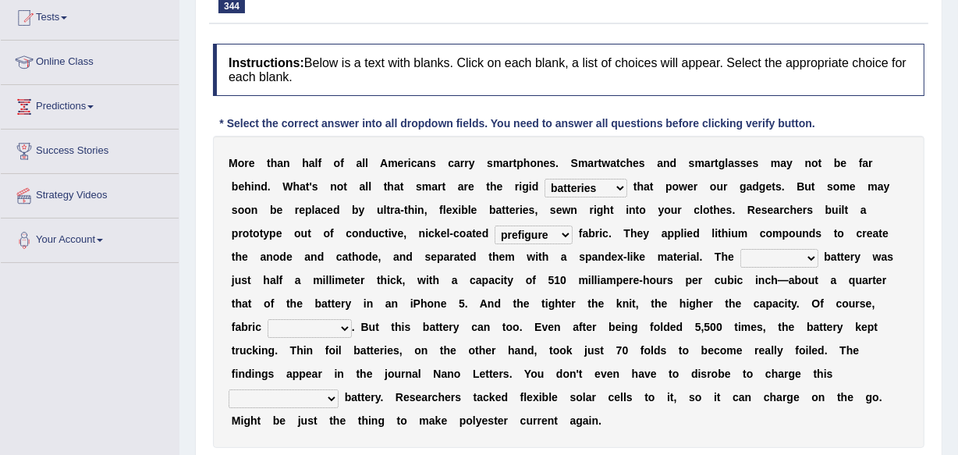
click at [495, 225] on select "polyester lesser giver prefigure" at bounding box center [534, 234] width 78 height 19
click at [809, 255] on select "finished unsifted drifnet shortlisted" at bounding box center [779, 258] width 78 height 19
select select "drifnet"
click at [740, 249] on select "finished unsifted drifnet shortlisted" at bounding box center [779, 258] width 78 height 19
click at [342, 328] on select "tellers predictors wrinkles oppositions" at bounding box center [310, 328] width 84 height 19
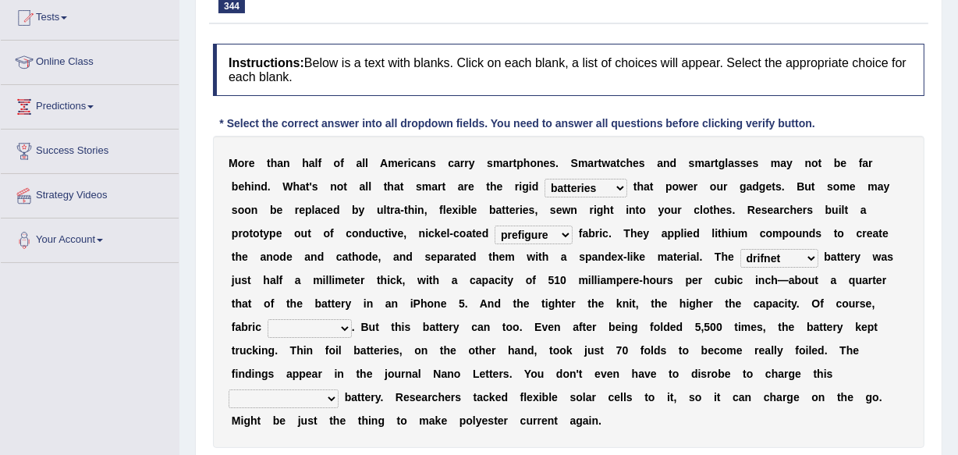
select select "predictors"
click at [268, 319] on select "tellers predictors wrinkles oppositions" at bounding box center [310, 328] width 84 height 19
click at [328, 398] on select "physicochemical unintentional wearable integral" at bounding box center [284, 398] width 110 height 19
select select "integral"
click at [229, 389] on select "physicochemical unintentional wearable integral" at bounding box center [284, 398] width 110 height 19
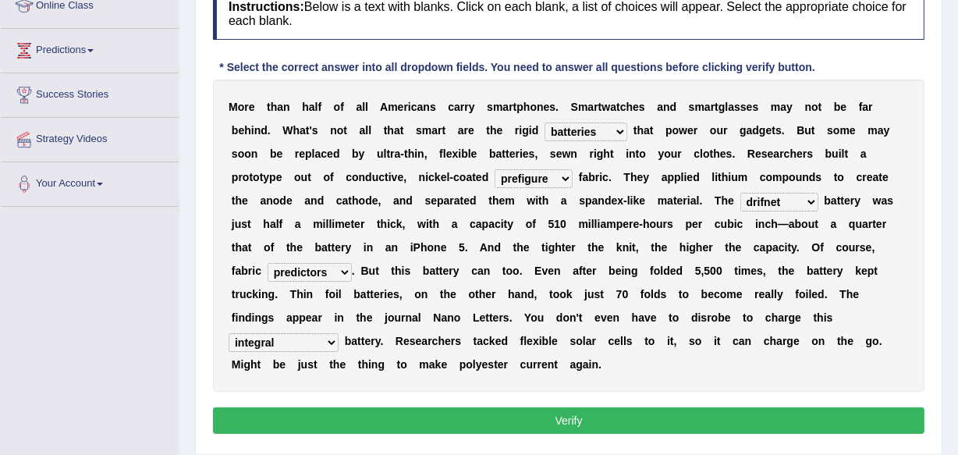
scroll to position [255, 0]
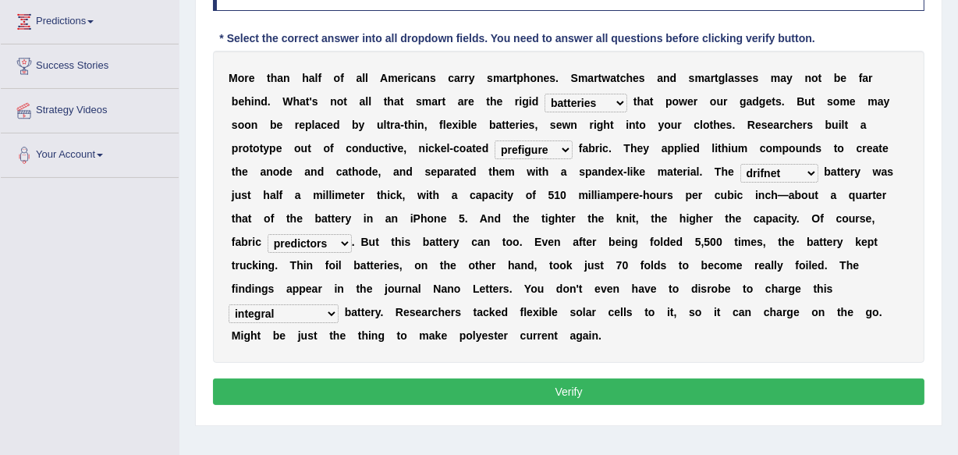
click at [565, 399] on button "Verify" at bounding box center [569, 391] width 712 height 27
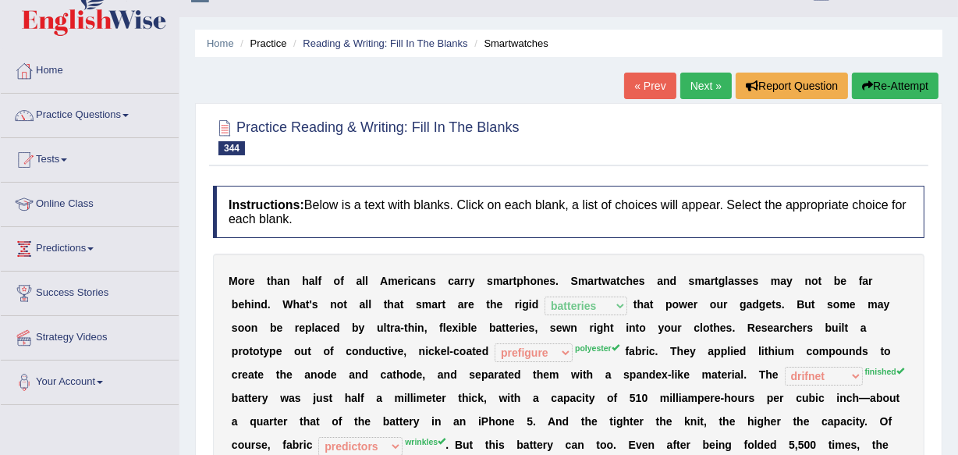
scroll to position [0, 0]
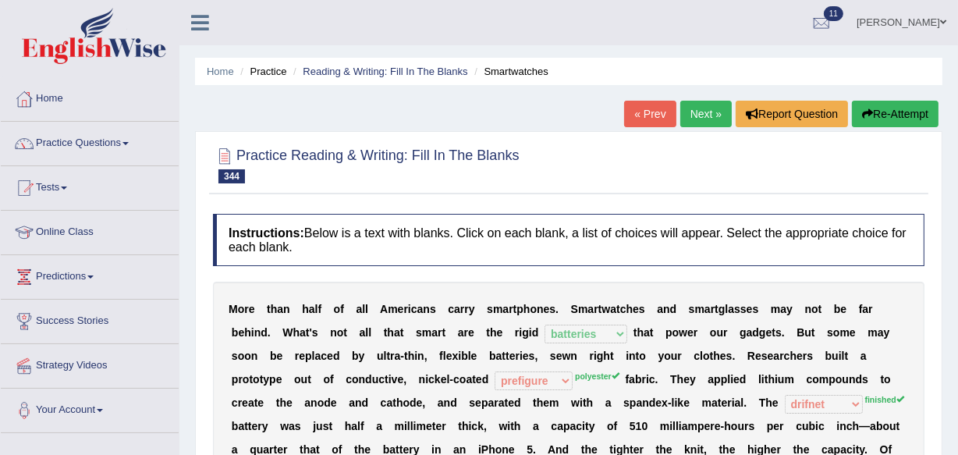
click at [712, 108] on link "Next »" at bounding box center [705, 114] width 51 height 27
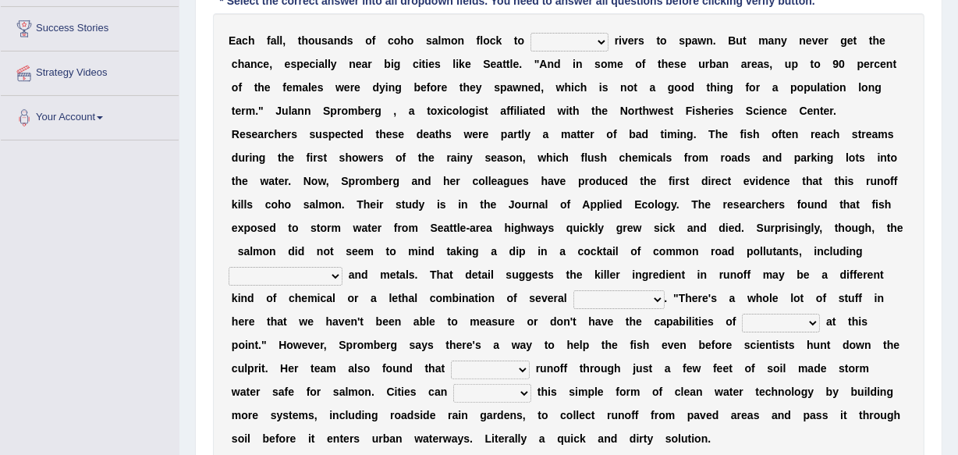
scroll to position [321, 0]
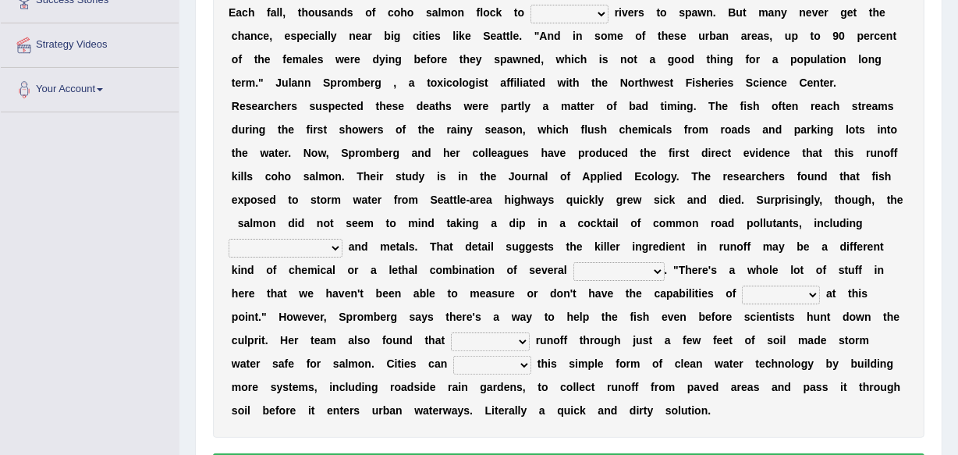
click at [601, 10] on select "protect meant rebuilt northwest" at bounding box center [570, 14] width 78 height 19
select select "northwest"
click at [531, 5] on select "protect meant rebuilt northwest" at bounding box center [570, 14] width 78 height 19
click at [314, 243] on select "[MEDICAL_DATA] carcass mothers harness" at bounding box center [286, 248] width 114 height 19
select select "[MEDICAL_DATA]"
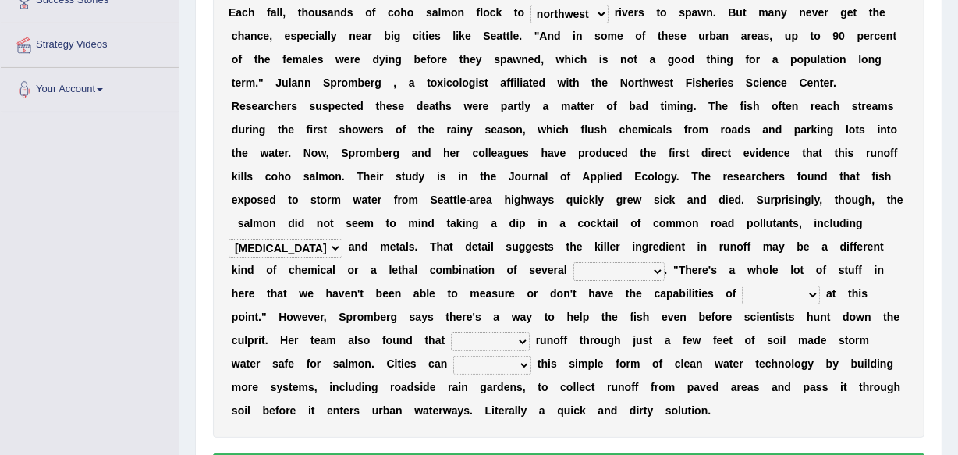
click at [229, 239] on select "[MEDICAL_DATA] carcass mothers harness" at bounding box center [286, 248] width 114 height 19
click at [624, 271] on select "compounds bloodhounds knockouts dropouts" at bounding box center [618, 271] width 91 height 19
select select "dropouts"
click at [573, 262] on select "compounds bloodhounds knockouts dropouts" at bounding box center [618, 271] width 91 height 19
click at [775, 293] on select "frittering measuring glistening heralding" at bounding box center [781, 295] width 78 height 19
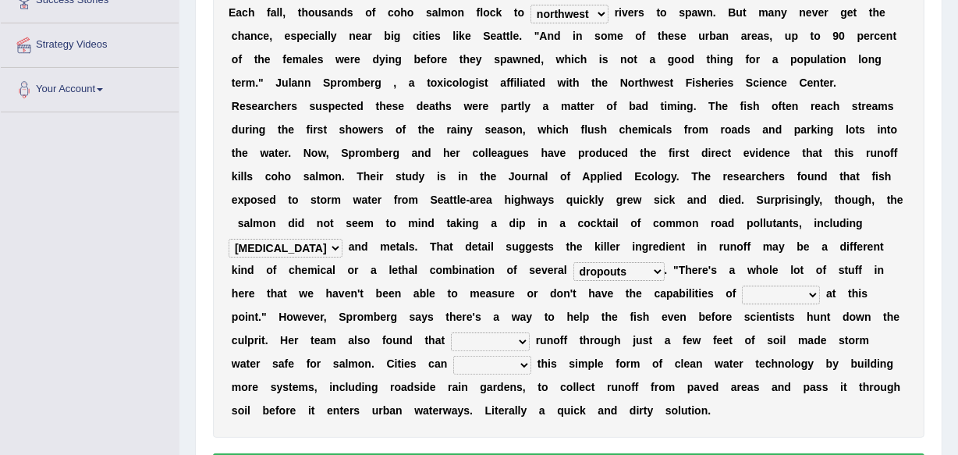
select select "frittering"
click at [742, 286] on select "frittering measuring glistening heralding" at bounding box center [781, 295] width 78 height 19
click at [473, 339] on select "stencilling pressuring pentioning filtering" at bounding box center [490, 341] width 79 height 19
select select "filtering"
click at [451, 332] on select "stencilling pressuring pentioning filtering" at bounding box center [490, 341] width 79 height 19
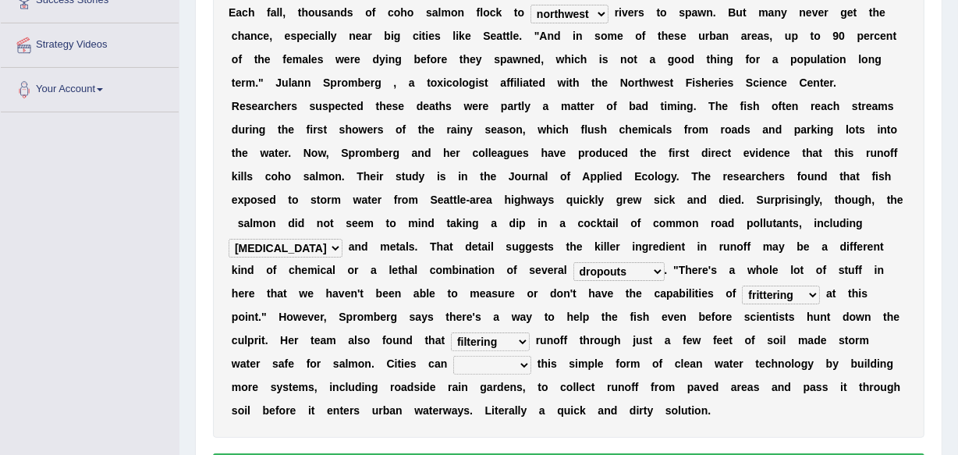
click at [453, 364] on select "polemicist littlest implement dissonant" at bounding box center [492, 365] width 78 height 19
select select "implement"
click at [453, 356] on select "polemicist littlest implement dissonant" at bounding box center [492, 365] width 78 height 19
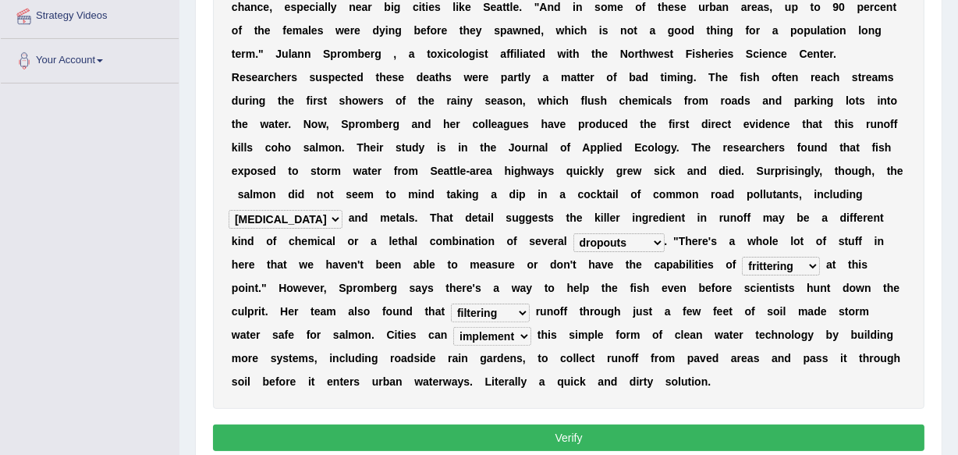
scroll to position [406, 0]
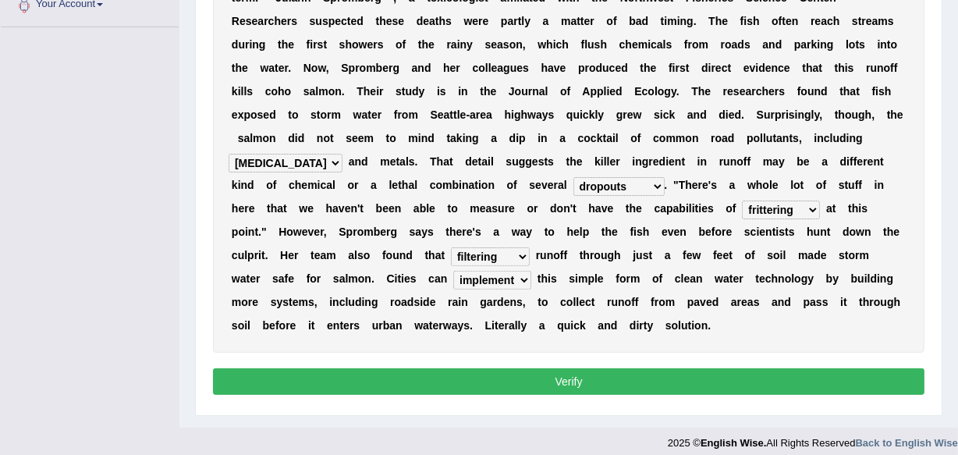
click at [570, 382] on button "Verify" at bounding box center [569, 381] width 712 height 27
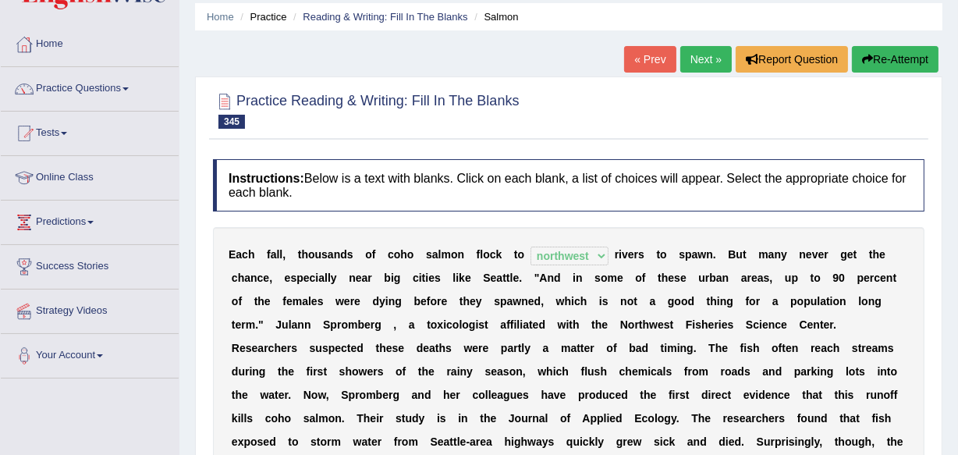
scroll to position [27, 0]
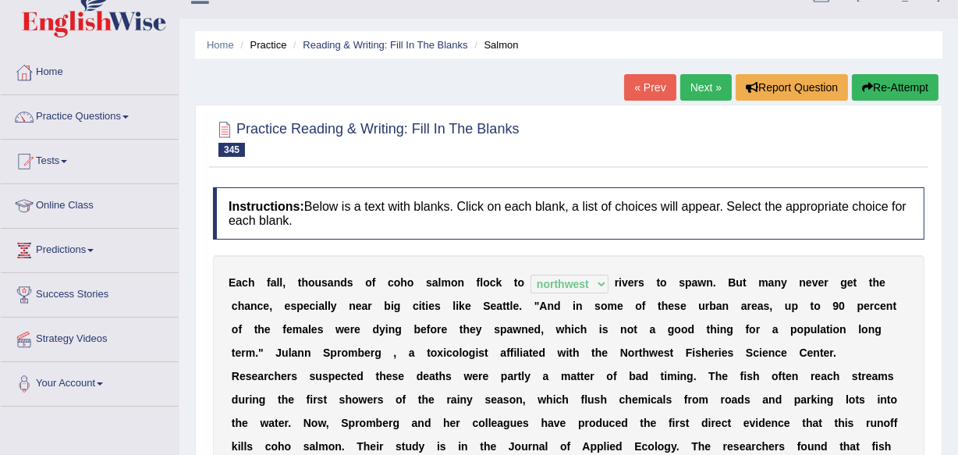
click at [695, 77] on link "Next »" at bounding box center [705, 87] width 51 height 27
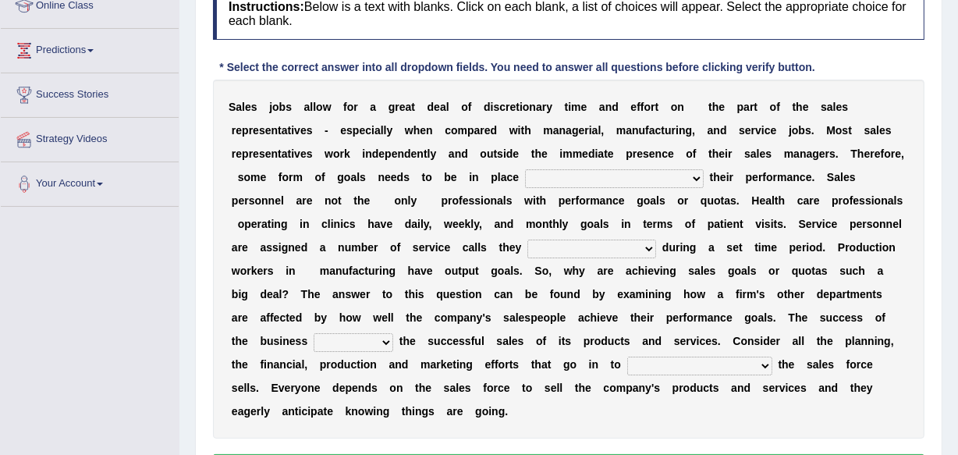
scroll to position [255, 0]
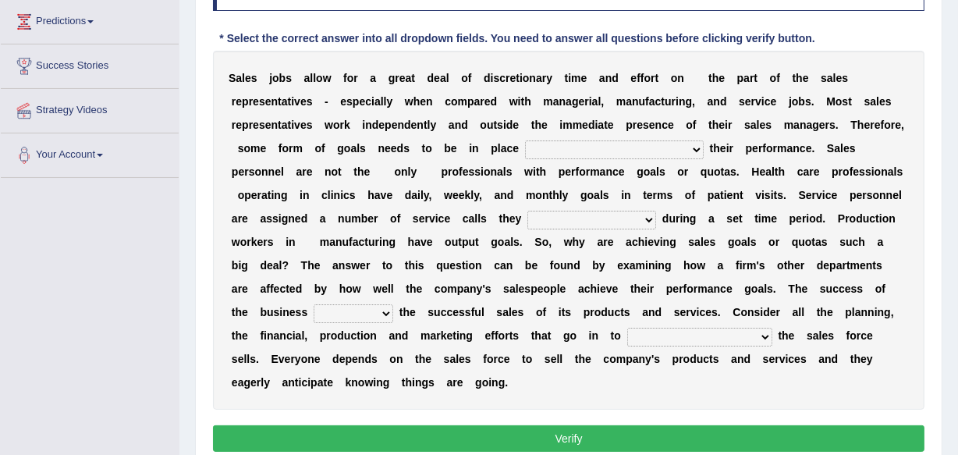
click at [696, 147] on select "as motive and guide should motivate and guide to help motivate and guide as hel…" at bounding box center [614, 149] width 179 height 19
select select "to help motivate and guide"
click at [525, 140] on select "as motive and guide should motivate and guide to help motivate and guide as hel…" at bounding box center [614, 149] width 179 height 19
click at [639, 218] on select "can perform must perform often are performed might be performing" at bounding box center [591, 220] width 129 height 19
select select "can perform"
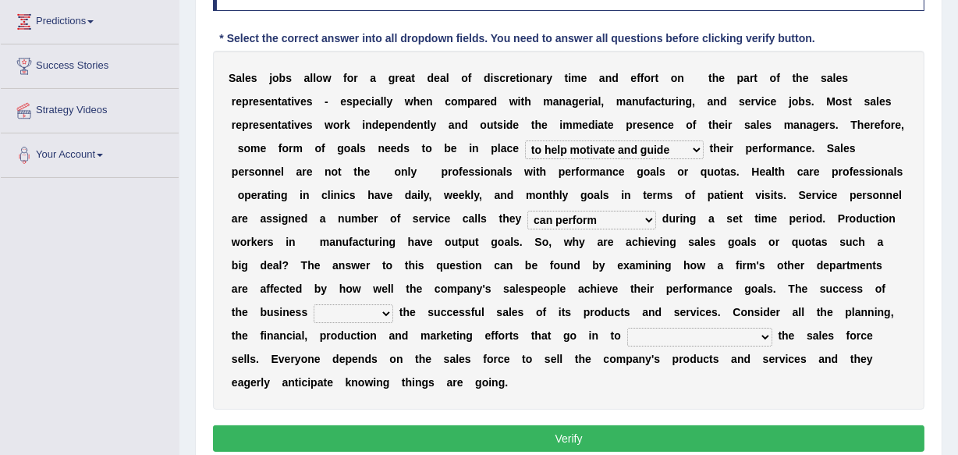
click at [527, 211] on select "can perform must perform often are performed might be performing" at bounding box center [591, 220] width 129 height 19
click at [389, 314] on select "hinges on is set at lasts until look ahead" at bounding box center [354, 313] width 80 height 19
click at [314, 304] on select "hinges on is set at lasts until look ahead" at bounding box center [354, 313] width 80 height 19
click at [387, 313] on select "hinges on is set at lasts until look ahead" at bounding box center [354, 313] width 80 height 19
select select "is set at"
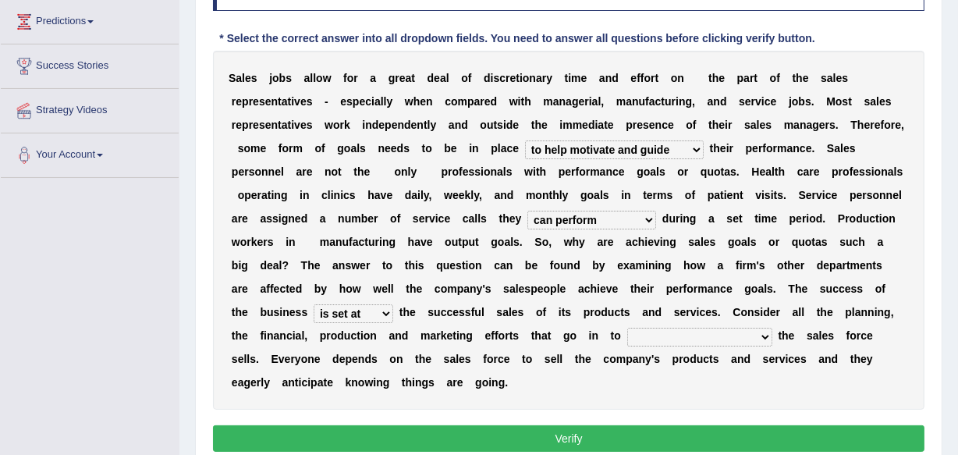
click at [314, 304] on select "hinges on is set at lasts until look ahead" at bounding box center [354, 313] width 80 height 19
click at [765, 335] on select "describing how producing what constructing how much analyzing where" at bounding box center [699, 337] width 145 height 19
select select "analyzing where"
click at [627, 328] on select "describing how producing what constructing how much analyzing where" at bounding box center [699, 337] width 145 height 19
click at [561, 441] on button "Verify" at bounding box center [569, 438] width 712 height 27
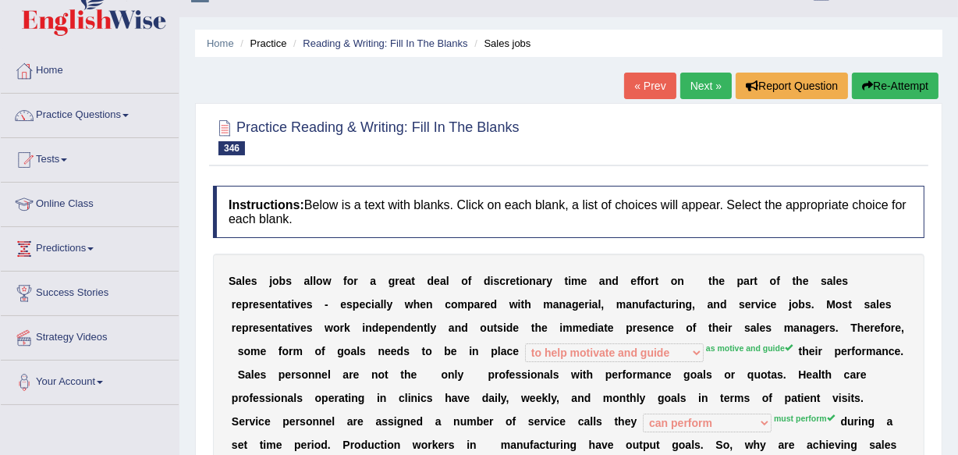
scroll to position [0, 0]
